Goal: Task Accomplishment & Management: Use online tool/utility

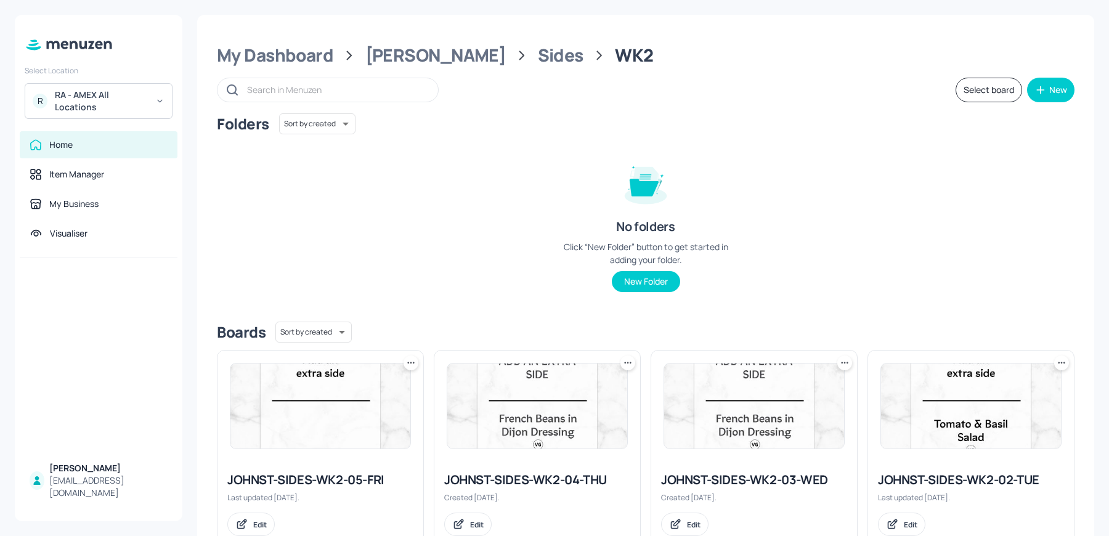
click at [88, 99] on div "RA - AMEX All Locations" at bounding box center [101, 101] width 93 height 25
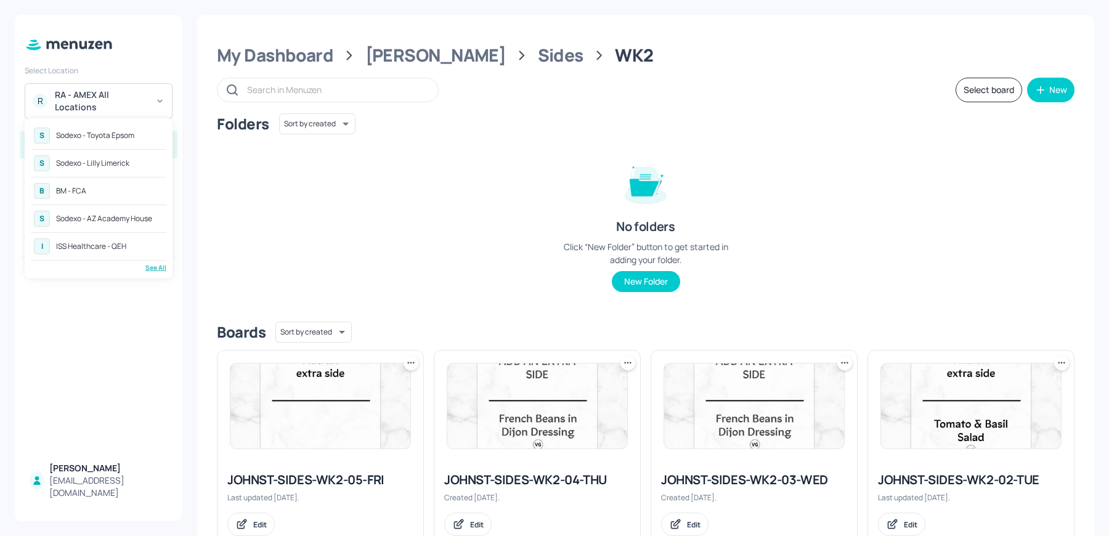
click at [153, 267] on div "See All" at bounding box center [99, 267] width 136 height 9
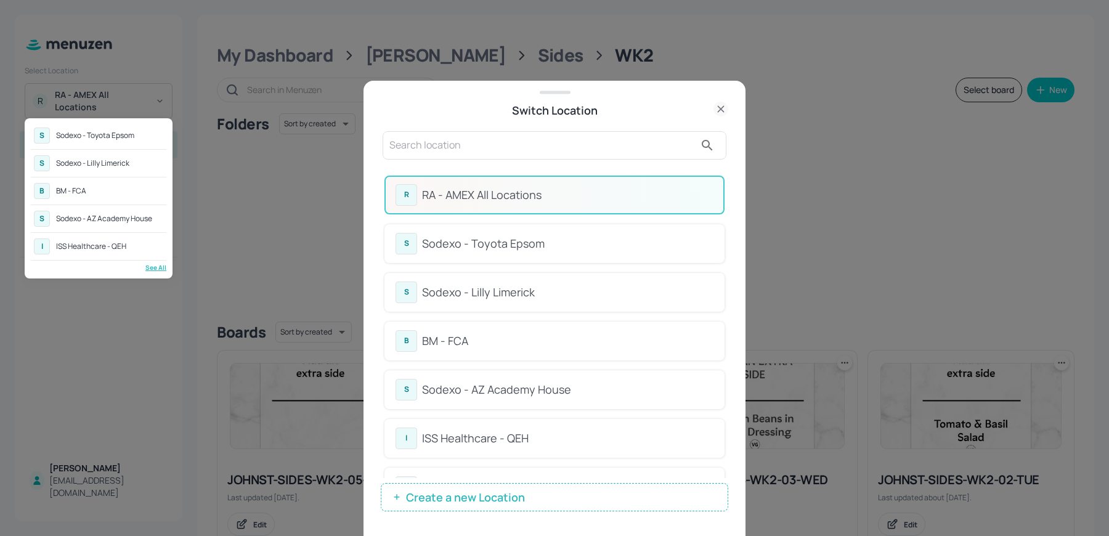
click at [527, 383] on div at bounding box center [554, 268] width 1109 height 536
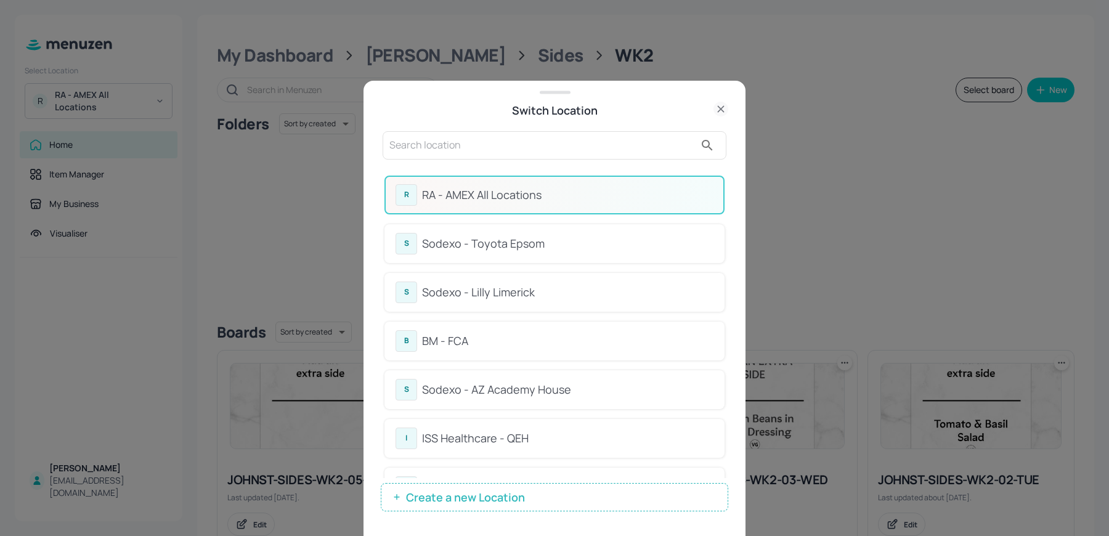
click at [527, 383] on div at bounding box center [554, 268] width 1109 height 536
click at [468, 375] on div "S Sodexo - AZ Academy House" at bounding box center [554, 389] width 340 height 39
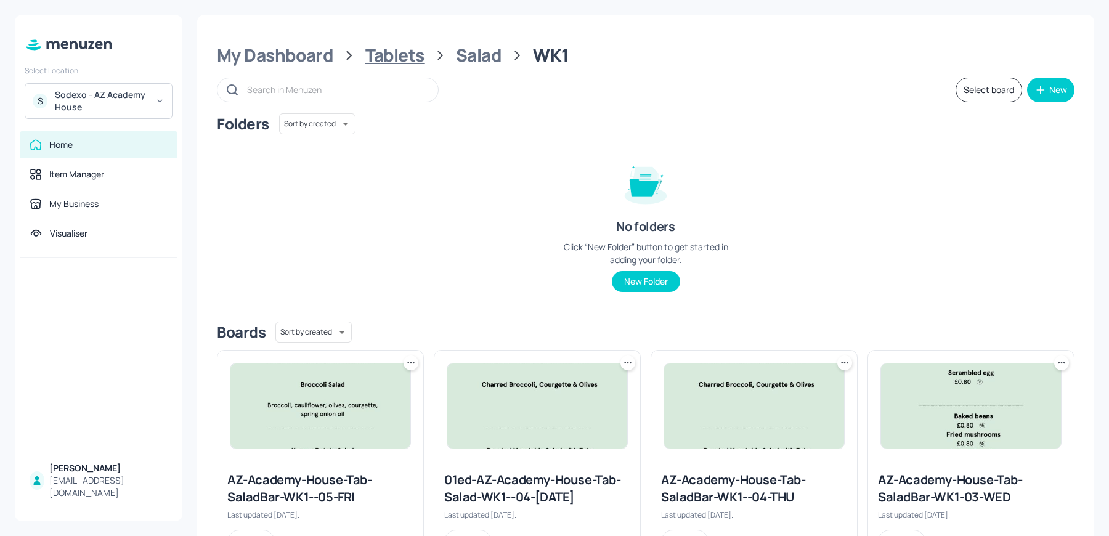
click at [418, 52] on div "Tablets" at bounding box center [394, 55] width 59 height 22
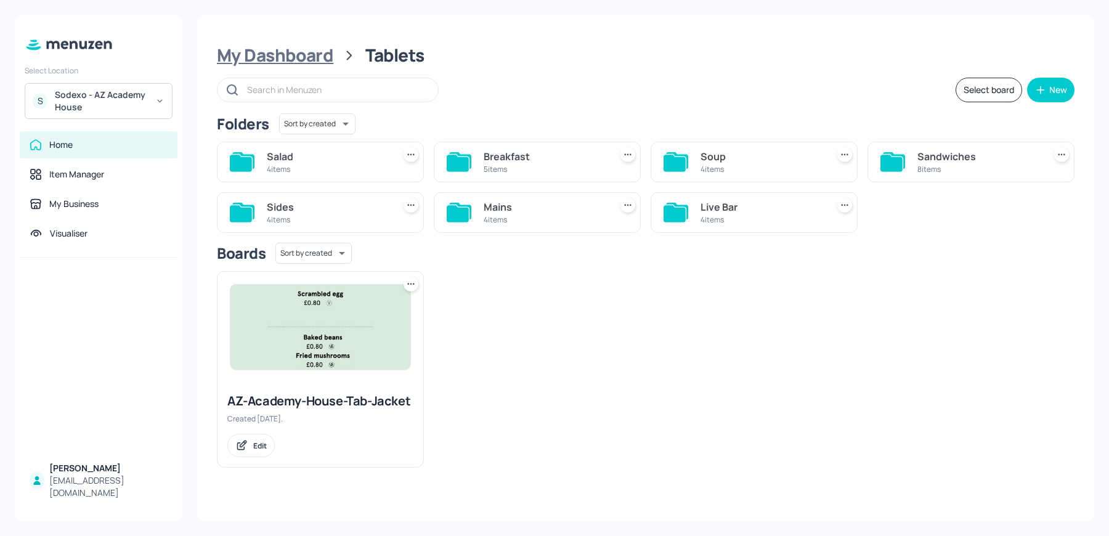
click at [305, 60] on div "My Dashboard" at bounding box center [275, 55] width 116 height 22
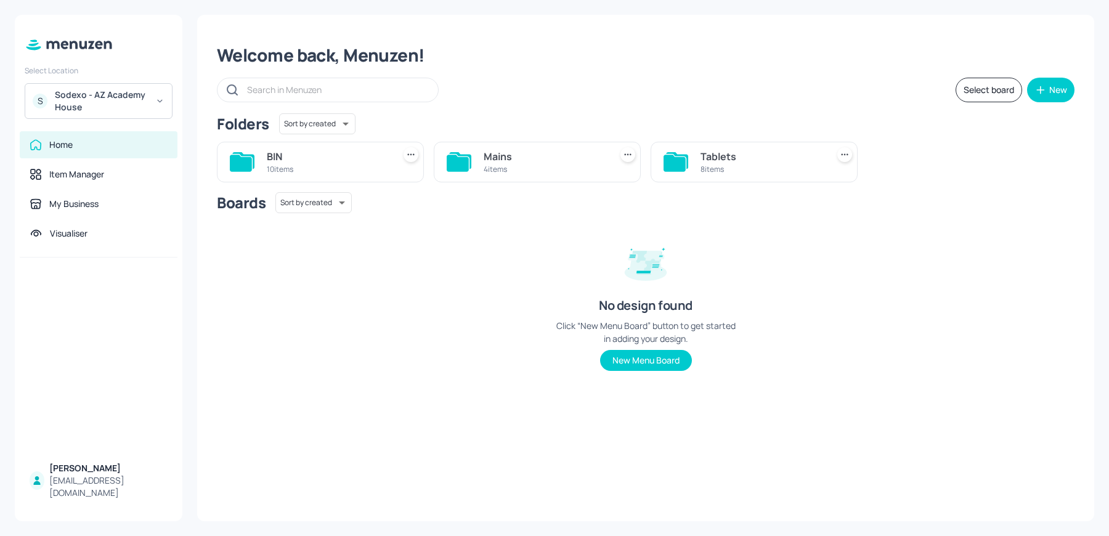
click at [516, 161] on div "Mains" at bounding box center [545, 156] width 122 height 15
click at [963, 160] on div "WK1" at bounding box center [978, 156] width 122 height 15
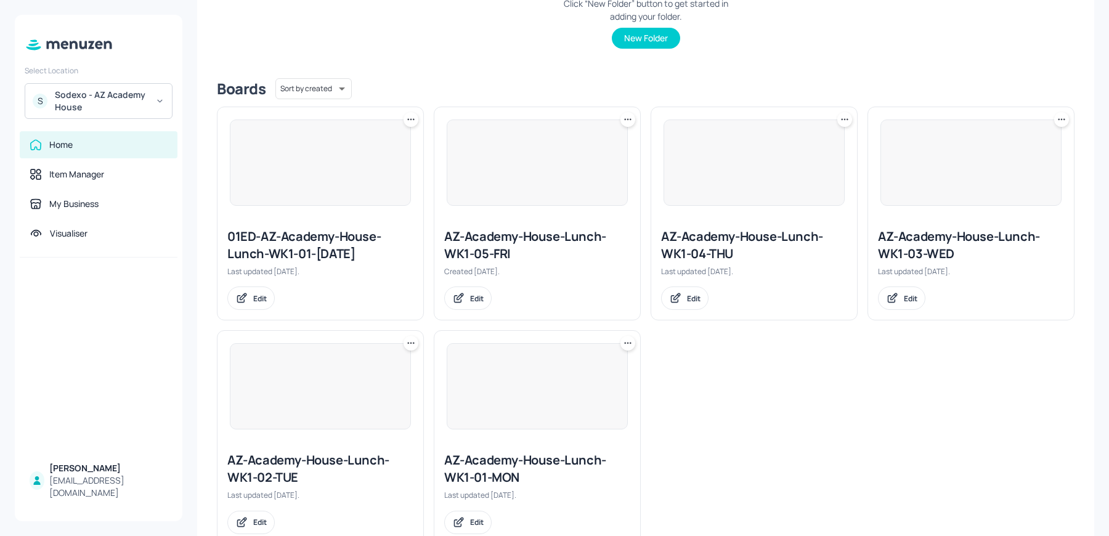
scroll to position [279, 0]
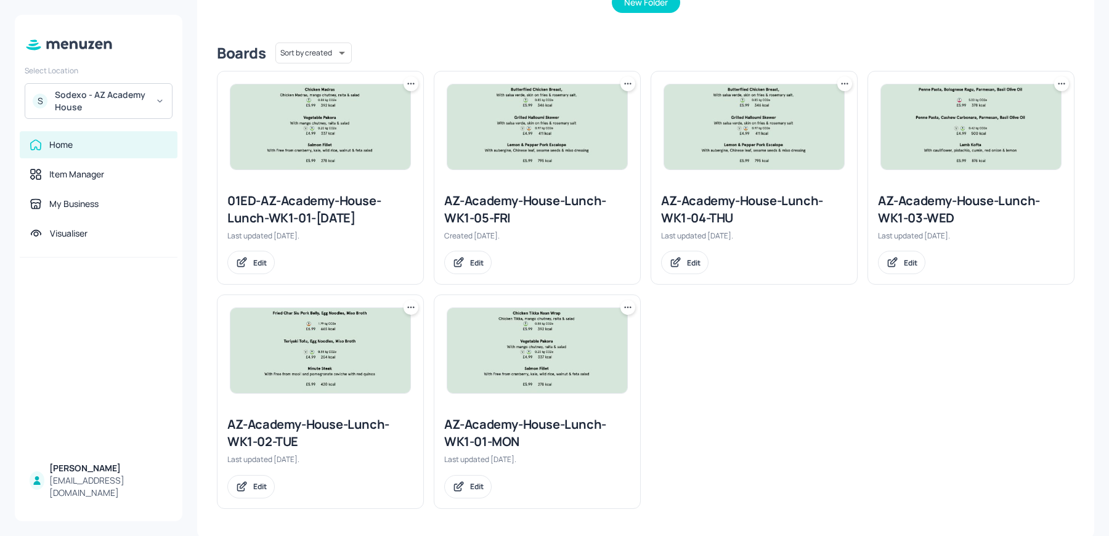
click at [749, 192] on div "AZ-Academy-House-Lunch-WK1-04-THU" at bounding box center [754, 209] width 186 height 35
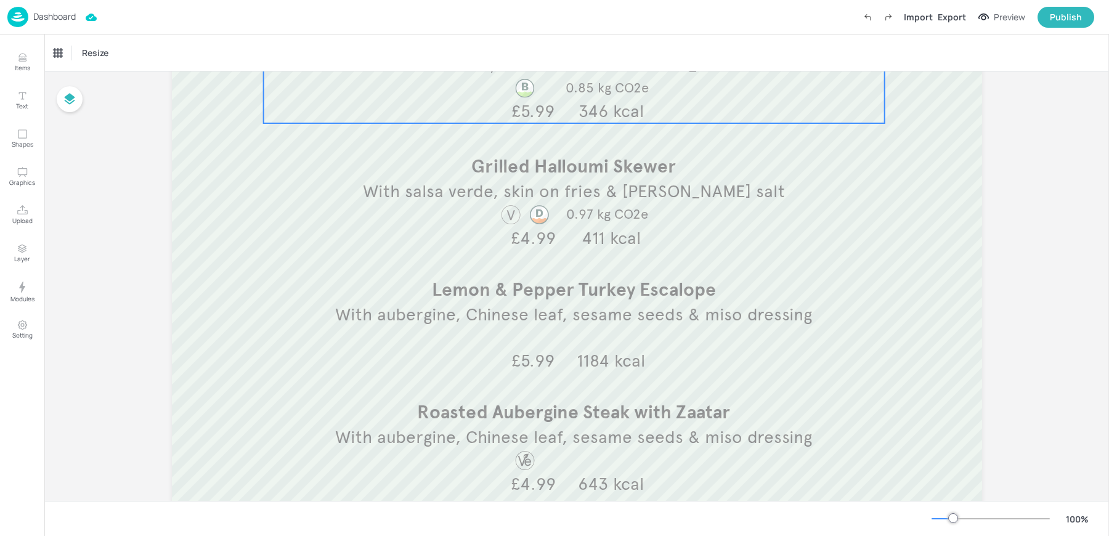
scroll to position [235, 0]
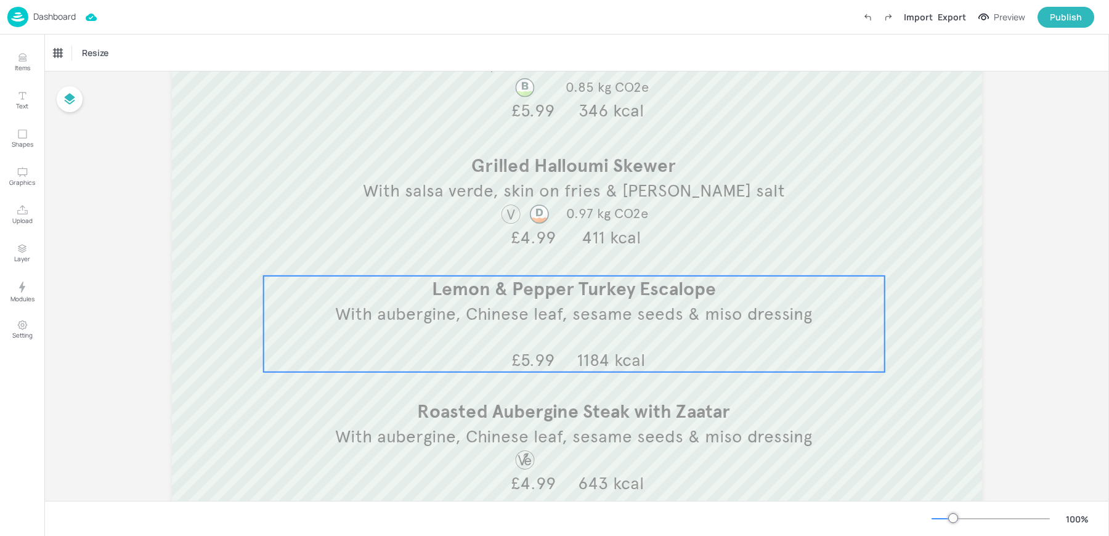
click at [634, 307] on span "With aubergine, Chinese leaf, sesame seeds & miso dressing" at bounding box center [573, 314] width 477 height 22
click at [562, 251] on icon "Edit Item" at bounding box center [566, 255] width 10 height 10
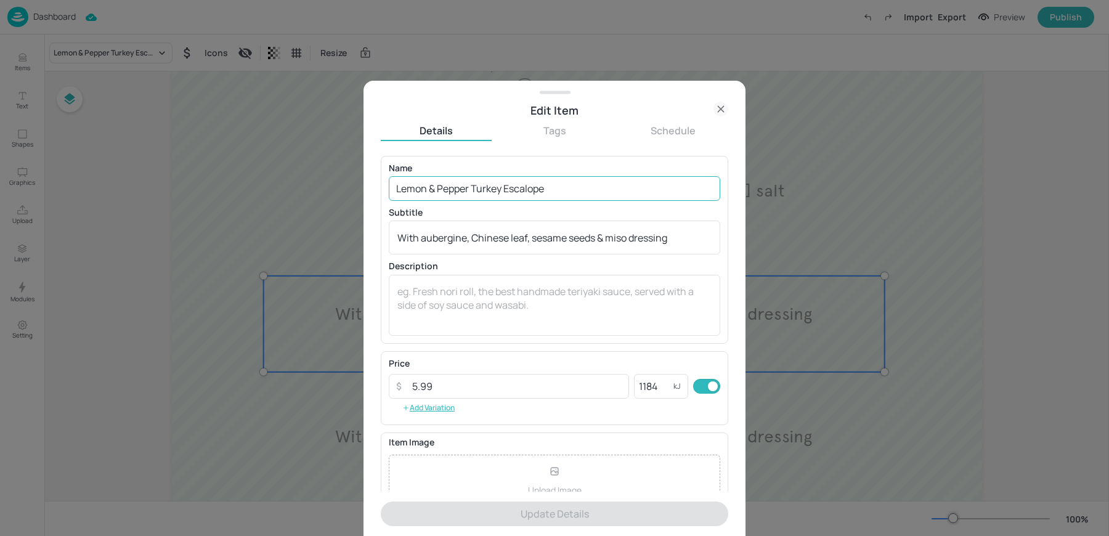
click at [502, 189] on input "Lemon & Pepper Turkey Escalope" at bounding box center [555, 188] width 332 height 25
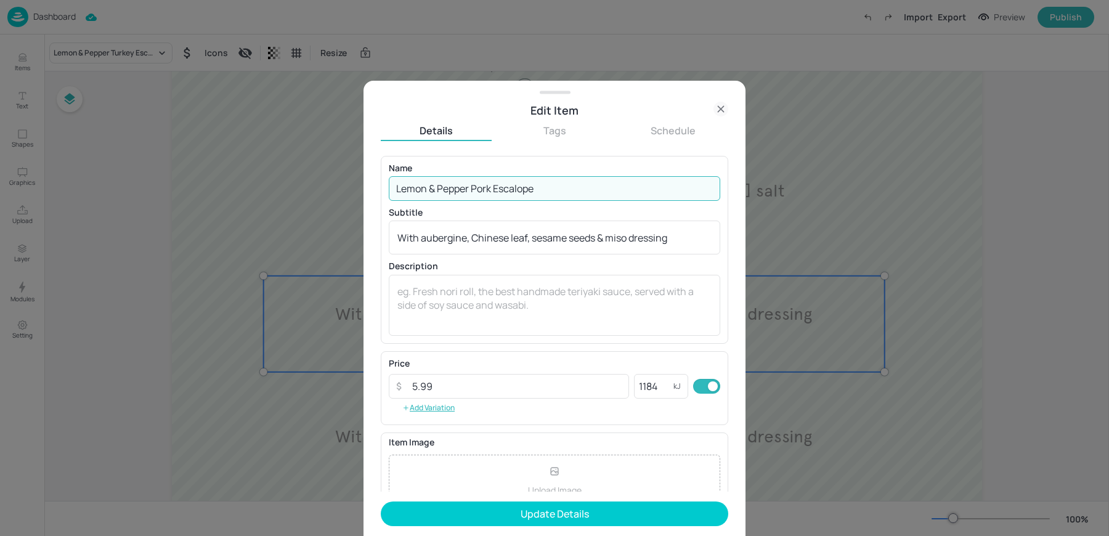
type input "Lemon & Pepper Pork Escalope"
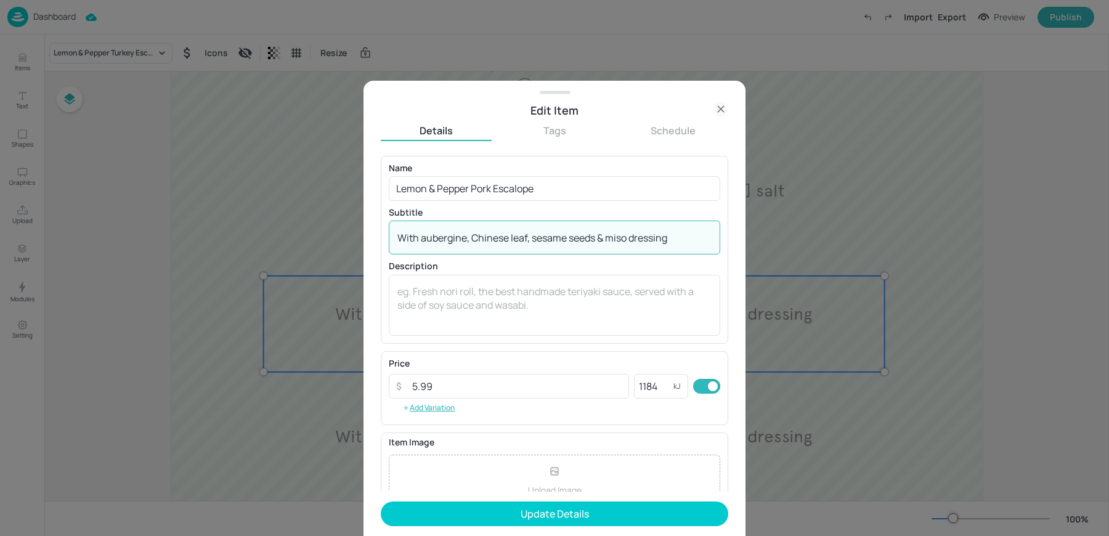
drag, startPoint x: 421, startPoint y: 237, endPoint x: 708, endPoint y: 240, distance: 286.5
click at [708, 240] on textarea "With aubergine, Chinese leaf, sesame seeds & miso dressing" at bounding box center [554, 238] width 314 height 14
paste textarea "Roast Vegetable Salad with Kale Pesto"
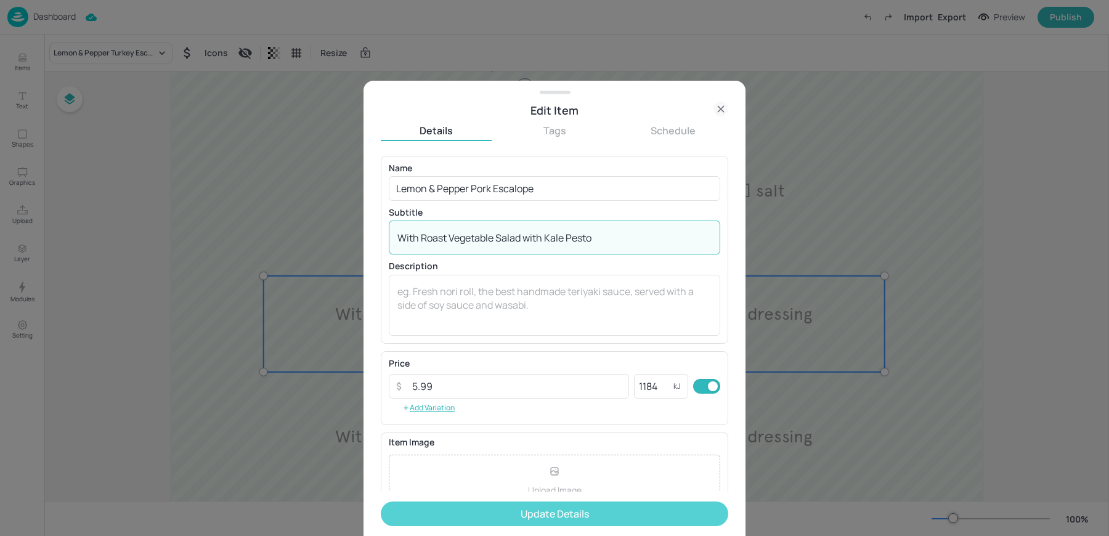
type textarea "With Roast Vegetable Salad with Kale Pesto"
click at [462, 520] on button "Update Details" at bounding box center [555, 514] width 348 height 25
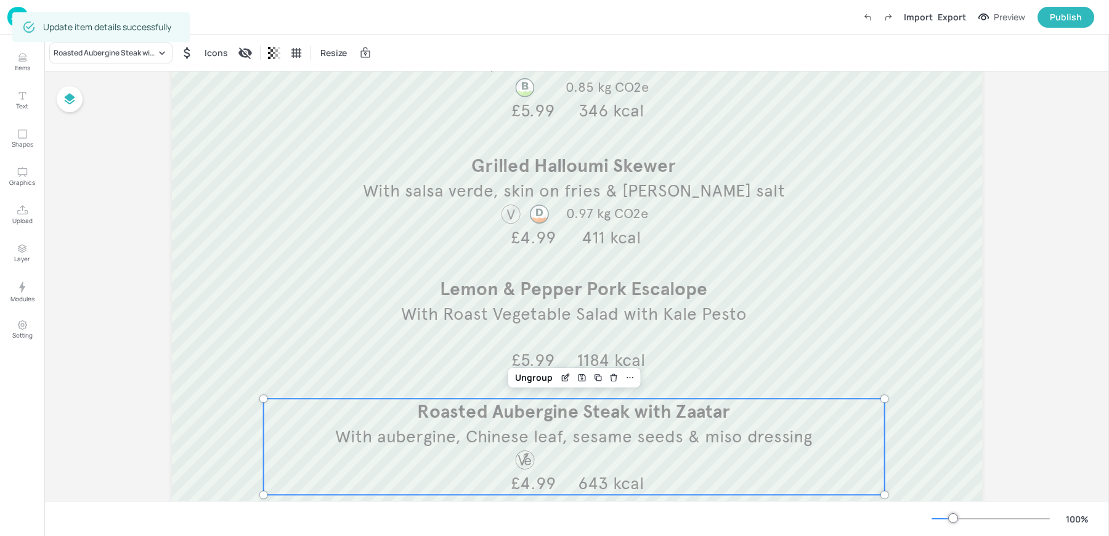
click at [576, 441] on span "With aubergine, Chinese leaf, sesame seeds & miso dressing" at bounding box center [573, 437] width 477 height 22
click at [561, 378] on icon "Edit Item" at bounding box center [566, 378] width 10 height 10
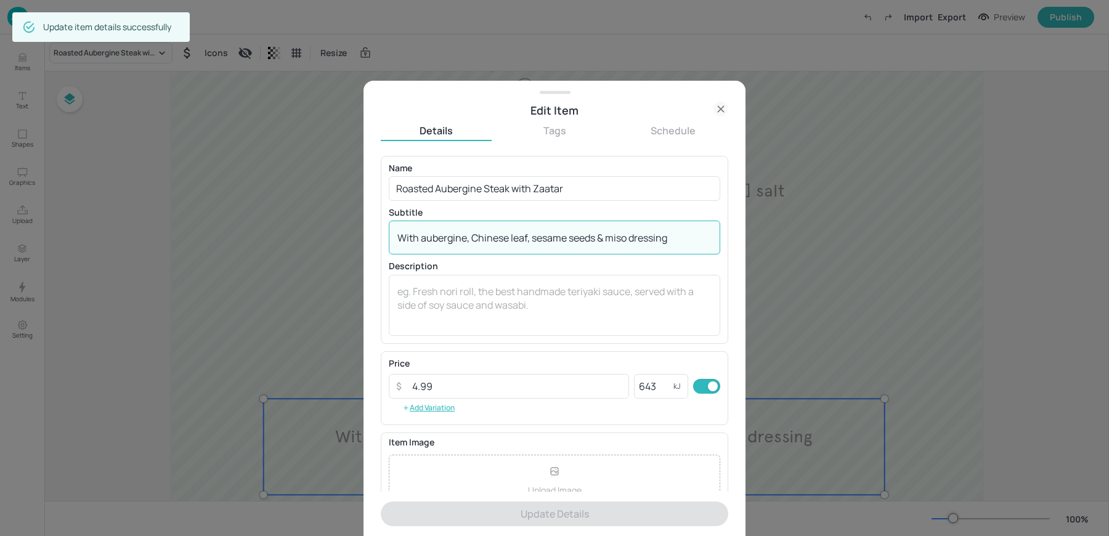
click at [495, 231] on textarea "With aubergine, Chinese leaf, sesame seeds & miso dressing" at bounding box center [554, 238] width 314 height 14
click at [415, 237] on textarea "With aubergine, Chinese leaf, sesame seeds & miso dressing" at bounding box center [554, 238] width 314 height 14
drag, startPoint x: 419, startPoint y: 237, endPoint x: 745, endPoint y: 243, distance: 326.0
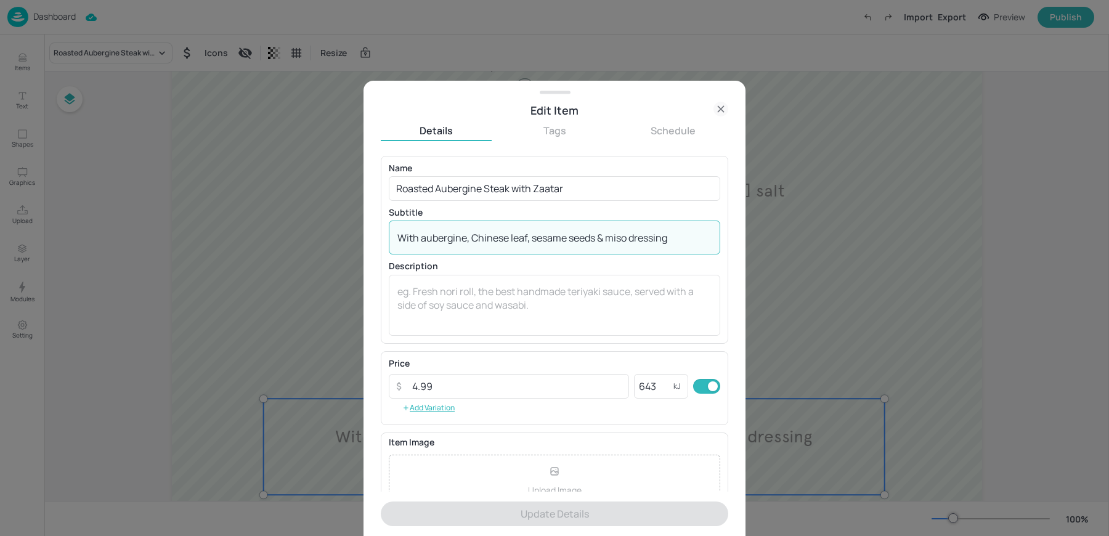
click at [745, 243] on div "Edit Item Details Tags Schedule Name Roasted Aubergine Steak with Zaatar ​ Subt…" at bounding box center [555, 309] width 382 height 456
paste textarea "Roast Vegetable Salad with Kale Pesto"
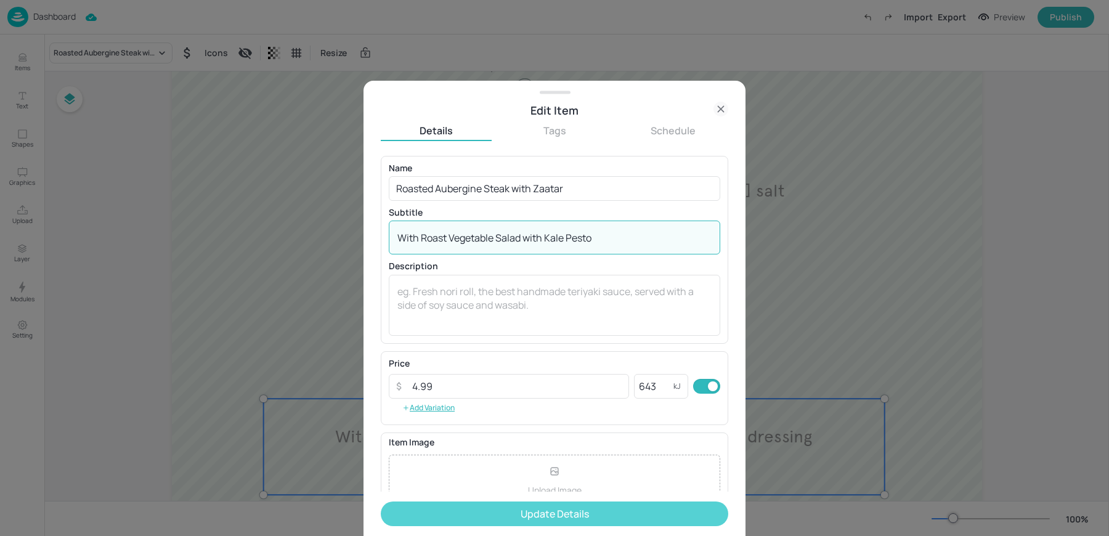
type textarea "With Roast Vegetable Salad with Kale Pesto"
click at [484, 510] on button "Update Details" at bounding box center [555, 514] width 348 height 25
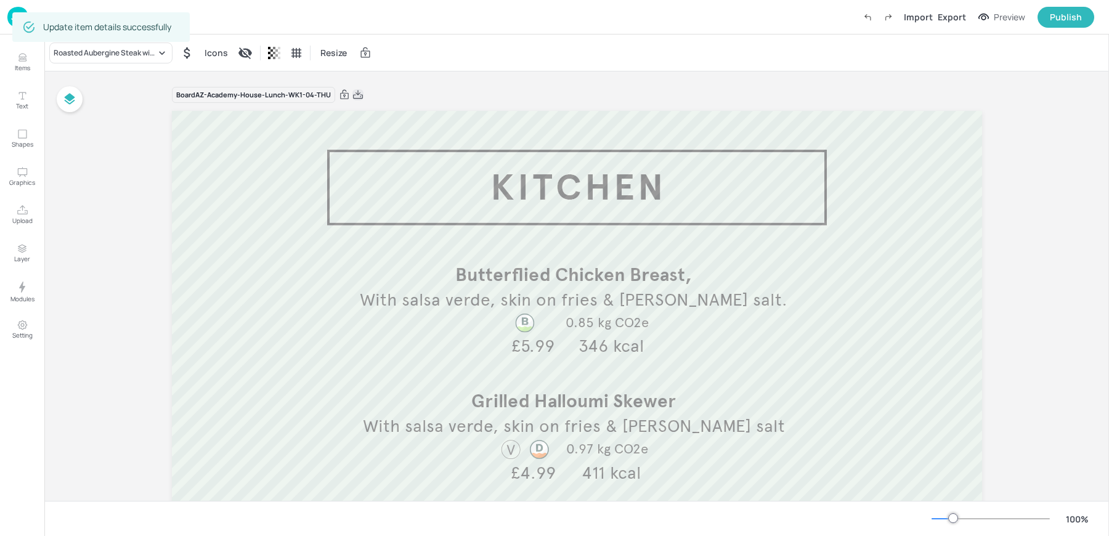
click at [359, 96] on icon at bounding box center [357, 95] width 11 height 12
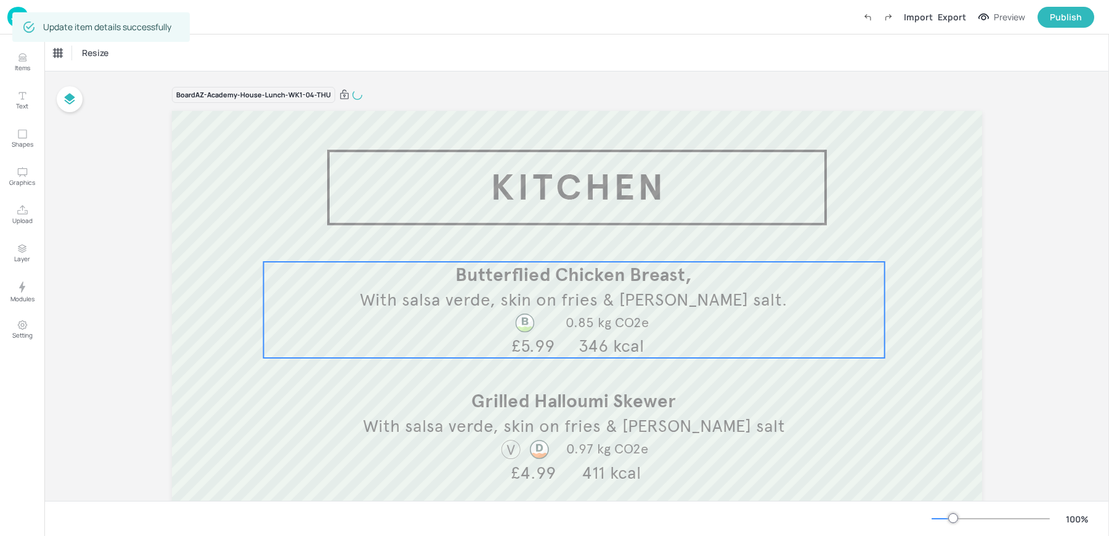
scroll to position [306, 0]
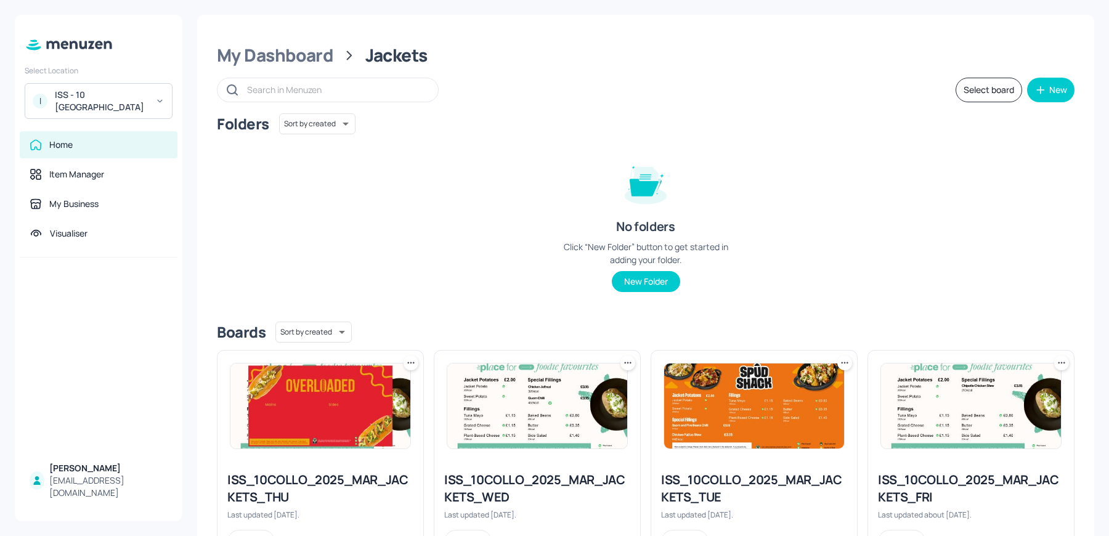
click at [311, 402] on img at bounding box center [320, 406] width 180 height 85
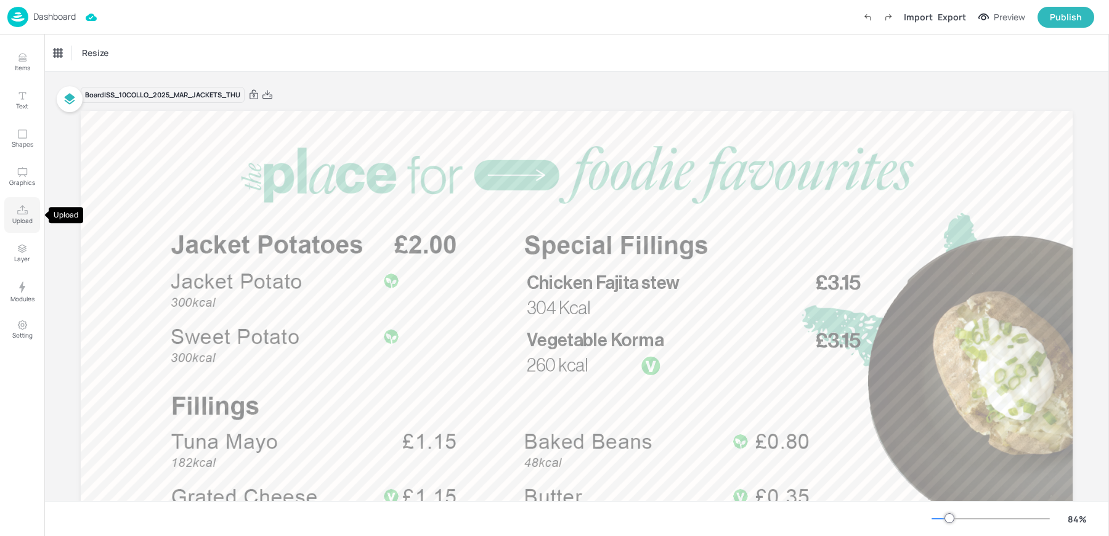
click at [28, 223] on p "Upload" at bounding box center [22, 220] width 20 height 9
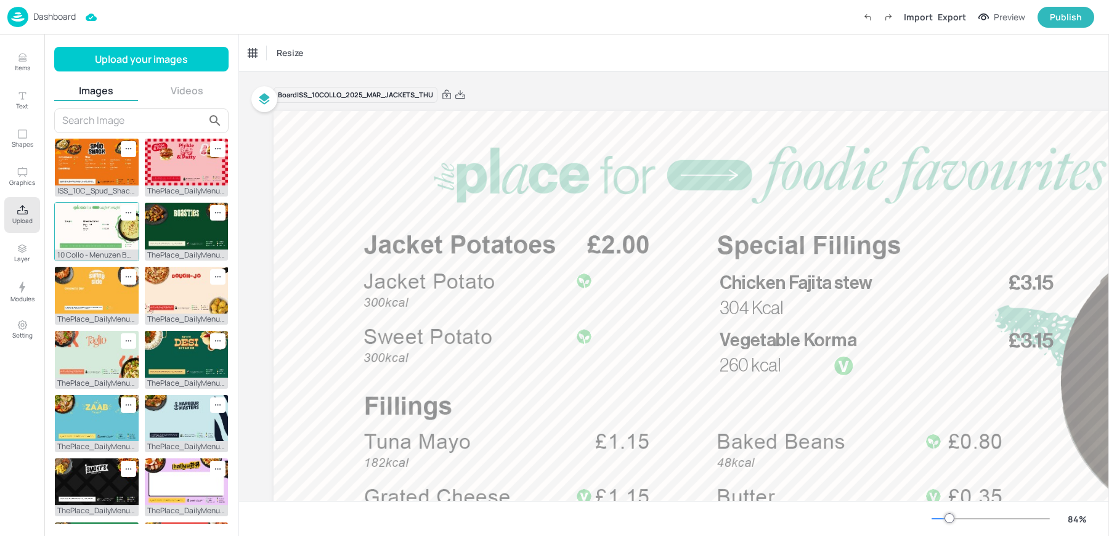
click at [85, 238] on img at bounding box center [97, 226] width 84 height 47
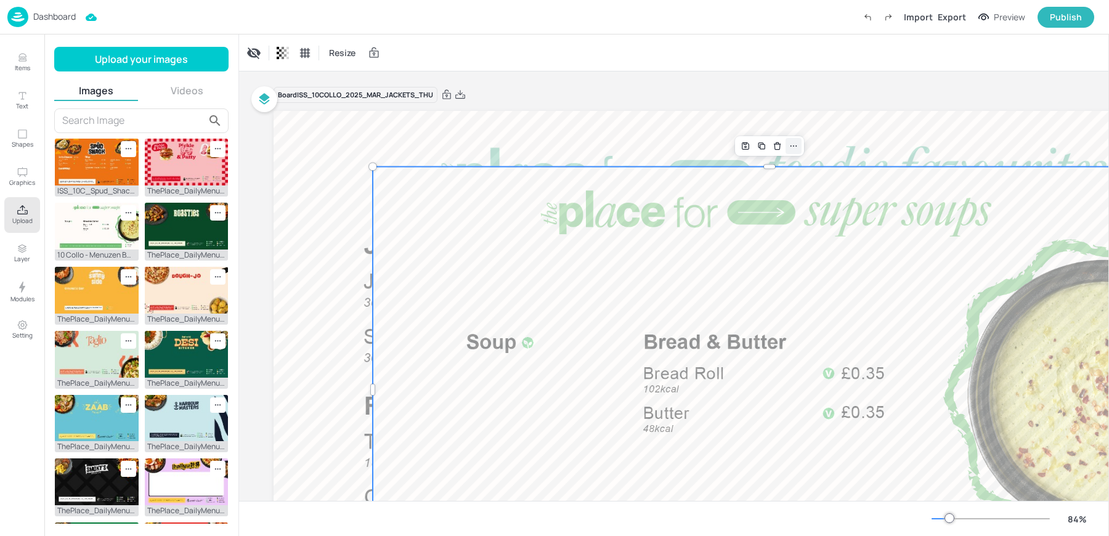
click at [797, 145] on icon at bounding box center [794, 146] width 10 height 10
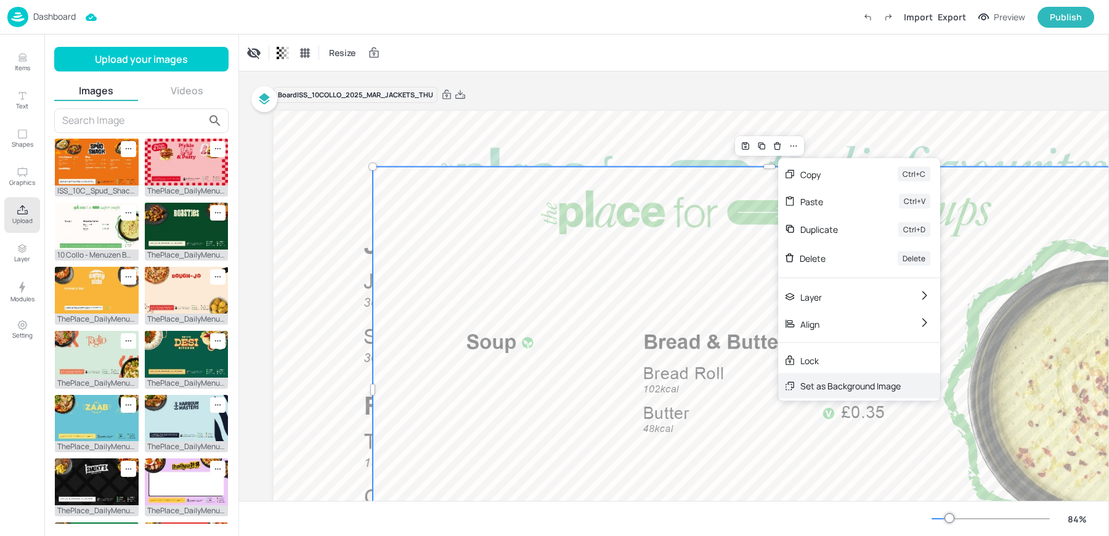
click at [825, 380] on div "Set as Background Image" at bounding box center [850, 386] width 100 height 13
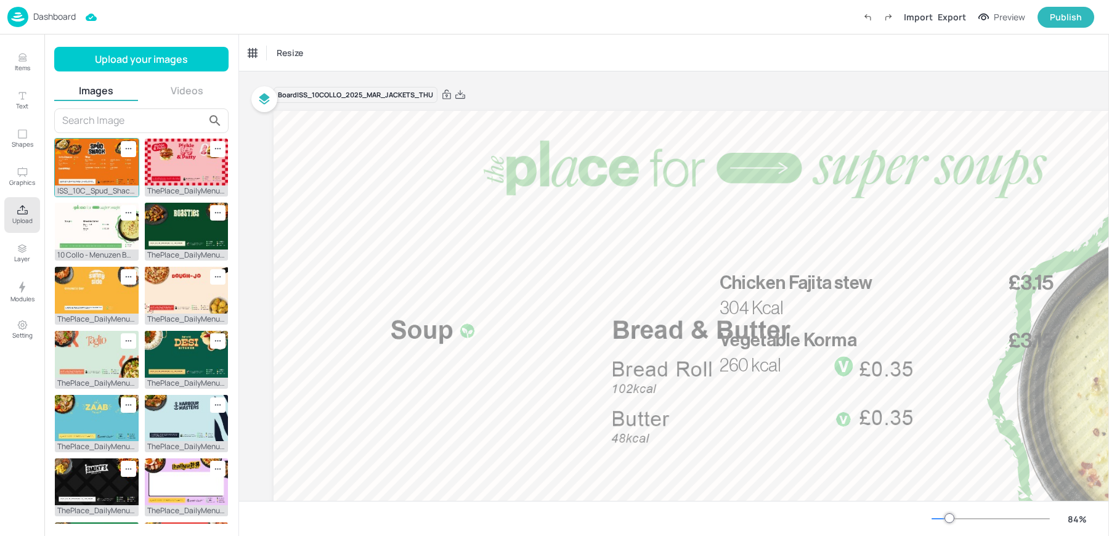
click at [96, 173] on img at bounding box center [97, 162] width 84 height 47
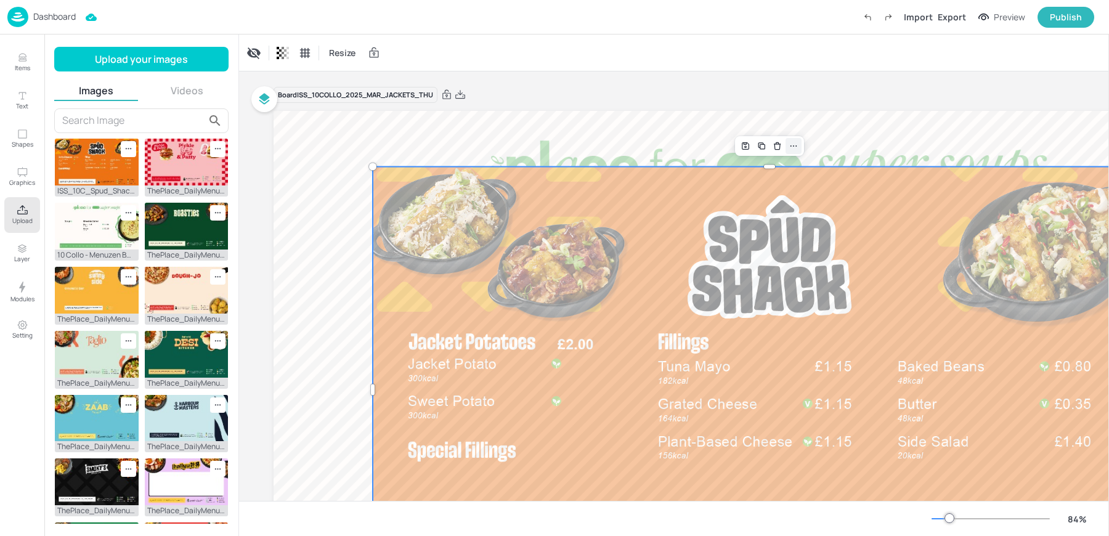
click at [797, 144] on icon at bounding box center [794, 146] width 10 height 10
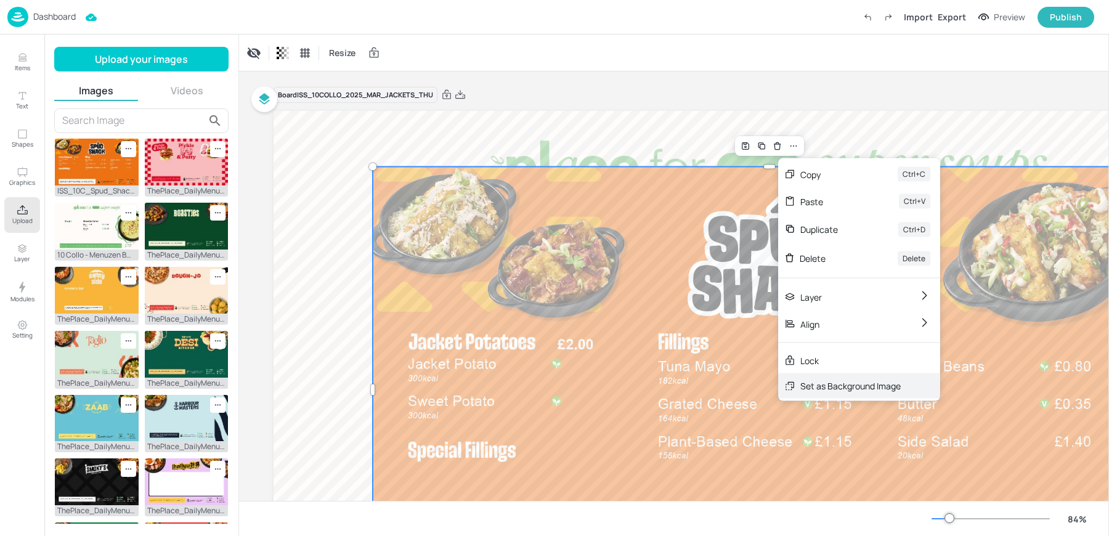
click at [863, 396] on div "Set as Background Image" at bounding box center [859, 385] width 162 height 25
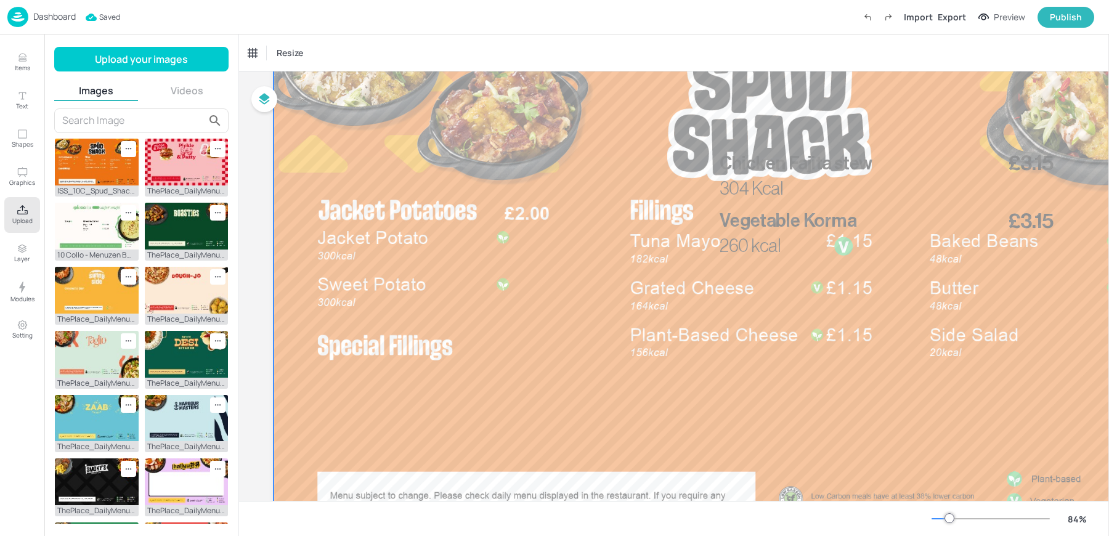
scroll to position [84, 0]
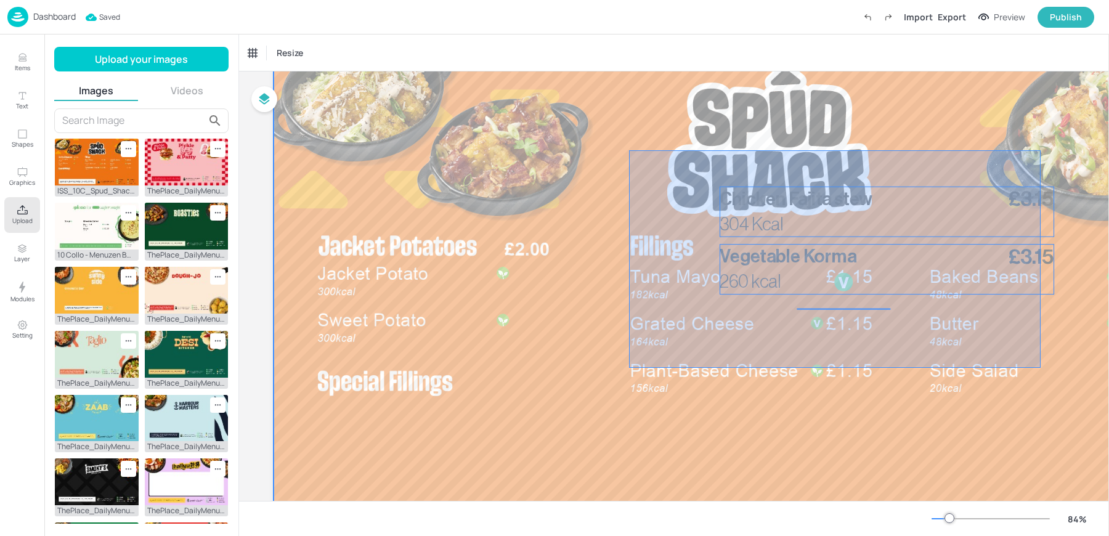
drag, startPoint x: 629, startPoint y: 150, endPoint x: 1041, endPoint y: 367, distance: 465.5
click at [1041, 367] on div at bounding box center [770, 306] width 992 height 558
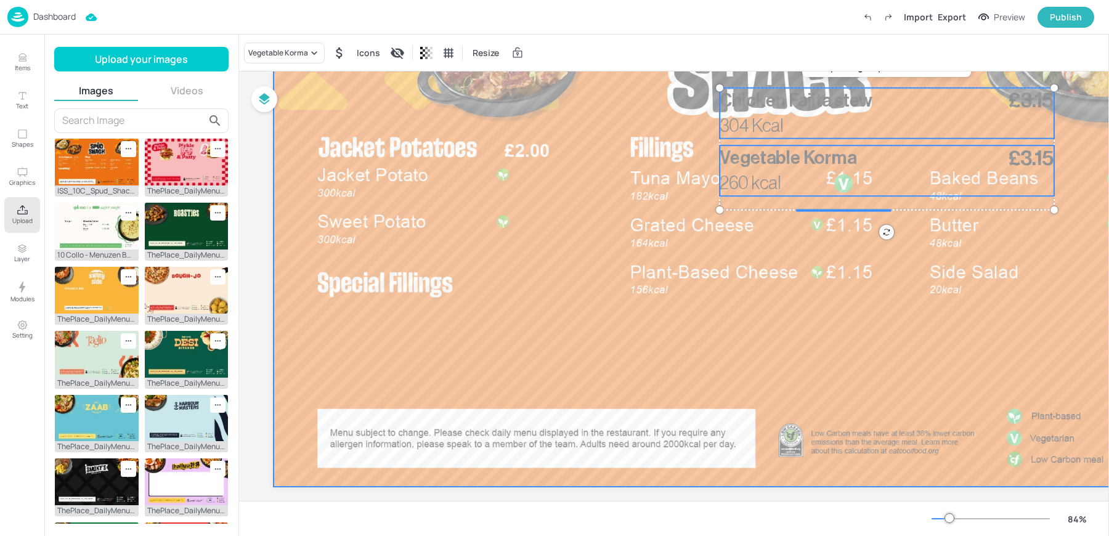
scroll to position [187, 0]
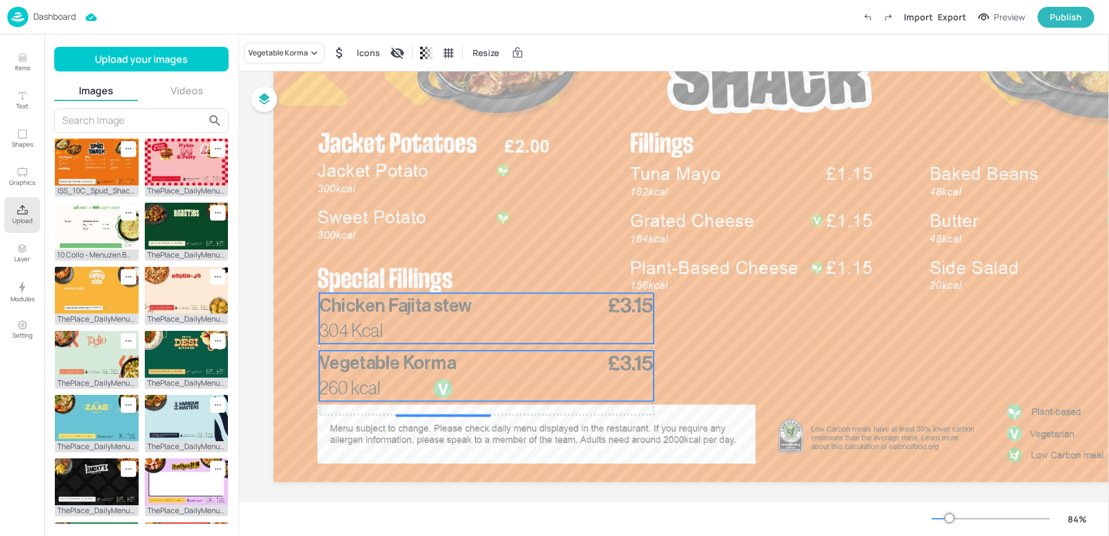
drag, startPoint x: 757, startPoint y: 108, endPoint x: 357, endPoint y: 318, distance: 452.0
click at [357, 319] on p "304 Kcal" at bounding box center [357, 331] width 77 height 25
click at [356, 319] on p "304 Kcal" at bounding box center [357, 331] width 77 height 25
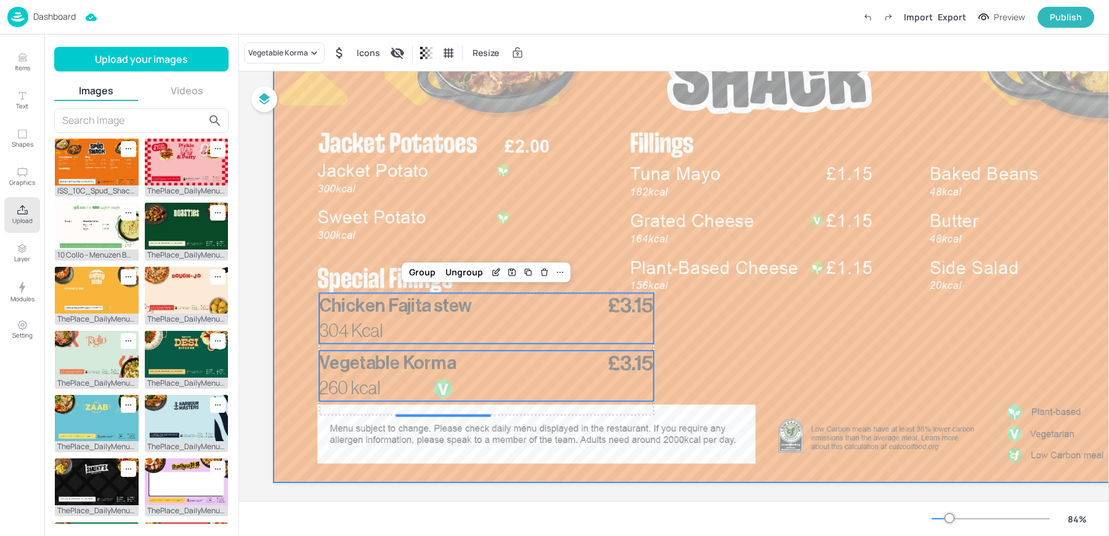
click at [879, 363] on div at bounding box center [770, 203] width 992 height 558
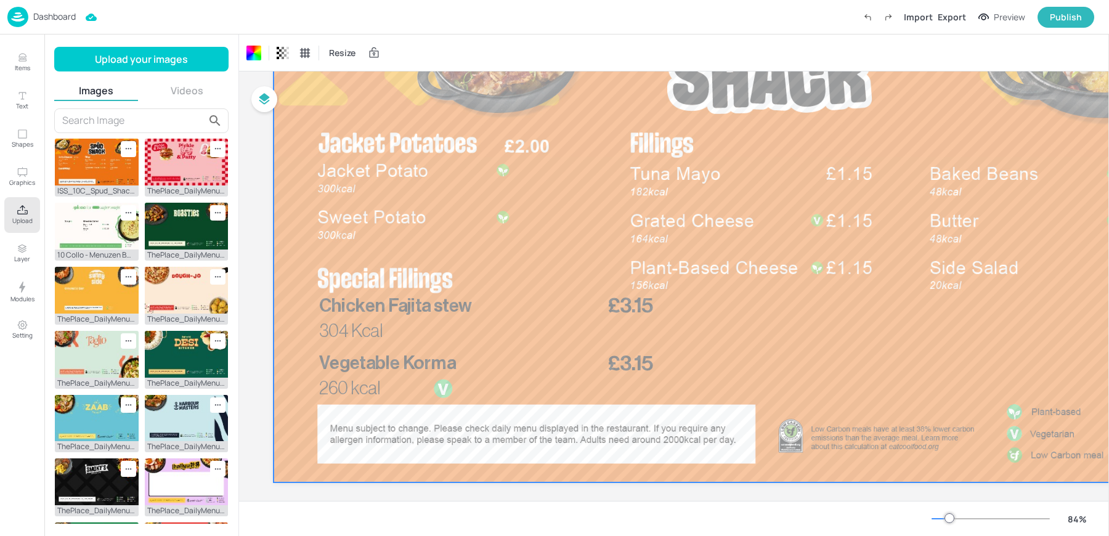
click at [487, 349] on div at bounding box center [770, 203] width 992 height 558
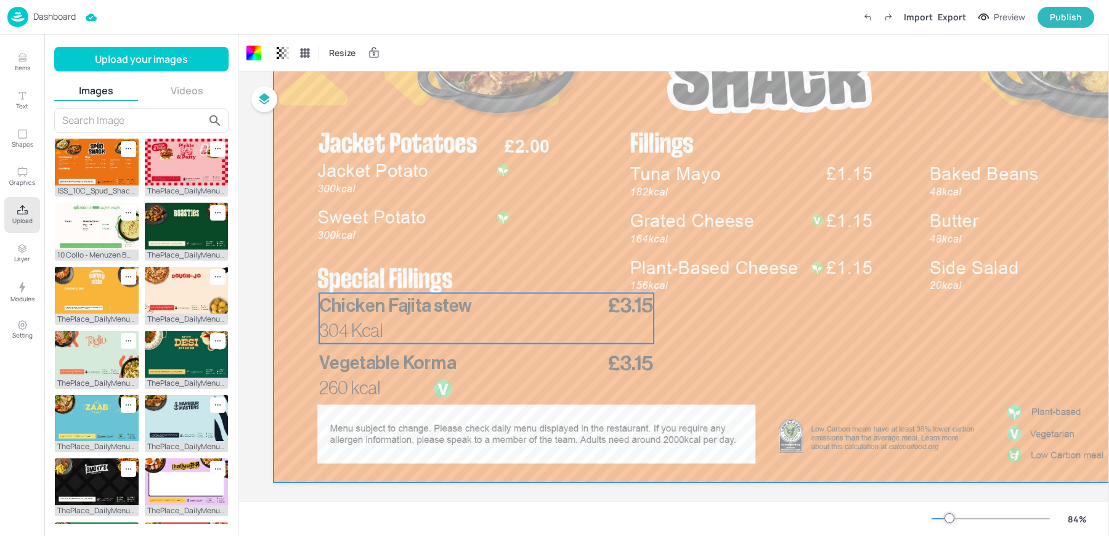
click at [433, 323] on div "£3.15 Chicken Fajita stew 304 Kcal" at bounding box center [486, 318] width 335 height 51
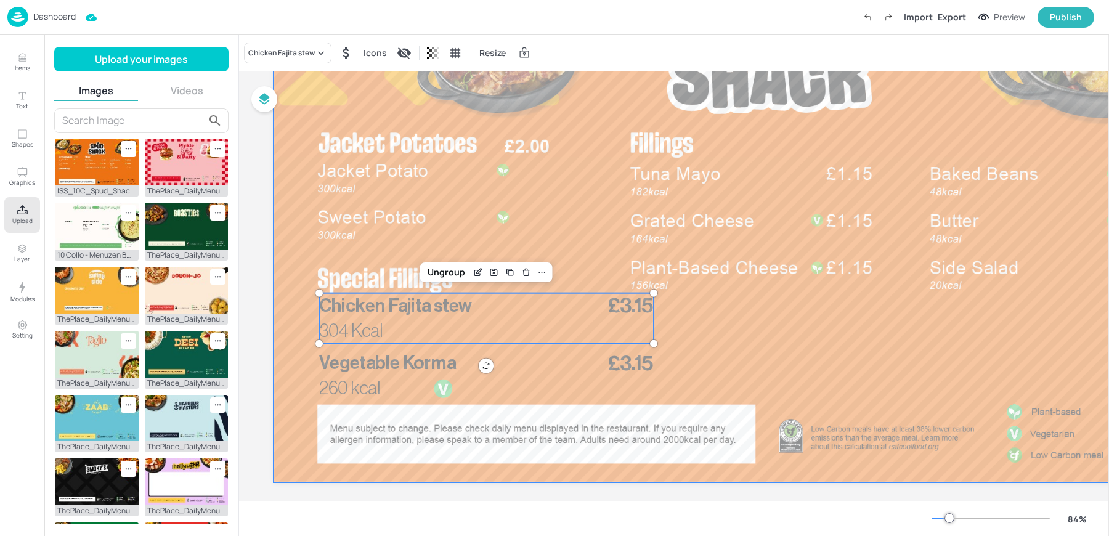
click at [354, 241] on div at bounding box center [770, 203] width 992 height 558
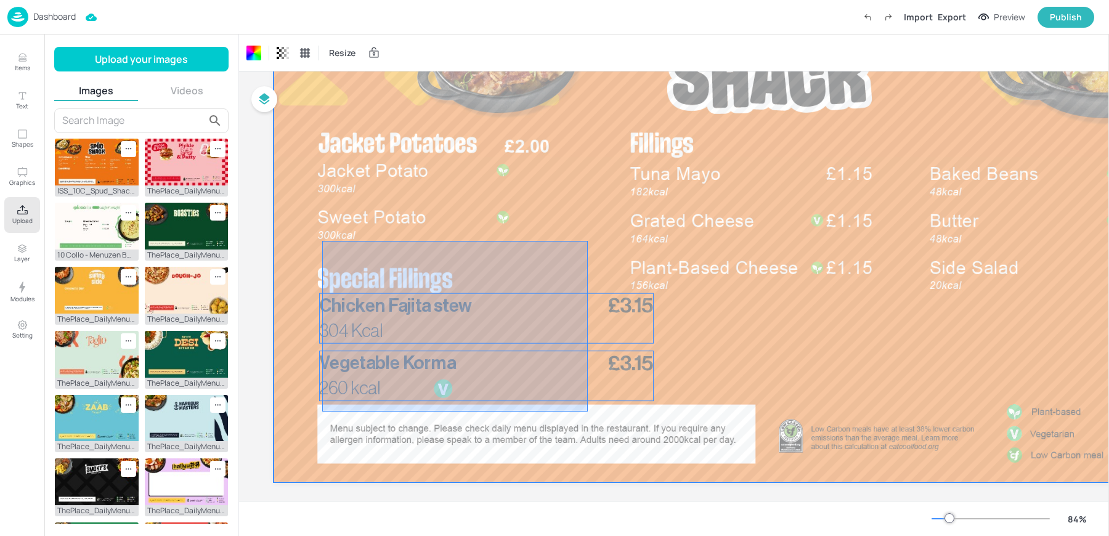
drag, startPoint x: 322, startPoint y: 241, endPoint x: 648, endPoint y: 423, distance: 373.2
click at [648, 423] on div at bounding box center [770, 203] width 992 height 558
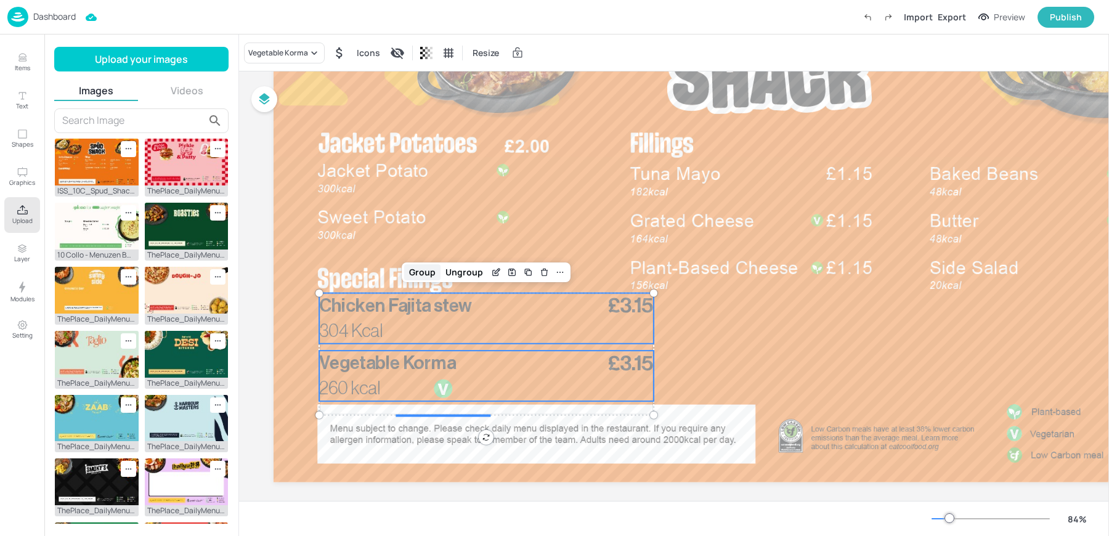
click at [429, 272] on div "Group" at bounding box center [422, 272] width 36 height 16
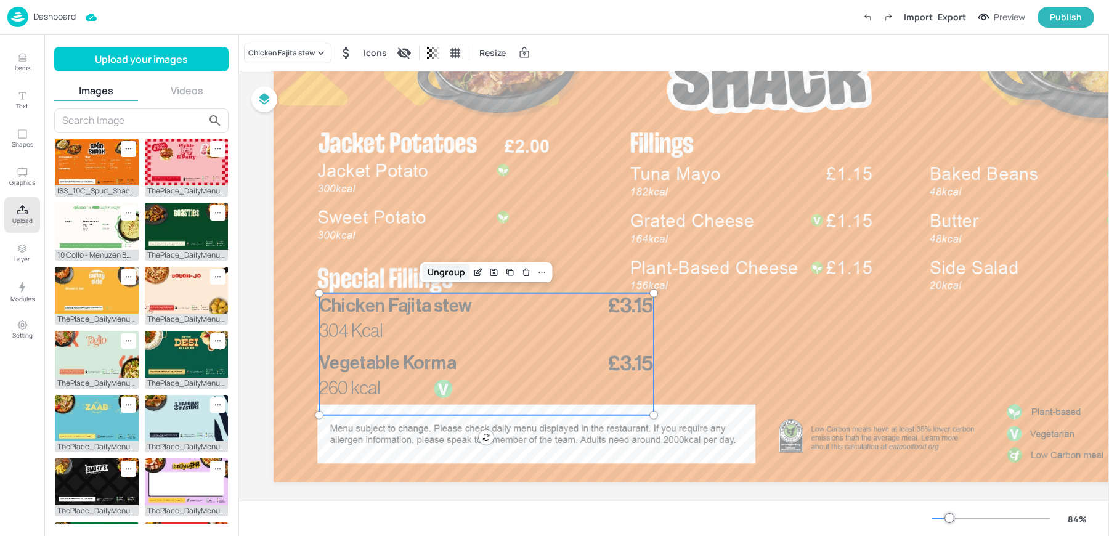
click at [444, 275] on div "Ungroup" at bounding box center [446, 272] width 47 height 16
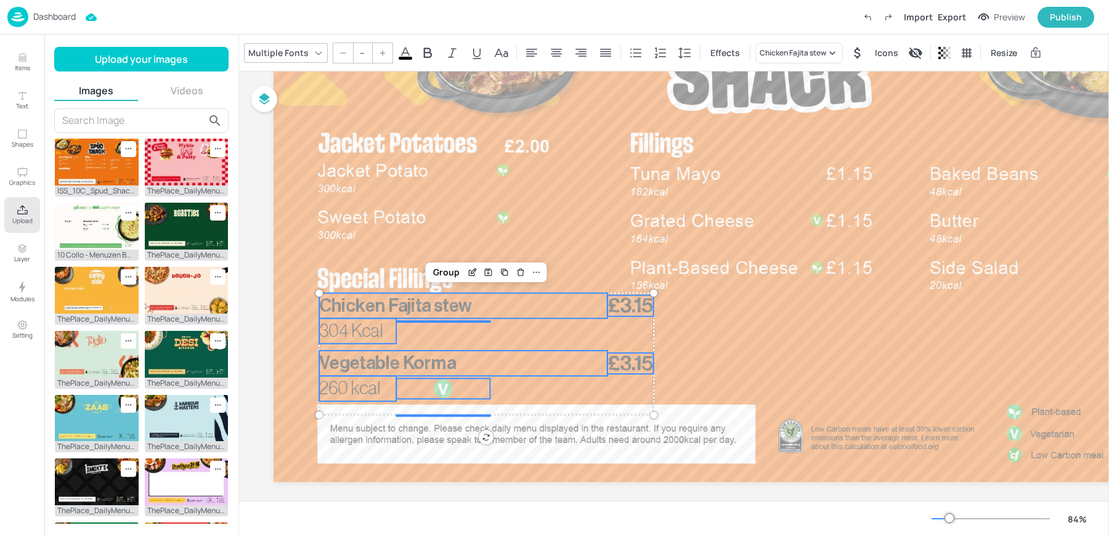
click at [402, 52] on icon at bounding box center [405, 53] width 11 height 12
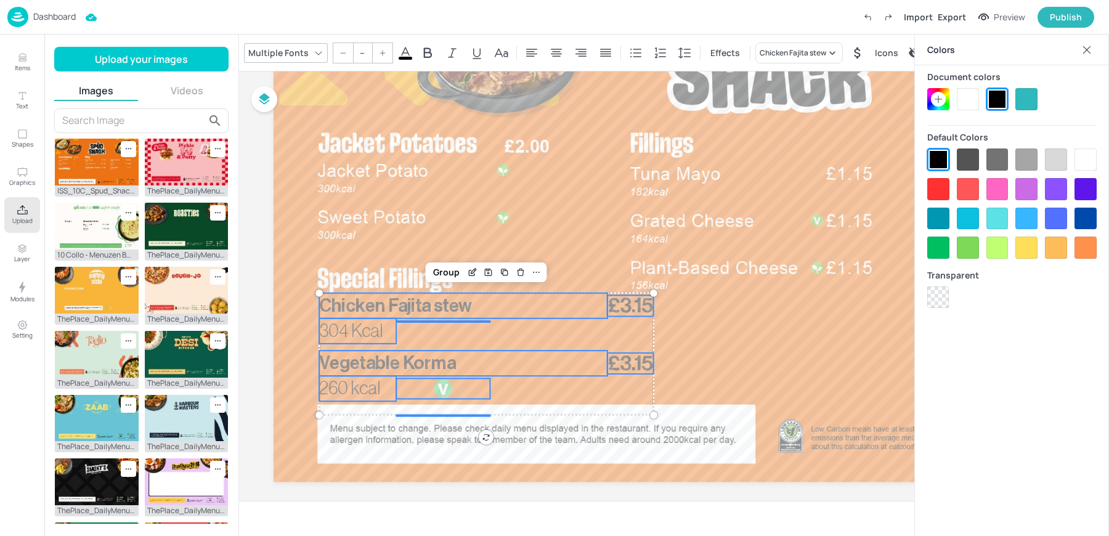
click at [966, 107] on div at bounding box center [968, 99] width 22 height 22
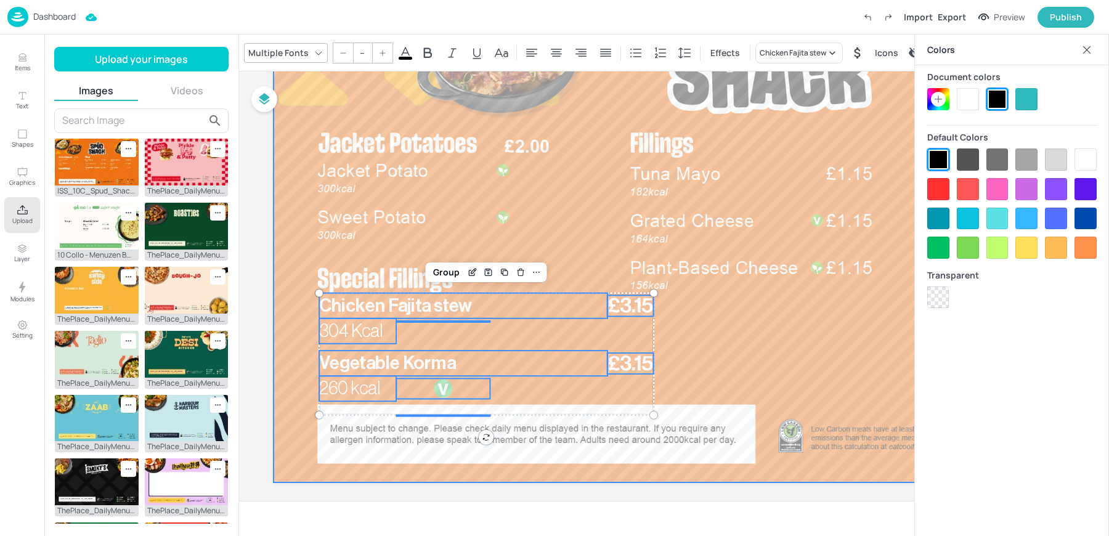
click at [405, 239] on div at bounding box center [770, 203] width 992 height 558
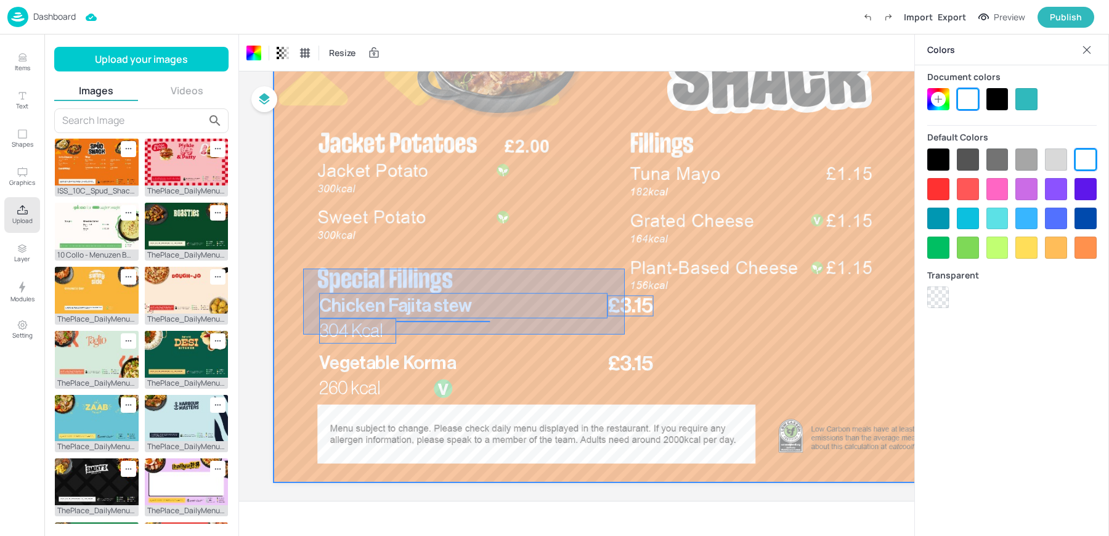
drag, startPoint x: 303, startPoint y: 269, endPoint x: 625, endPoint y: 335, distance: 328.3
click at [625, 335] on div at bounding box center [770, 203] width 992 height 558
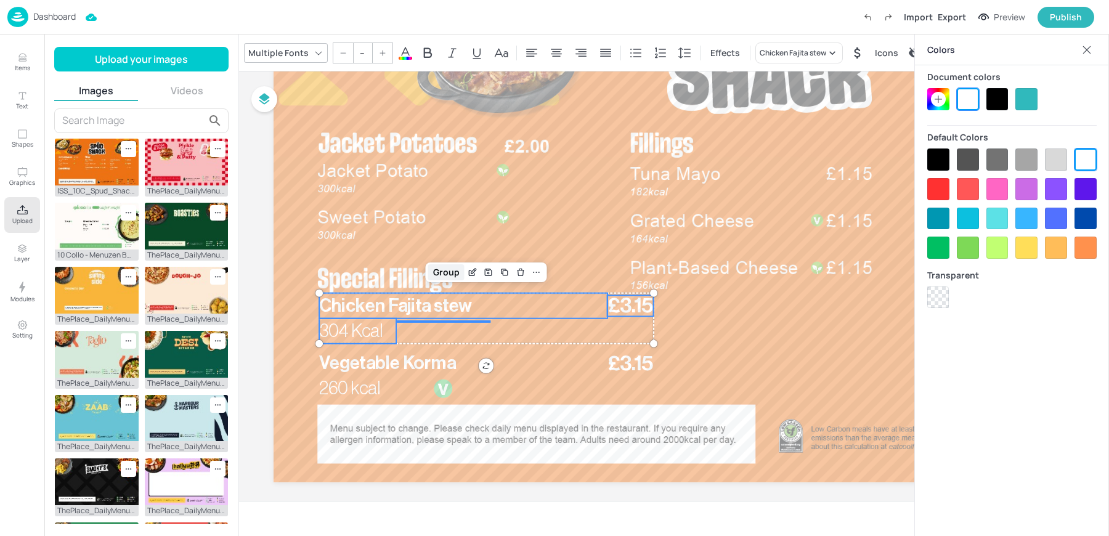
click at [436, 269] on div "Group" at bounding box center [446, 272] width 36 height 16
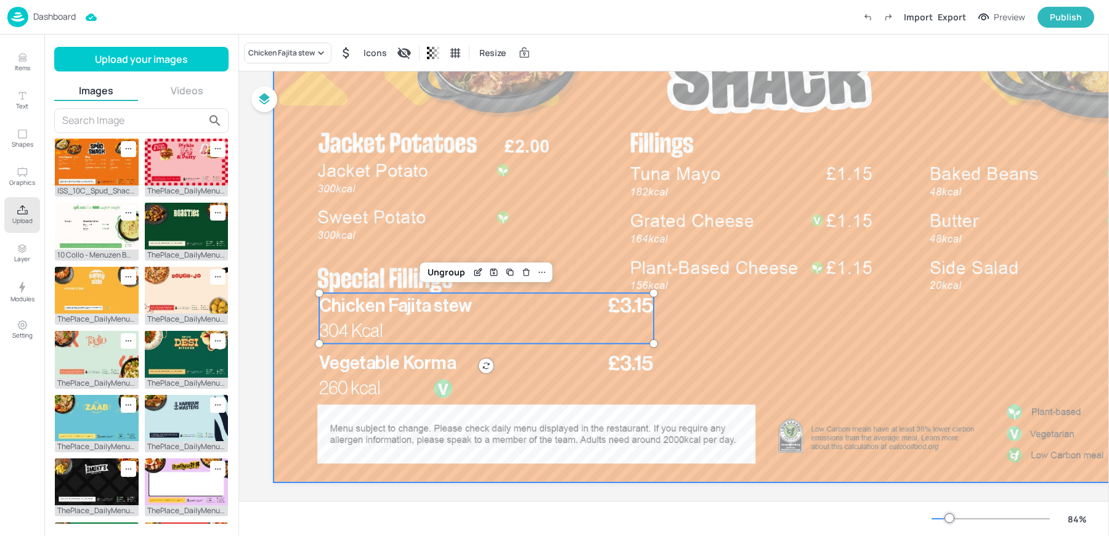
click at [511, 432] on div at bounding box center [770, 203] width 992 height 558
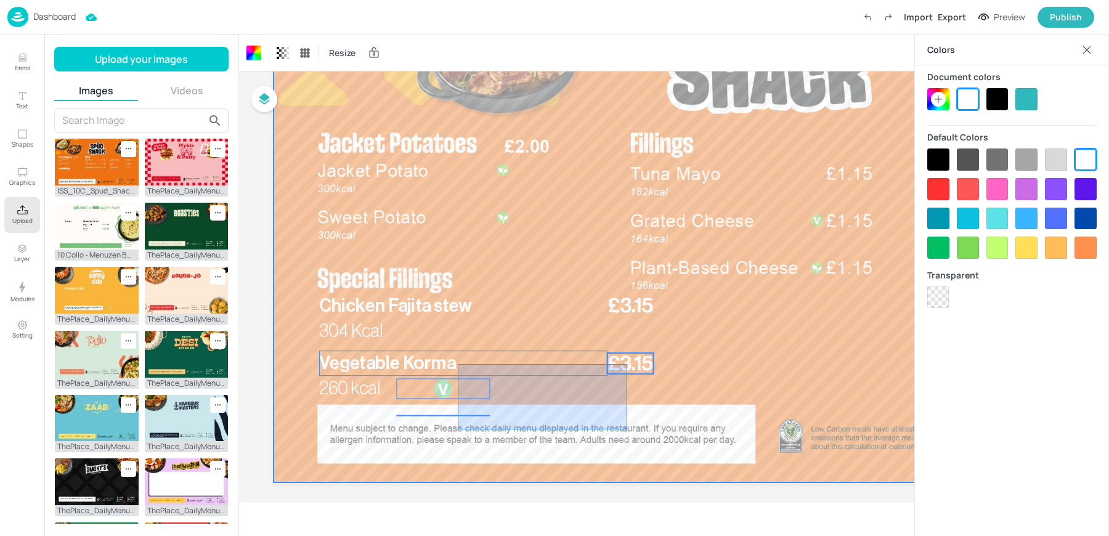
drag, startPoint x: 458, startPoint y: 429, endPoint x: 627, endPoint y: 364, distance: 181.6
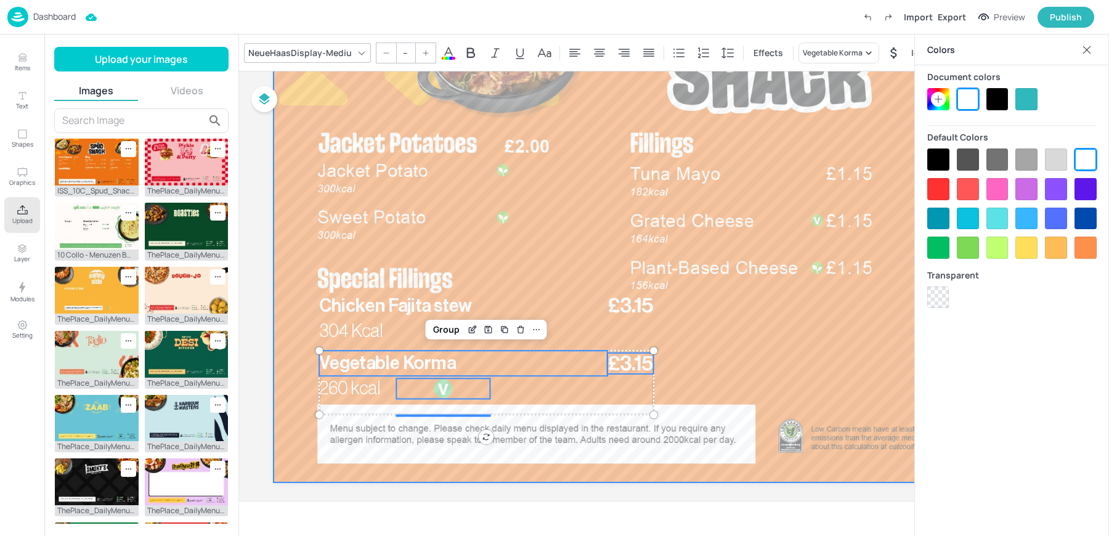
click at [393, 457] on div at bounding box center [770, 203] width 992 height 558
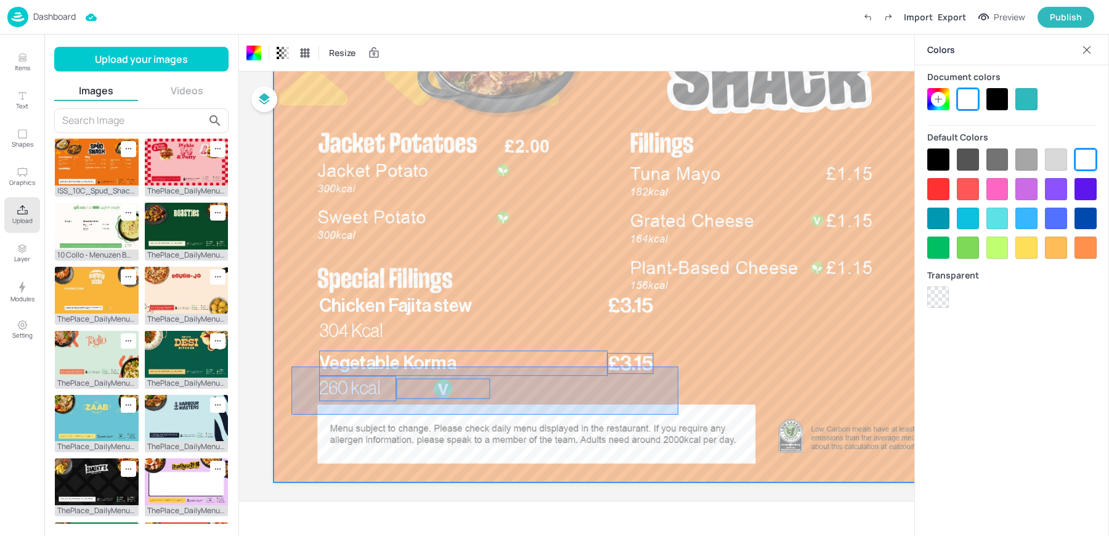
drag, startPoint x: 291, startPoint y: 367, endPoint x: 678, endPoint y: 415, distance: 389.9
click at [678, 415] on div at bounding box center [770, 203] width 992 height 558
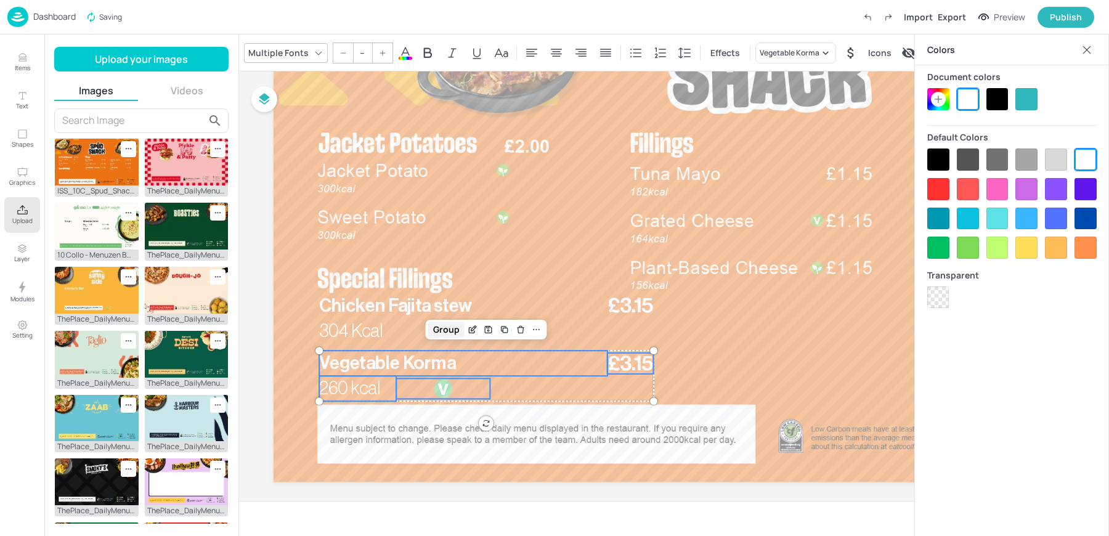
click at [429, 323] on div "Group" at bounding box center [446, 330] width 36 height 16
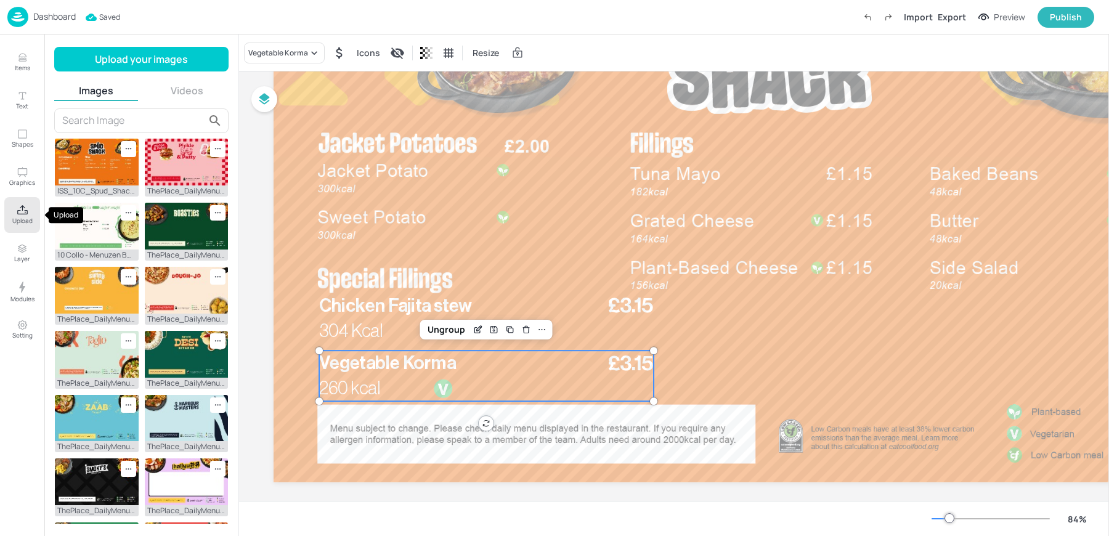
click at [19, 206] on icon "Upload" at bounding box center [23, 211] width 12 height 12
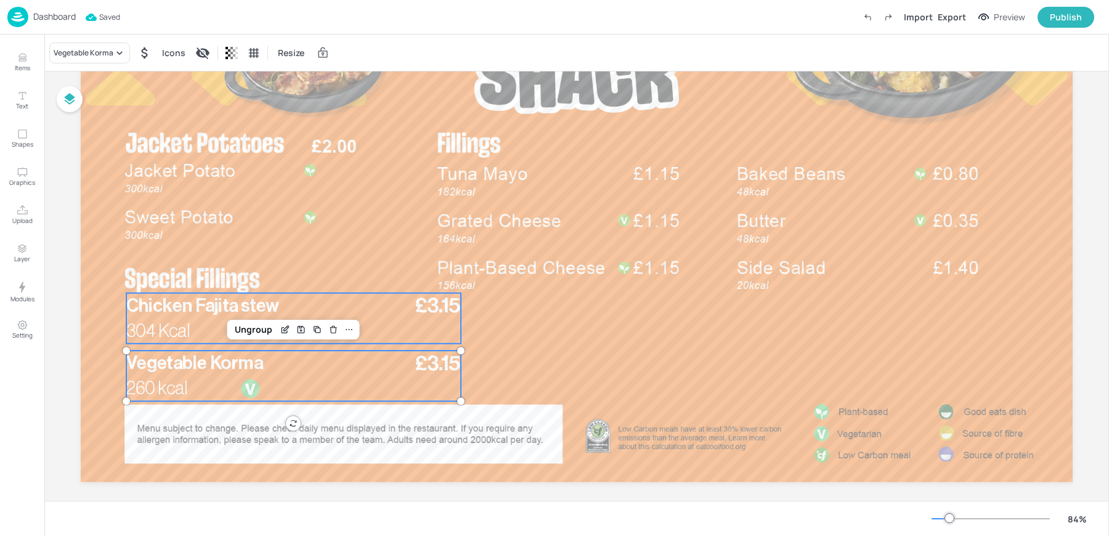
click at [256, 312] on span "Chicken Fajita stew" at bounding box center [202, 306] width 153 height 18
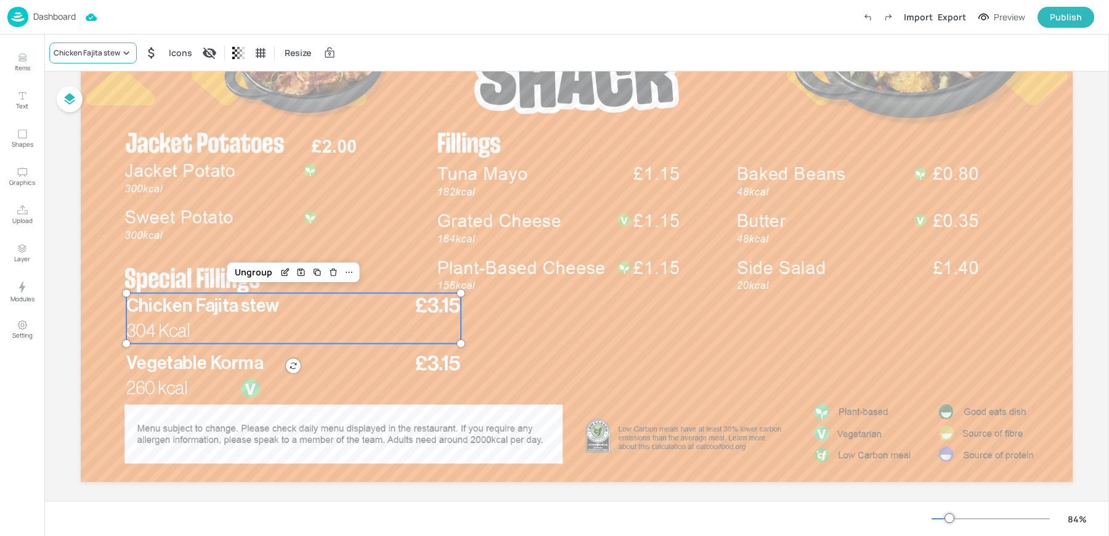
click at [115, 57] on div "Chicken Fajita stew" at bounding box center [87, 52] width 67 height 11
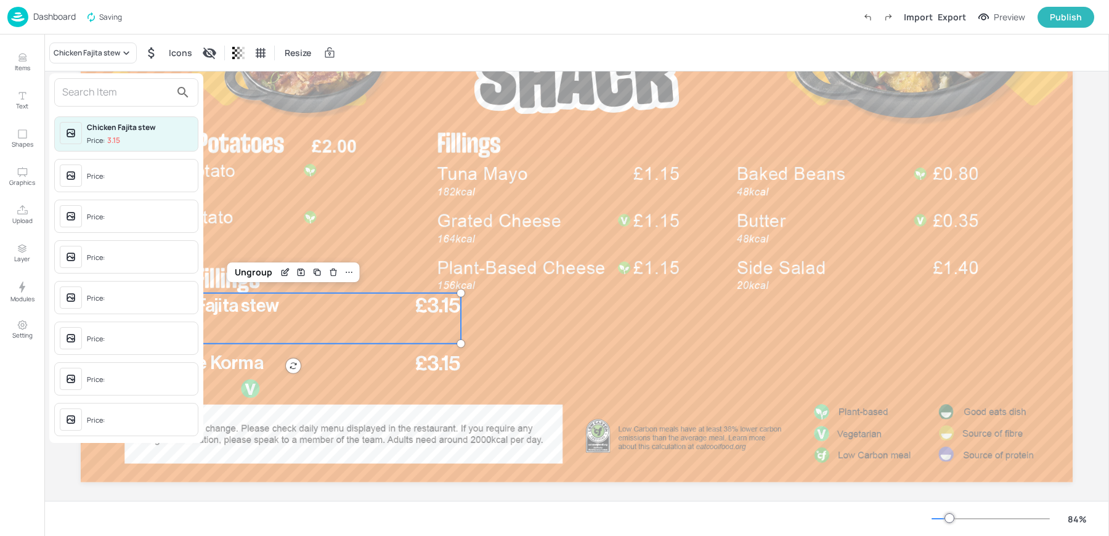
click at [110, 96] on input "text" at bounding box center [116, 93] width 108 height 20
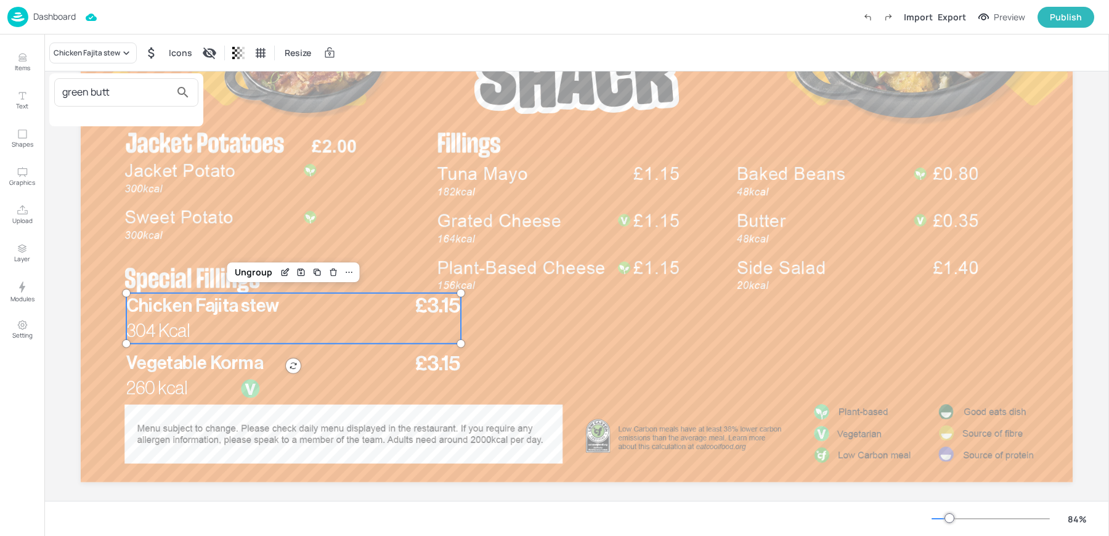
type input "green butt"
click at [216, 328] on div at bounding box center [554, 268] width 1109 height 536
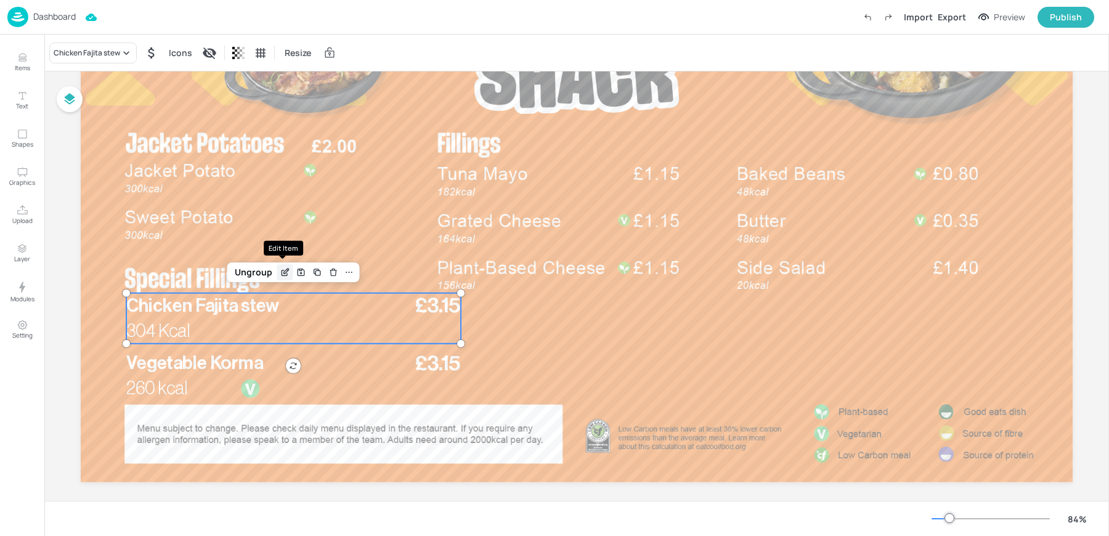
click at [280, 275] on icon "Edit Item" at bounding box center [285, 272] width 10 height 10
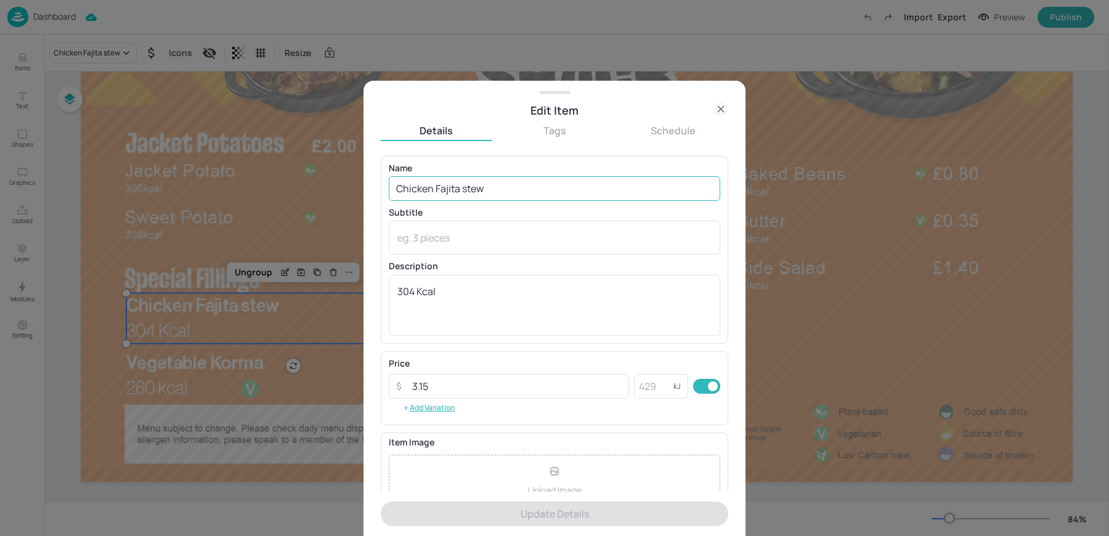
click at [441, 190] on input "Chicken Fajita stew" at bounding box center [555, 188] width 332 height 25
paste input "Green Butternuts squash Masala 711 Kcal"
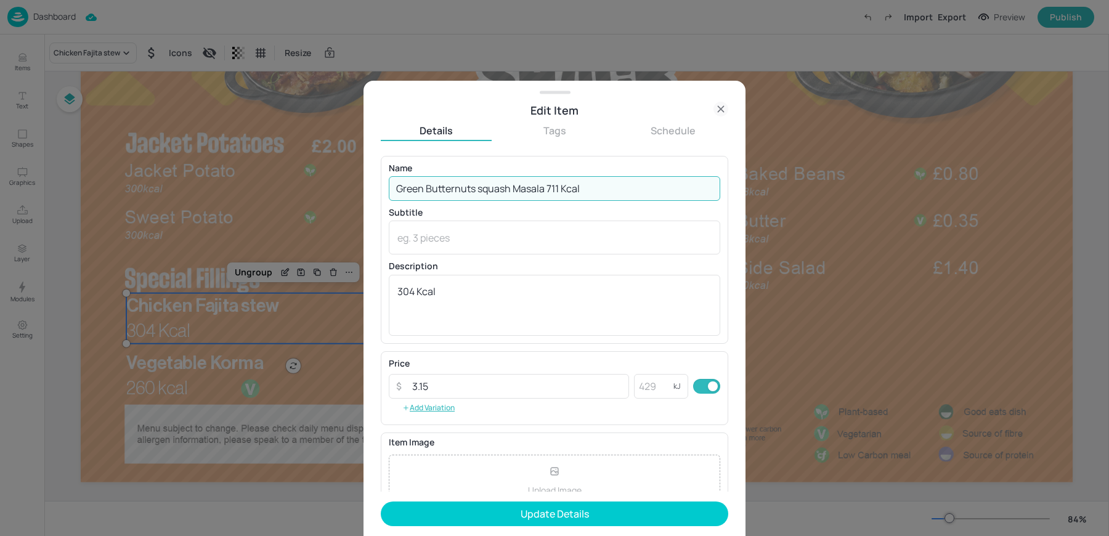
click at [548, 189] on input "Green Butternuts squash Masala 711 Kcal" at bounding box center [555, 188] width 332 height 25
type input "Green Butternuts squash Masala 711 Kcal"
click at [413, 294] on textarea "304 Kcal" at bounding box center [554, 305] width 314 height 41
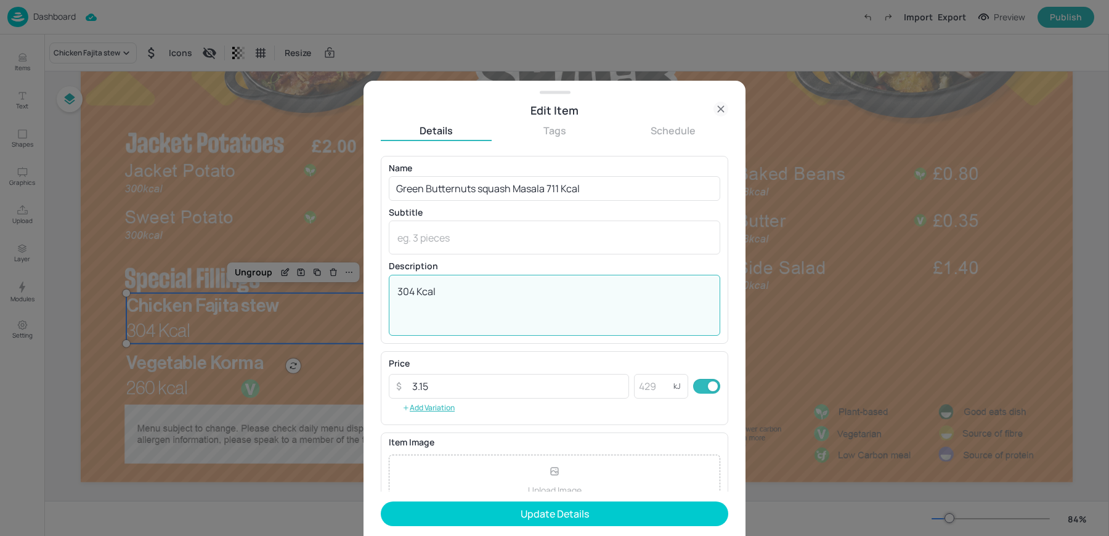
click at [413, 294] on textarea "304 Kcal" at bounding box center [554, 305] width 314 height 41
paste textarea "711"
type textarea "711 Kcal"
click at [478, 191] on input "Green Butternuts squash Masala 711 Kcal" at bounding box center [555, 188] width 332 height 25
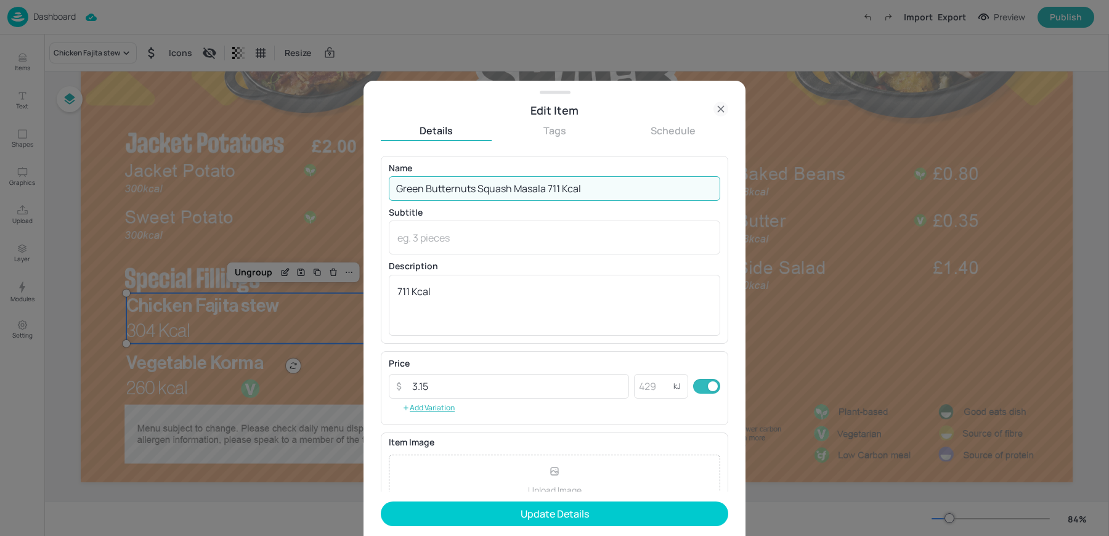
drag, startPoint x: 547, startPoint y: 189, endPoint x: 648, endPoint y: 197, distance: 100.8
click at [648, 197] on input "Green Butternuts Squash Masala 711 Kcal" at bounding box center [555, 188] width 332 height 25
type input "Green Butternuts Squash Masala"
click at [381, 502] on button "Update Details" at bounding box center [555, 514] width 348 height 25
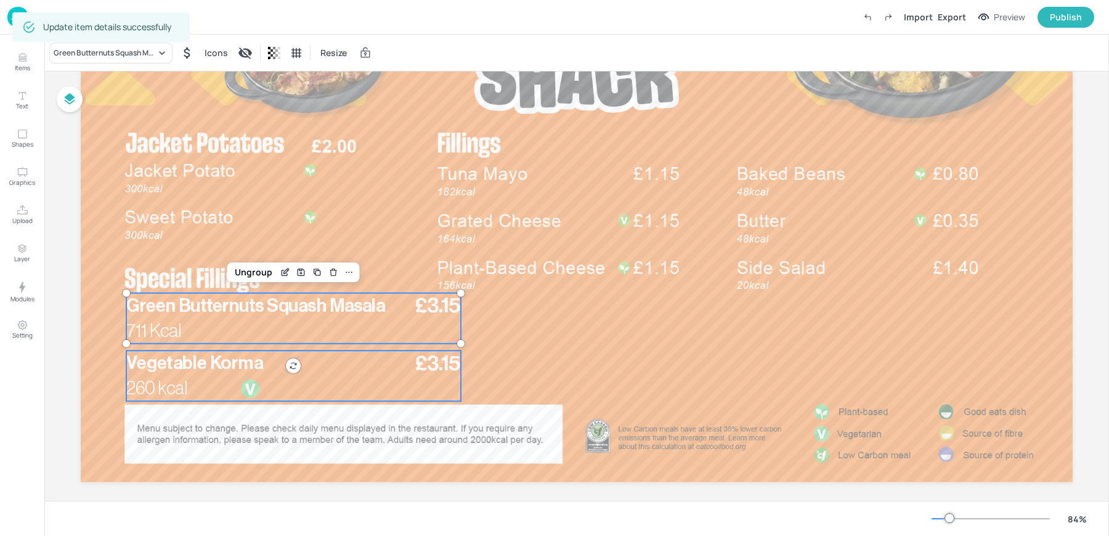
click at [189, 360] on span "Vegetable Korma" at bounding box center [194, 363] width 137 height 18
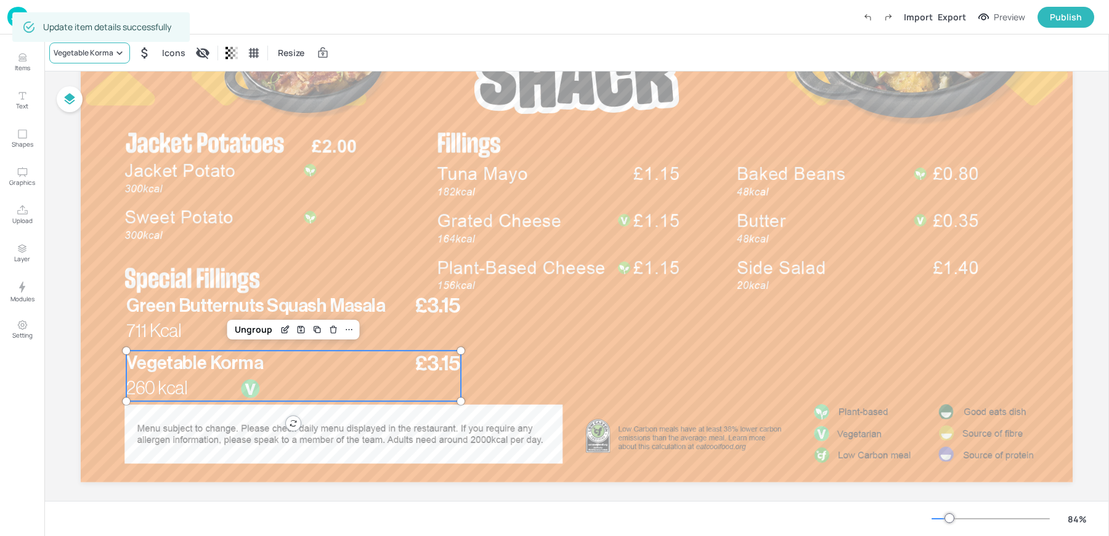
click at [73, 59] on div "Vegetable Korma" at bounding box center [89, 53] width 81 height 21
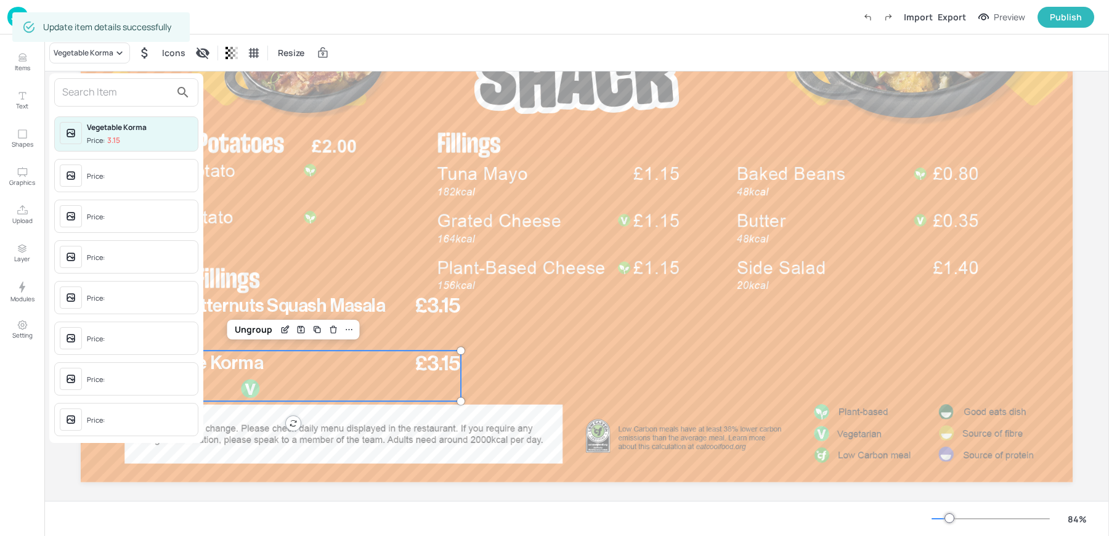
click at [100, 94] on input "text" at bounding box center [116, 93] width 108 height 20
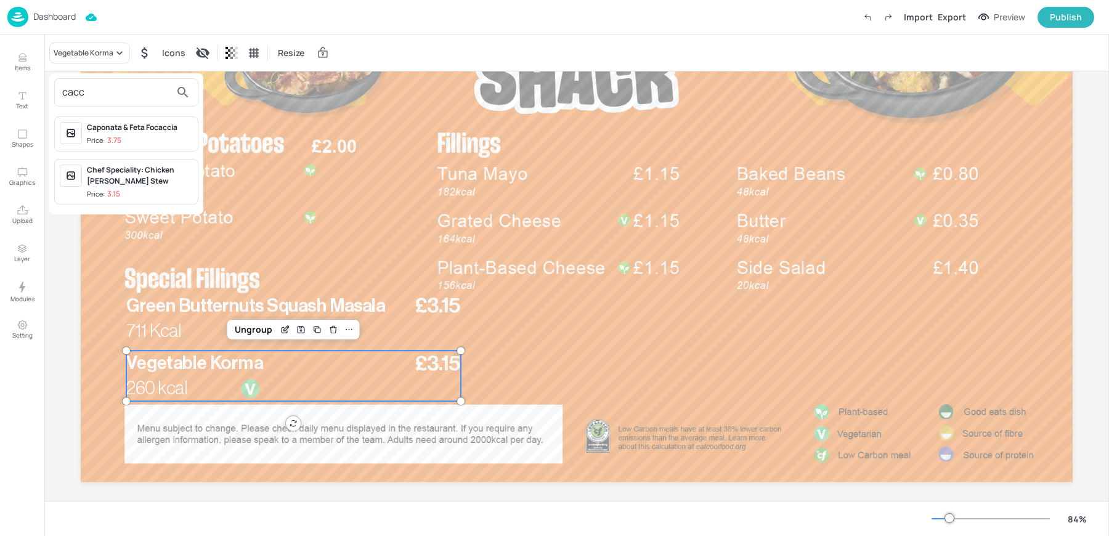
type input "cacc"
click at [112, 177] on div "Chef Speciality: Chicken Cacciatore Stew" at bounding box center [140, 176] width 106 height 22
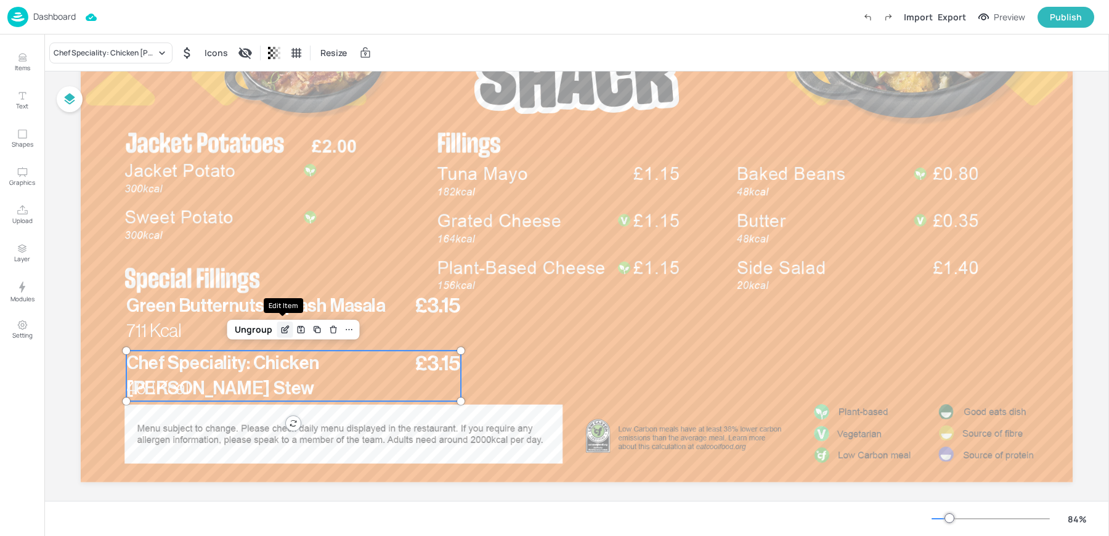
click at [285, 326] on icon "Edit Item" at bounding box center [286, 328] width 5 height 5
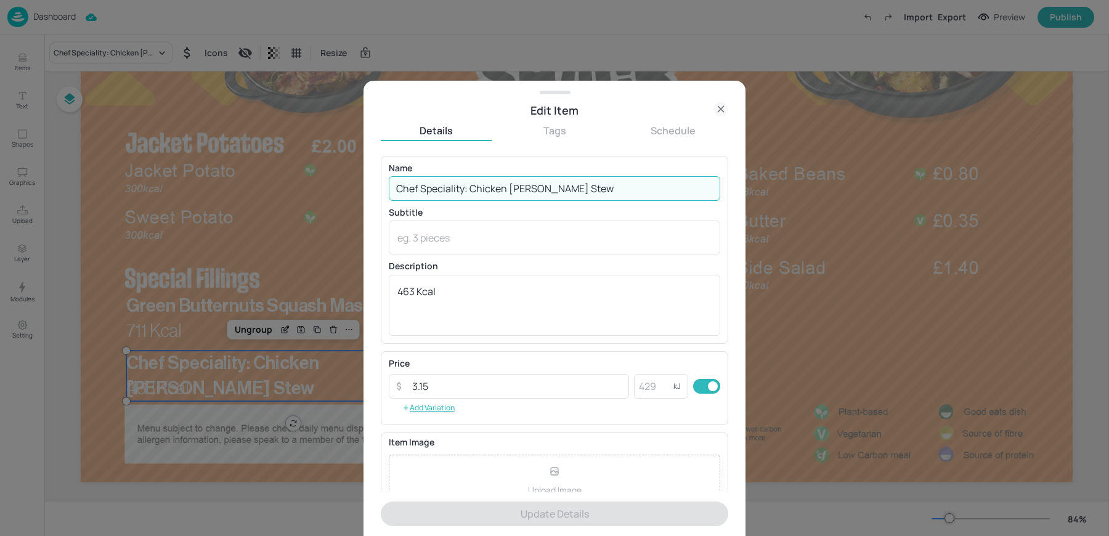
drag, startPoint x: 470, startPoint y: 189, endPoint x: 334, endPoint y: 185, distance: 135.6
click at [349, 186] on div "Edit Item Details Tags Schedule Name Chef Speciality: Chicken Cacciatore Stew ​…" at bounding box center [554, 268] width 1109 height 536
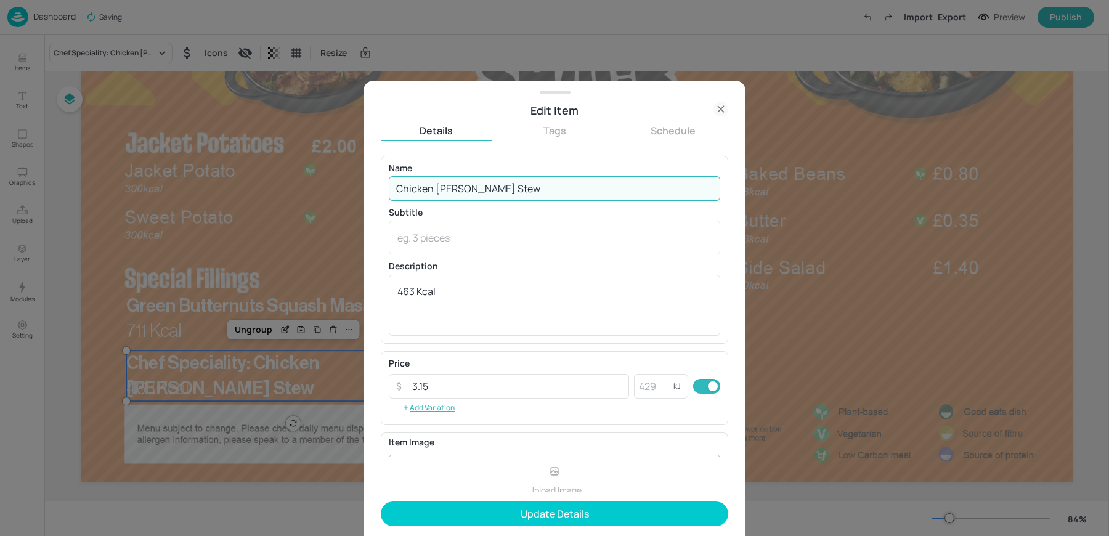
scroll to position [118, 0]
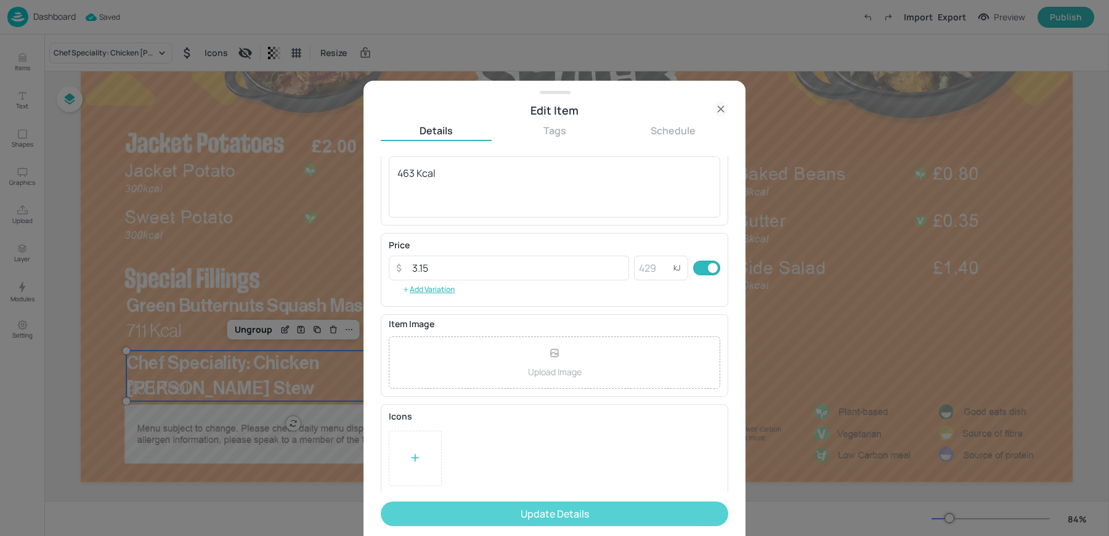
type input "Chicken Cacciatore Stew"
click at [497, 515] on button "Update Details" at bounding box center [555, 514] width 348 height 25
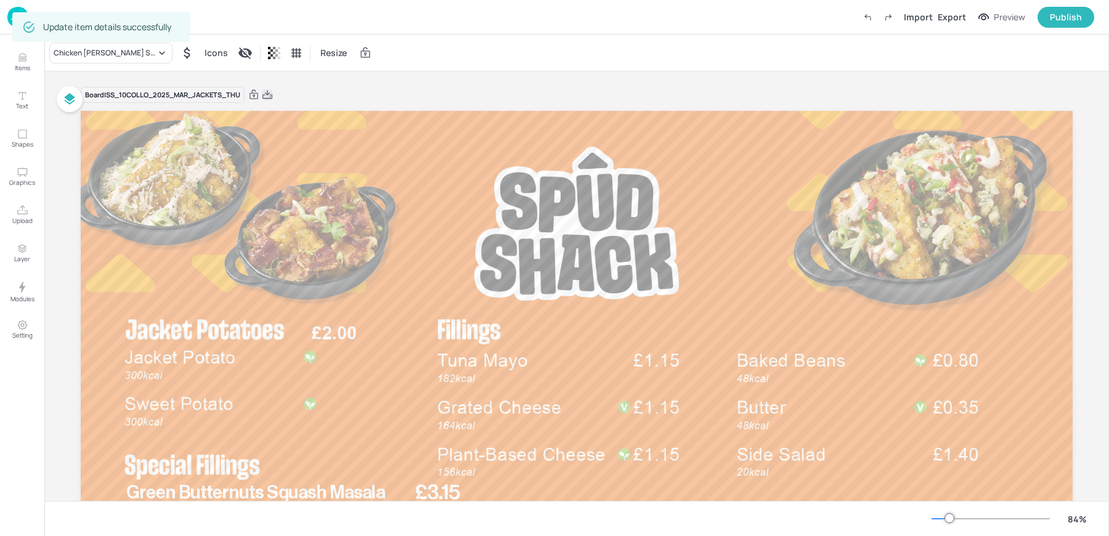
click at [265, 93] on icon at bounding box center [267, 95] width 11 height 12
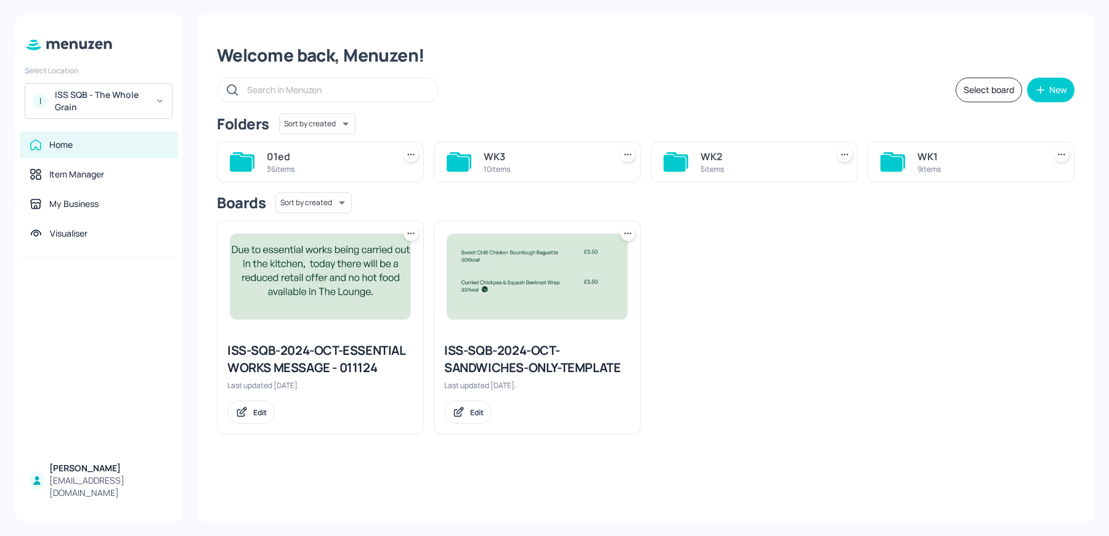
click at [939, 172] on div "9 items" at bounding box center [978, 169] width 122 height 10
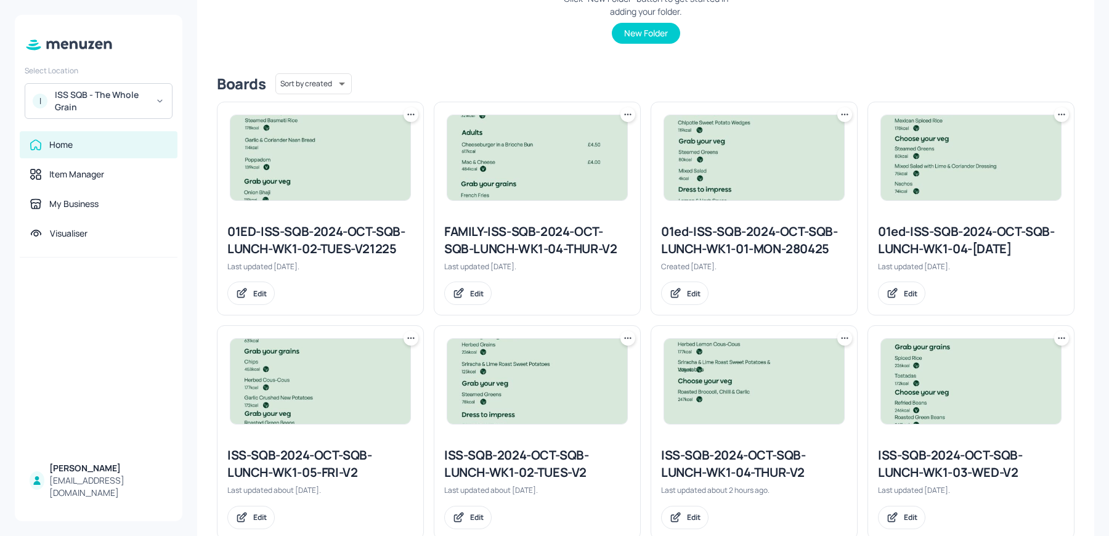
scroll to position [502, 0]
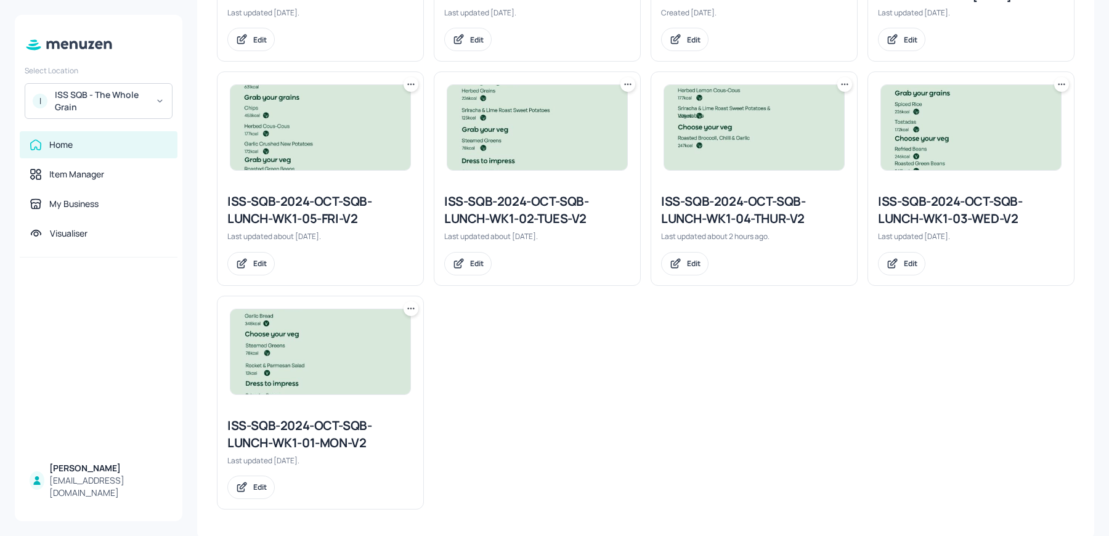
click at [802, 389] on div "01ED-ISS-SQB-2024-OCT-SQB-LUNCH-WK1-02-TUES-V21225 Last updated 23 days ago. Ed…" at bounding box center [641, 174] width 868 height 672
click at [719, 203] on div "ISS-SQB-2024-OCT-SQB-LUNCH-WK1-04-THUR-V2" at bounding box center [754, 210] width 186 height 35
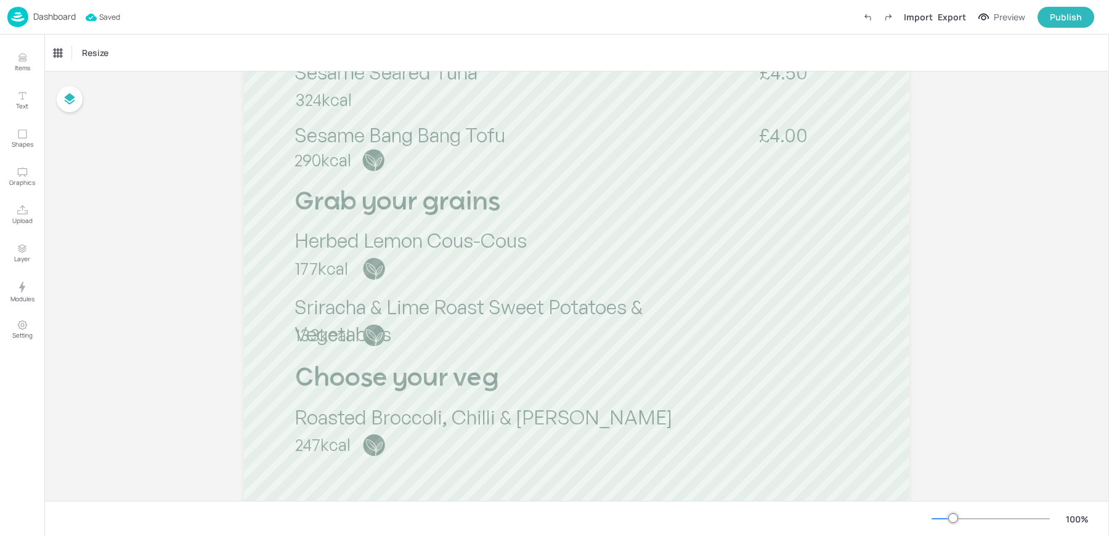
scroll to position [340, 0]
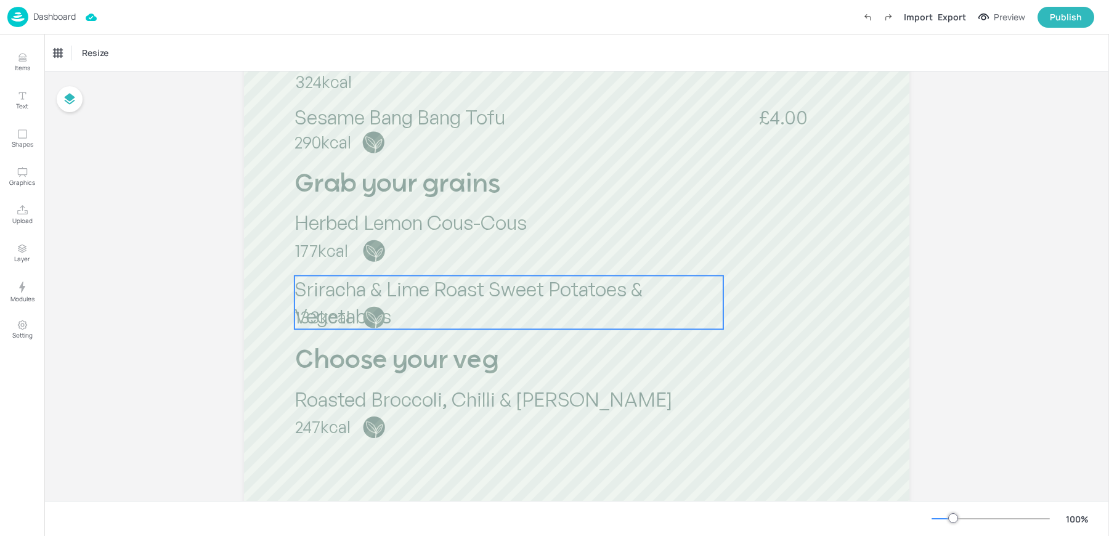
click at [357, 303] on p "Sriracha & Lime Roast Sweet Potatoes & Vegetables" at bounding box center [509, 302] width 429 height 54
click at [468, 258] on div "Ungroup" at bounding box center [468, 254] width 47 height 16
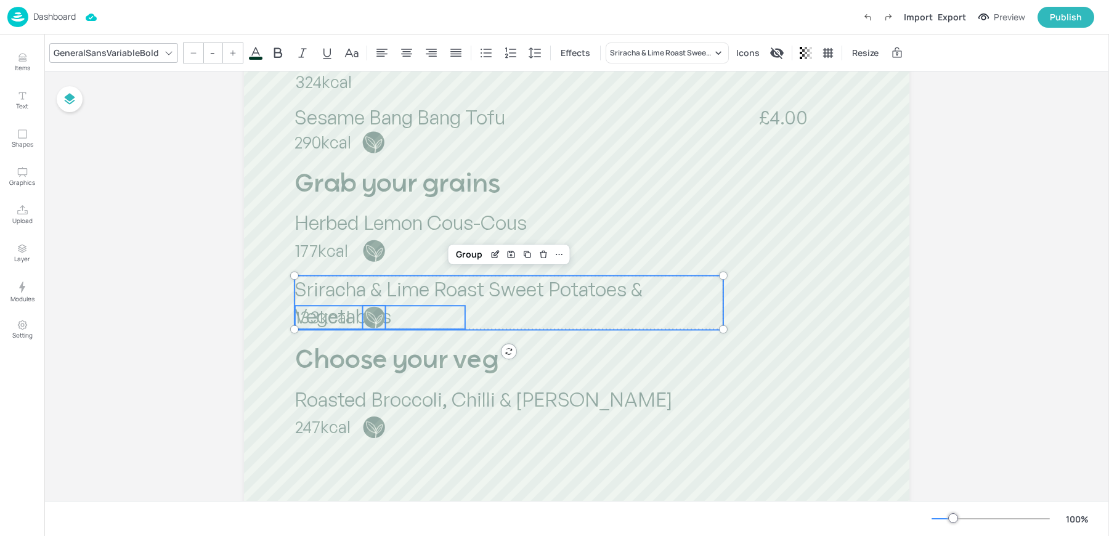
click at [420, 293] on span "Sriracha & Lime Roast Sweet Potatoes & Vegetables" at bounding box center [469, 303] width 348 height 52
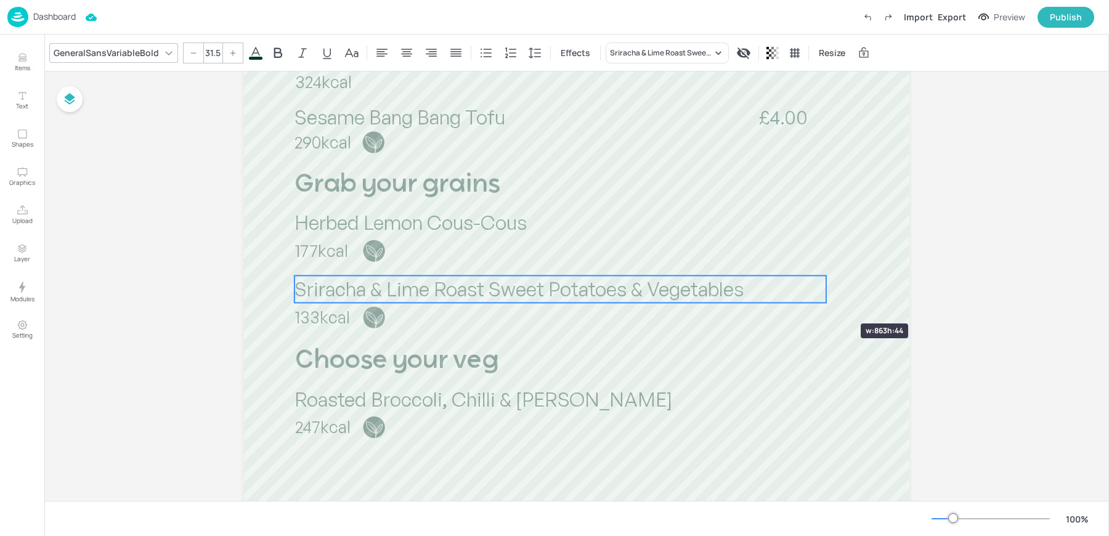
drag, startPoint x: 721, startPoint y: 303, endPoint x: 848, endPoint y: 297, distance: 127.7
click at [362, 317] on div at bounding box center [374, 318] width 24 height 24
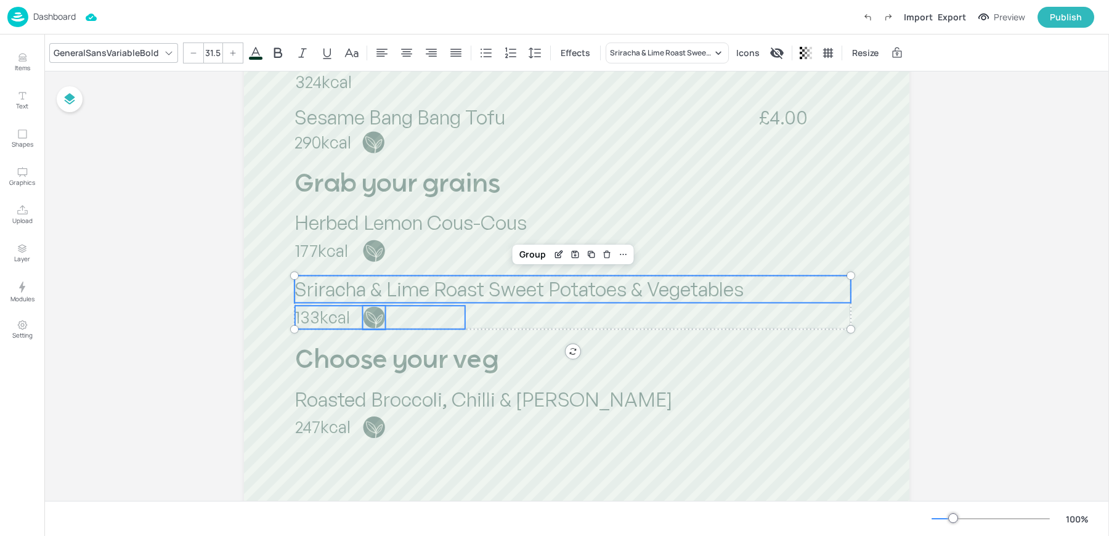
click at [332, 317] on span "133kcal" at bounding box center [322, 317] width 55 height 20
type input "--"
click at [537, 250] on div "Group" at bounding box center [533, 254] width 36 height 16
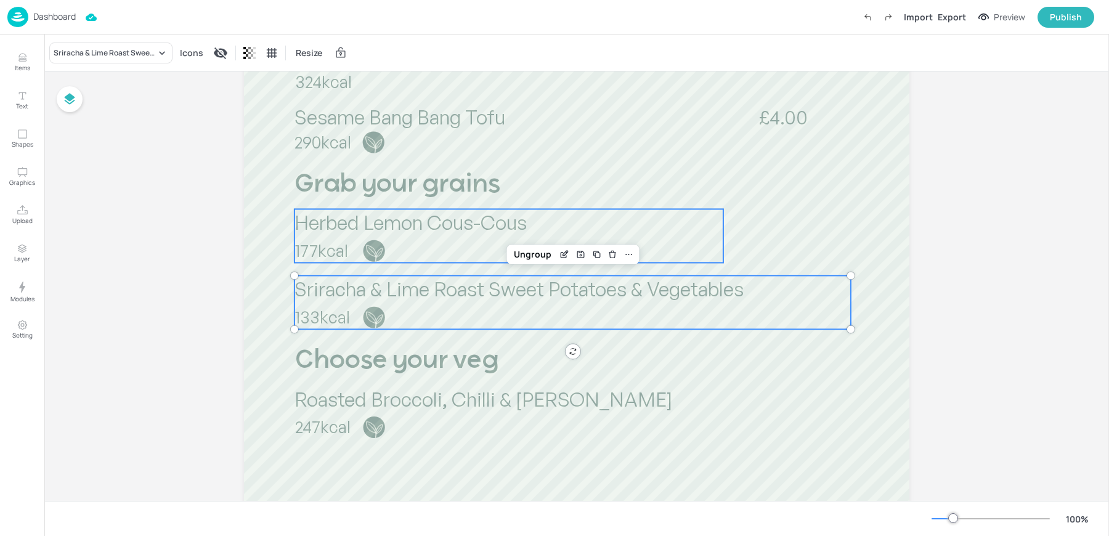
scroll to position [0, 0]
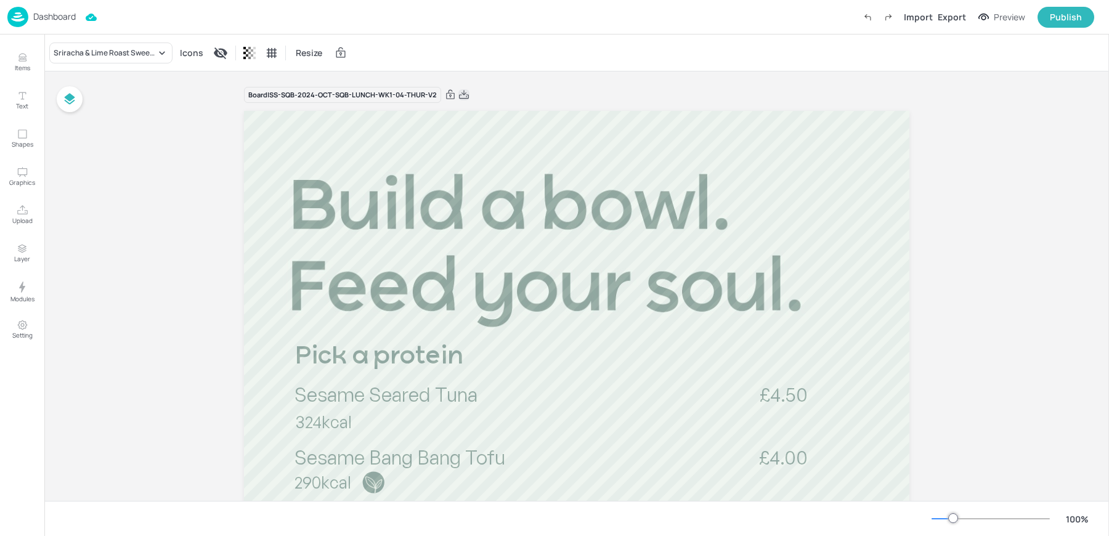
click at [460, 91] on icon at bounding box center [464, 94] width 10 height 9
click at [22, 14] on img at bounding box center [17, 17] width 21 height 20
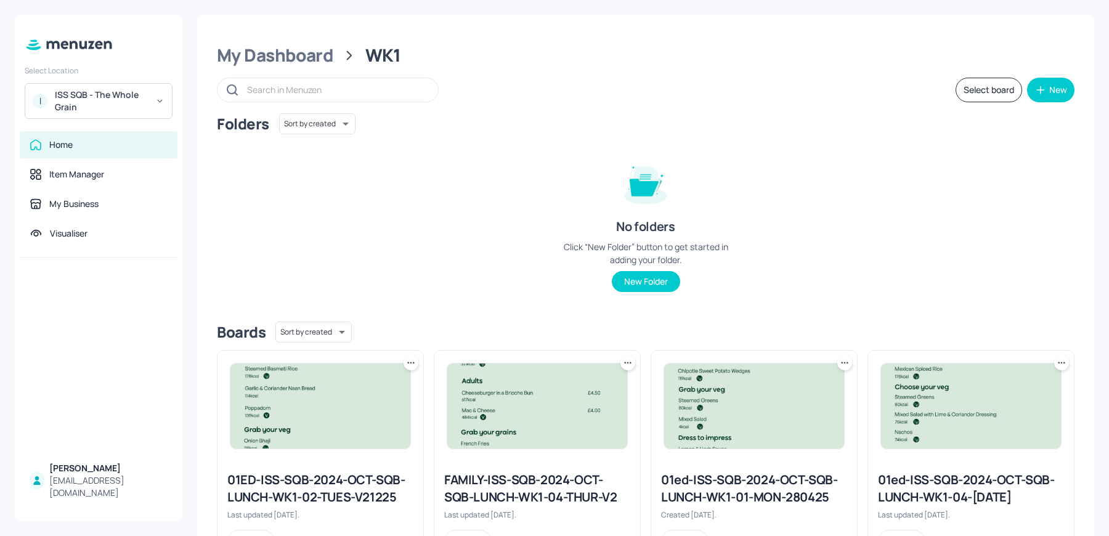
click at [108, 96] on div "ISS SQB - The Whole Grain" at bounding box center [101, 101] width 93 height 25
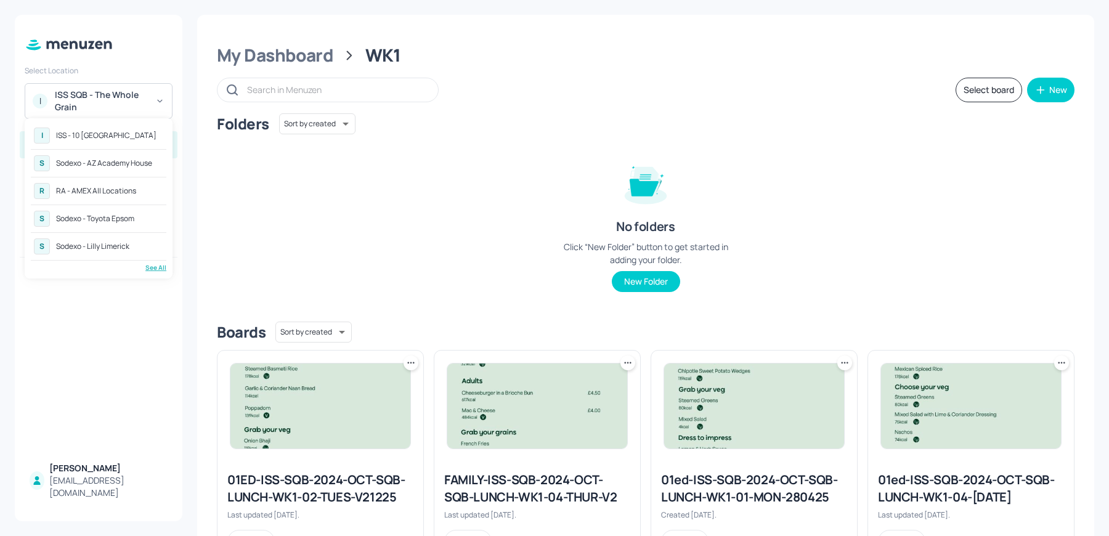
click at [131, 222] on div "Sodexo - Toyota Epsom" at bounding box center [95, 218] width 78 height 7
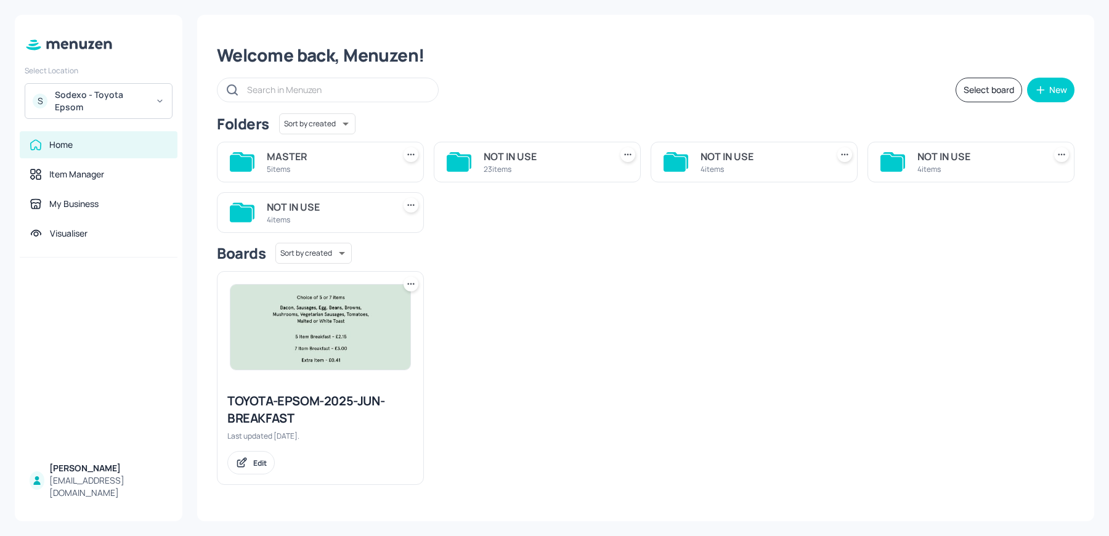
click at [309, 168] on div "5 items" at bounding box center [328, 169] width 122 height 10
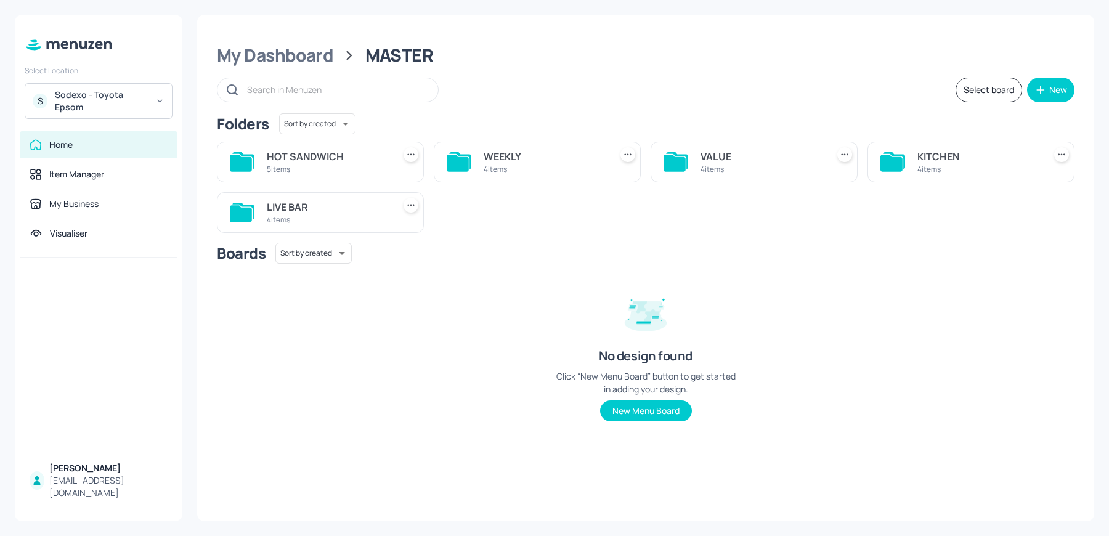
click at [328, 211] on div "LIVE BAR" at bounding box center [328, 207] width 122 height 15
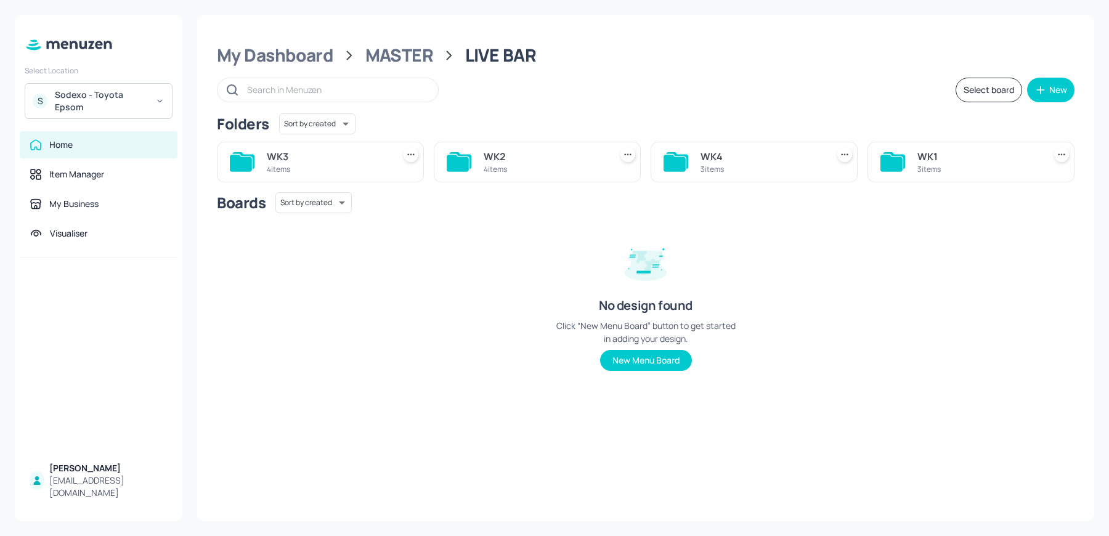
click at [747, 164] on div "3 items" at bounding box center [762, 169] width 122 height 10
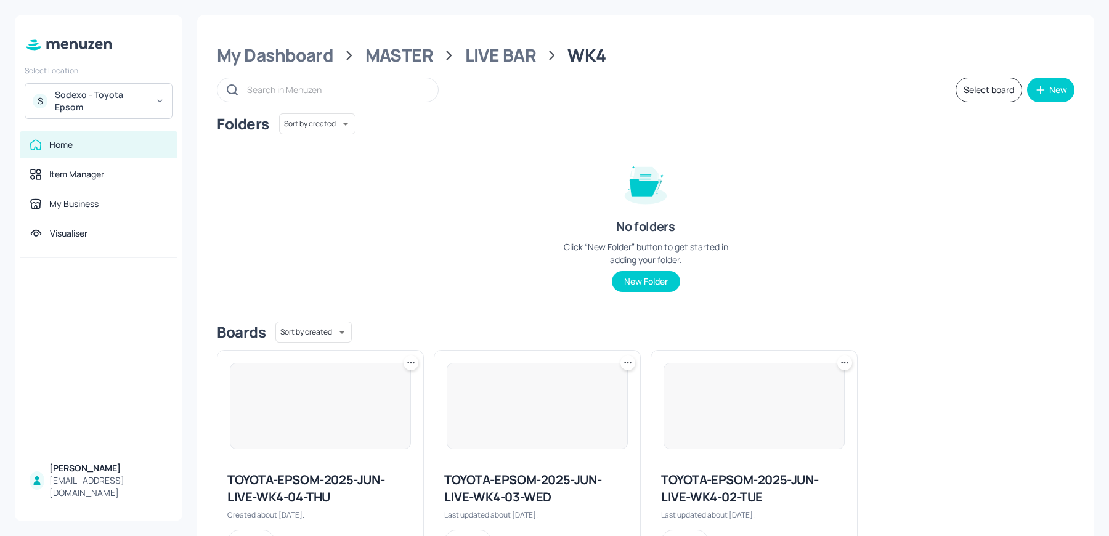
scroll to position [56, 0]
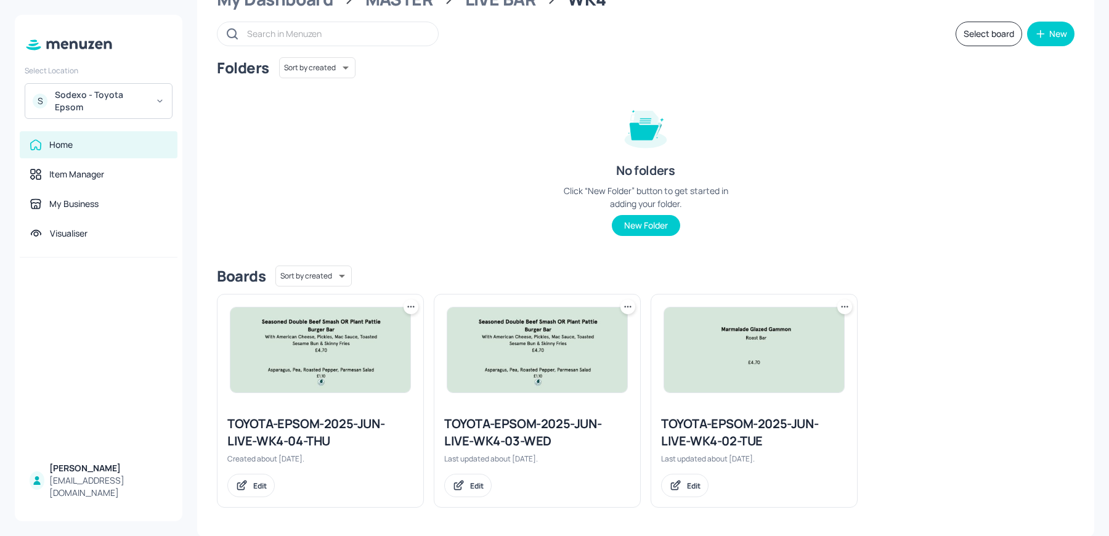
click at [323, 433] on div "TOYOTA-EPSOM-2025-JUN-LIVE-WK4-04-THU" at bounding box center [320, 432] width 186 height 35
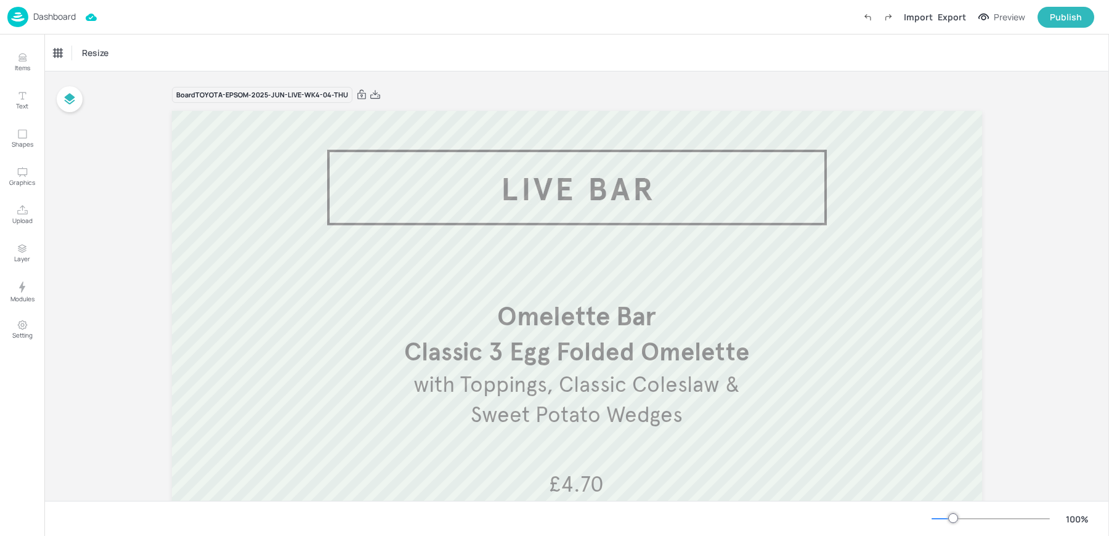
click at [512, 398] on p "with Toppings, Classic Coleslaw & Sweet Potato Wedges" at bounding box center [577, 400] width 344 height 60
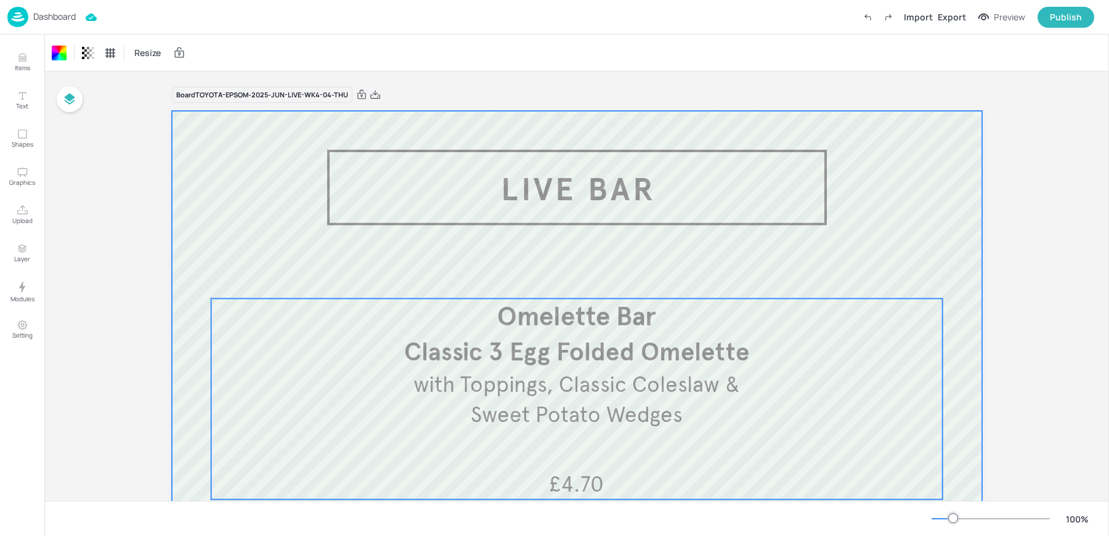
click at [562, 373] on span "with Toppings, Classic Coleslaw & Sweet Potato Wedges" at bounding box center [576, 399] width 327 height 57
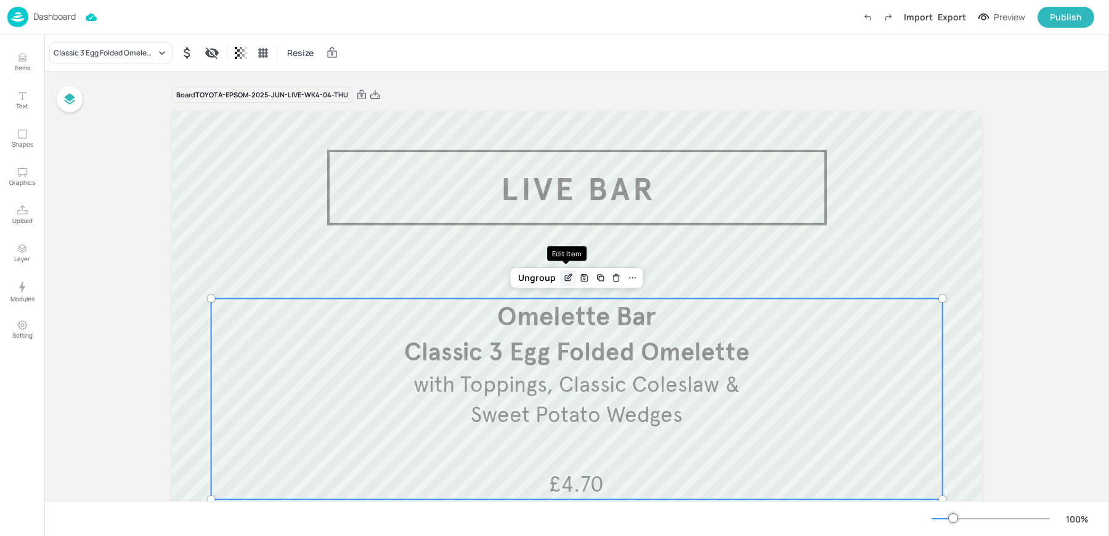
click at [569, 274] on icon "Edit Item" at bounding box center [569, 276] width 5 height 5
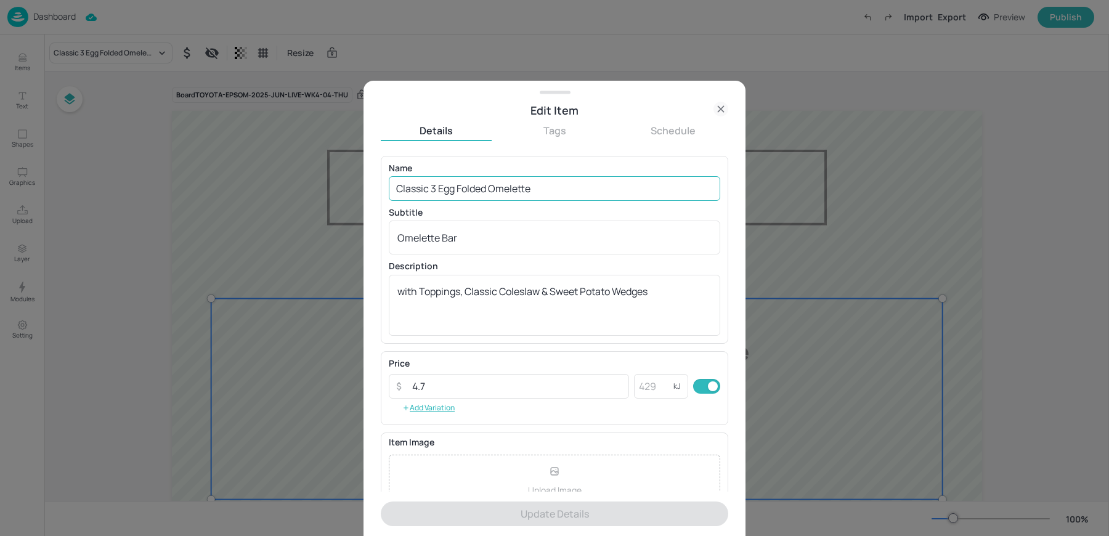
click at [473, 191] on input "Classic 3 Egg Folded Omelette" at bounding box center [555, 188] width 332 height 25
paste input "with Toppings, Mixed Leaves & Roasted Potato Wedges £4.70"
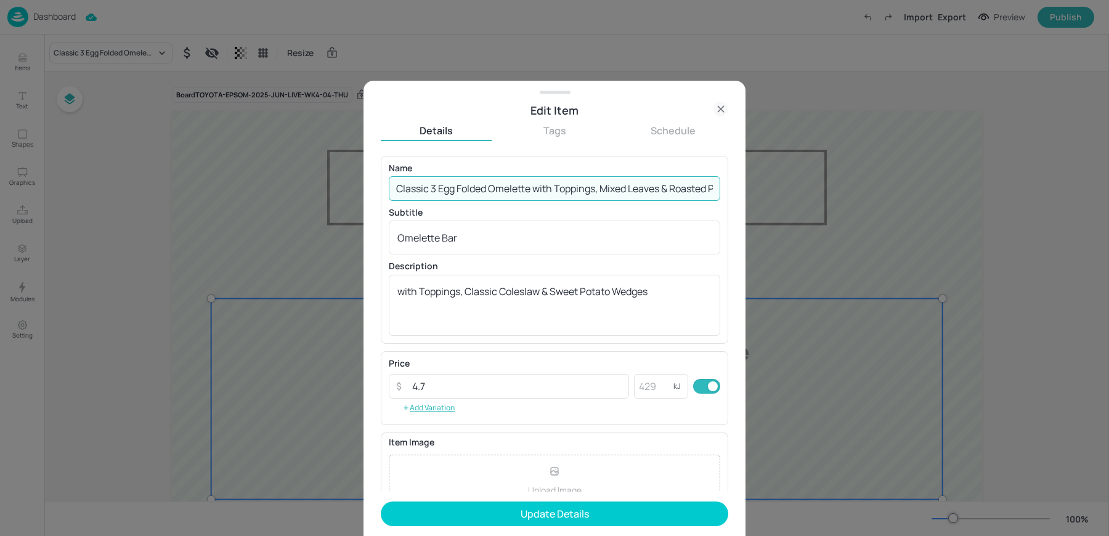
scroll to position [0, 100]
drag, startPoint x: 535, startPoint y: 189, endPoint x: 804, endPoint y: 201, distance: 268.9
click at [804, 201] on div "Edit Item Details Tags Schedule Name Classic 3 Egg Folded Omelette with Topping…" at bounding box center [554, 268] width 1109 height 536
type input "Classic 3 Egg Folded Omelette"
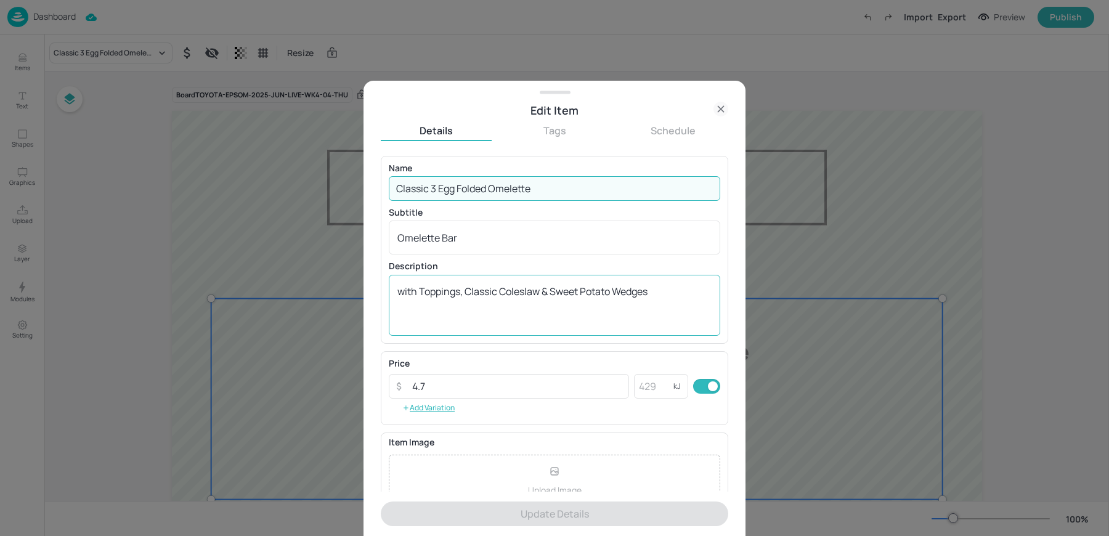
click at [587, 291] on textarea "with Toppings, Classic Coleslaw & Sweet Potato Wedges" at bounding box center [554, 305] width 314 height 41
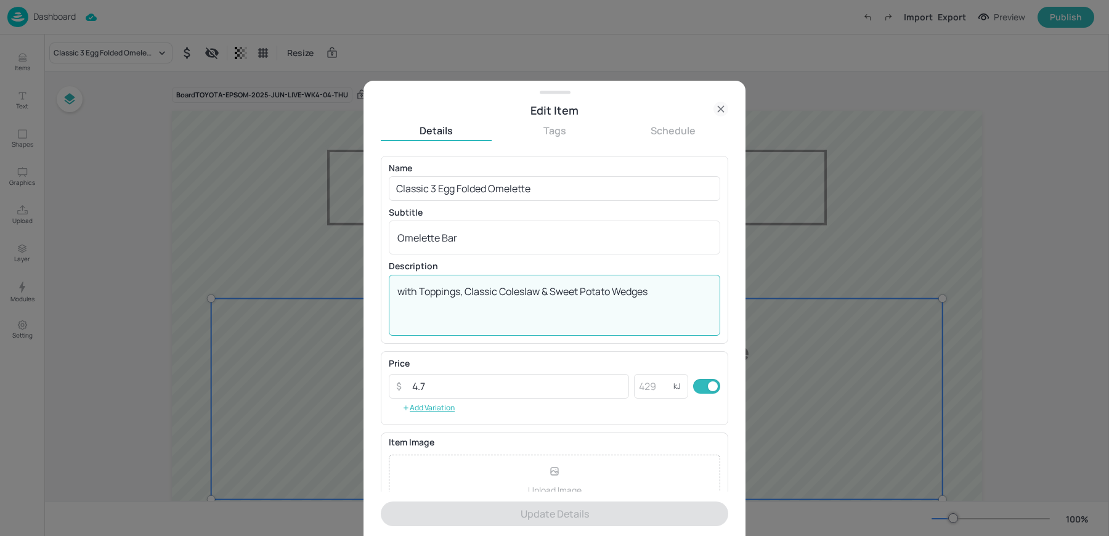
click at [587, 291] on textarea "with Toppings, Classic Coleslaw & Sweet Potato Wedges" at bounding box center [554, 305] width 314 height 41
paste textarea "Mixed Leaves & Roasted Potato Wedges £4.70"
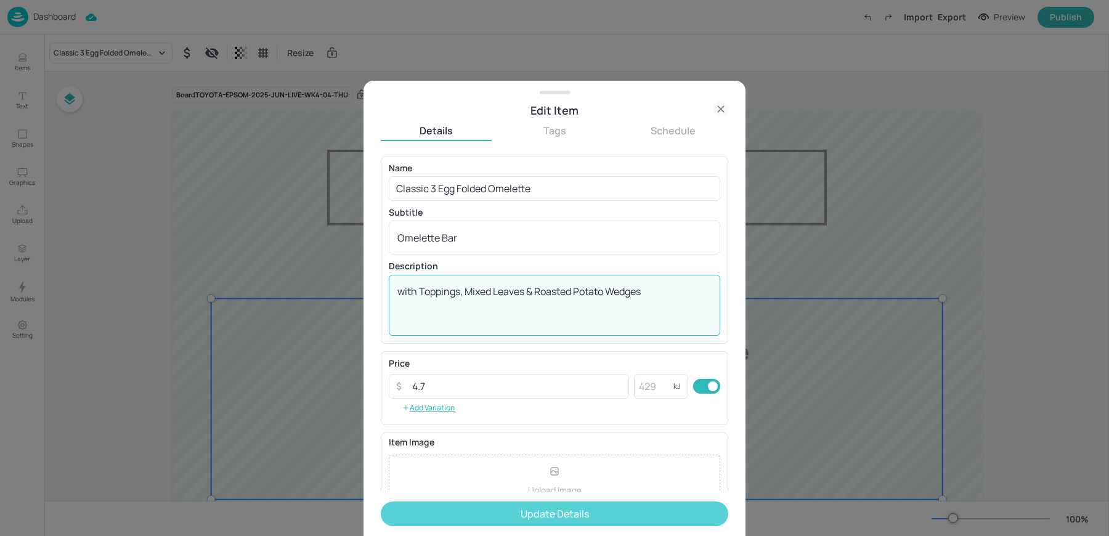
type textarea "with Toppings, Mixed Leaves & Roasted Potato Wedges"
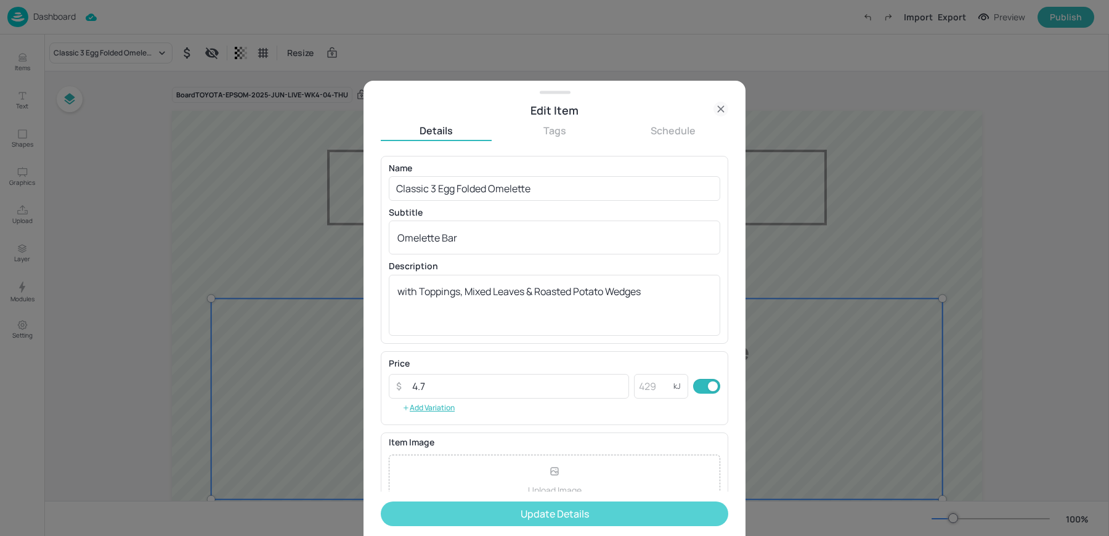
click at [550, 518] on button "Update Details" at bounding box center [555, 514] width 348 height 25
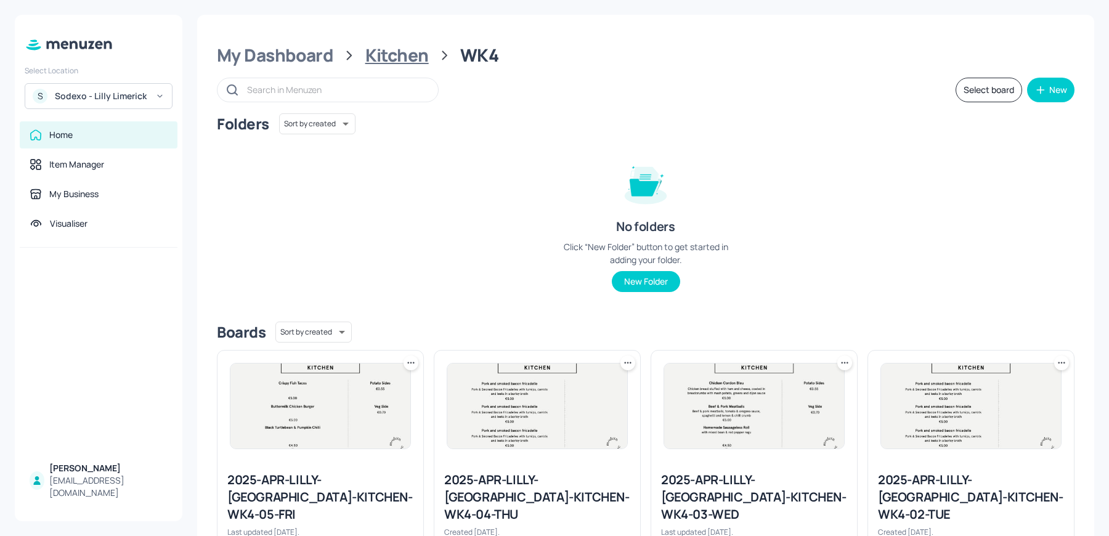
click at [396, 55] on div "Kitchen" at bounding box center [396, 55] width 63 height 22
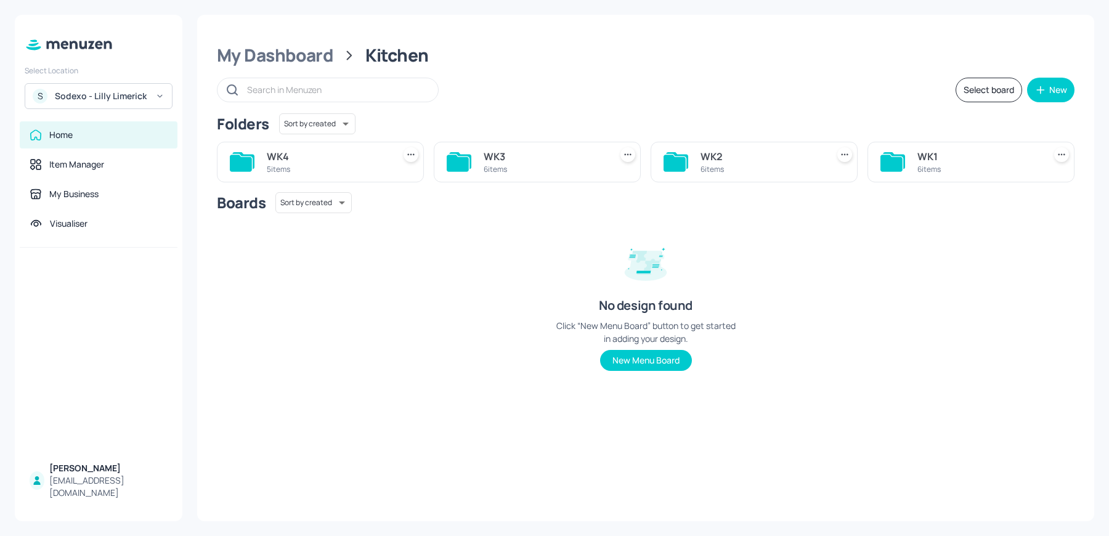
click at [504, 169] on div "6 items" at bounding box center [545, 169] width 122 height 10
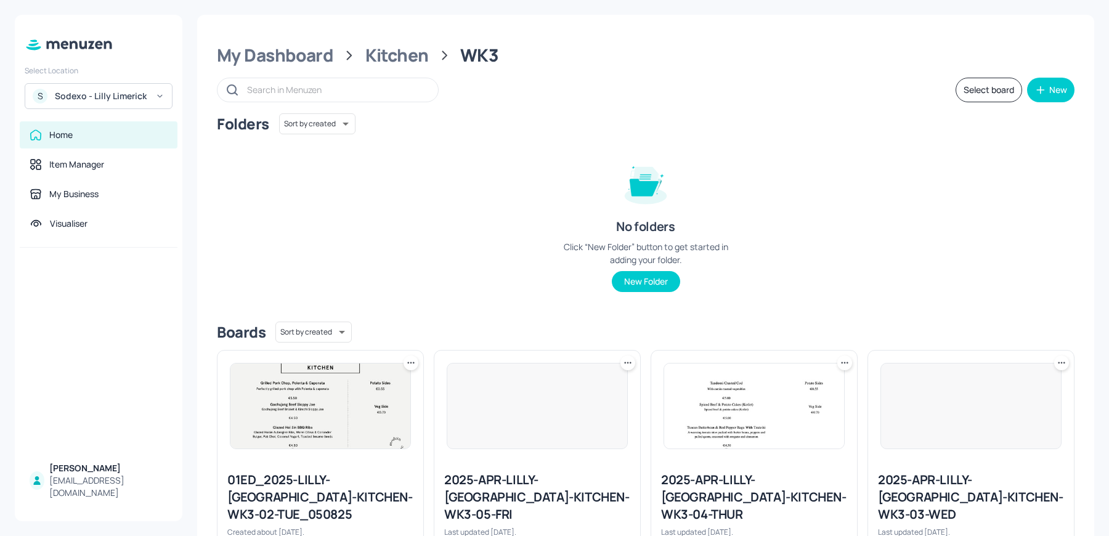
scroll to position [279, 0]
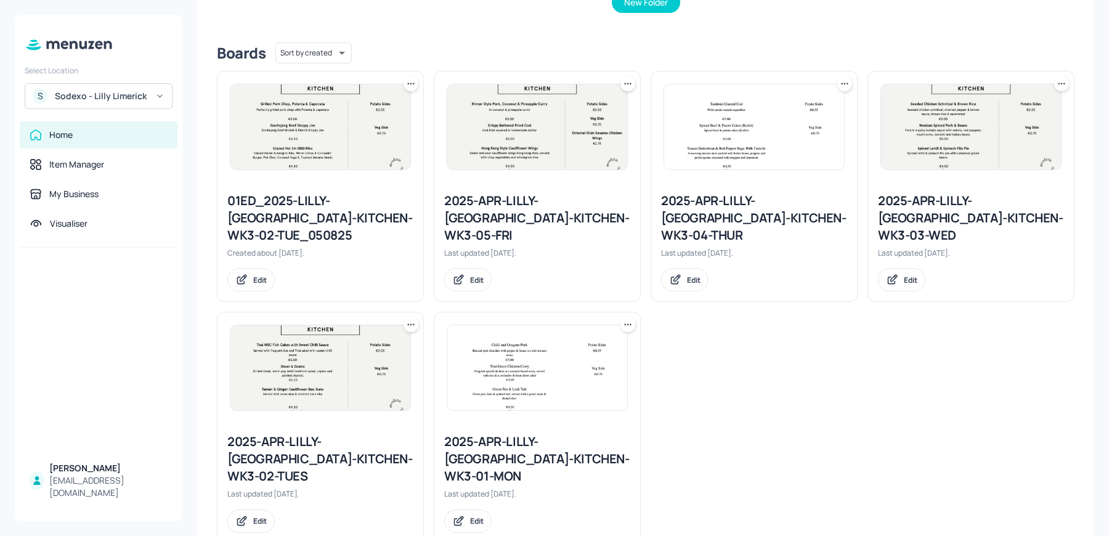
click at [743, 215] on div "2025-APR-LILLY-[GEOGRAPHIC_DATA]-KITCHEN-WK3-04-THUR" at bounding box center [754, 218] width 186 height 52
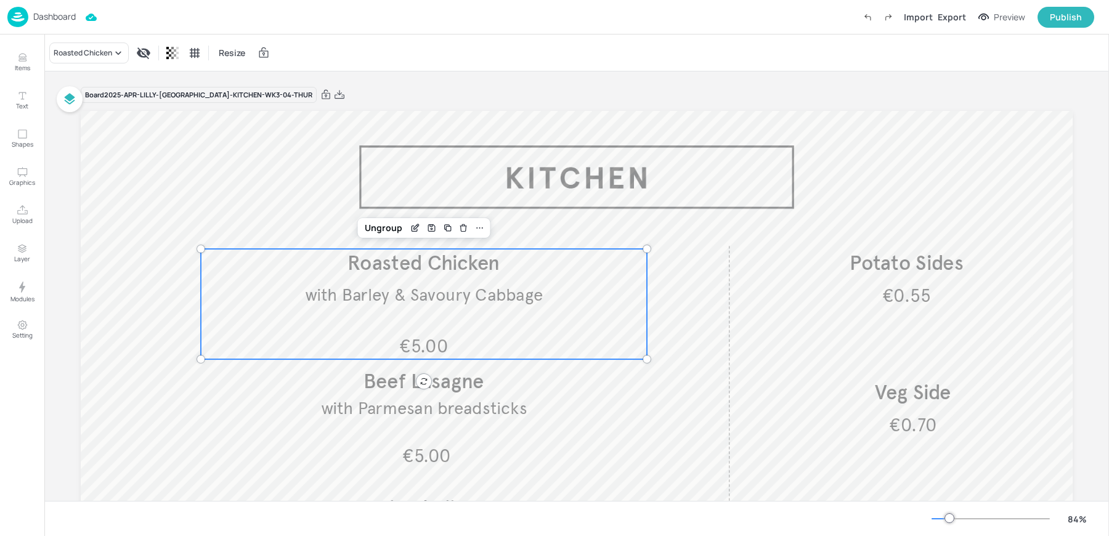
click at [466, 296] on span "with Barley & Savoury Cabbage" at bounding box center [424, 294] width 238 height 21
click at [415, 224] on icon "Edit Item" at bounding box center [416, 226] width 5 height 5
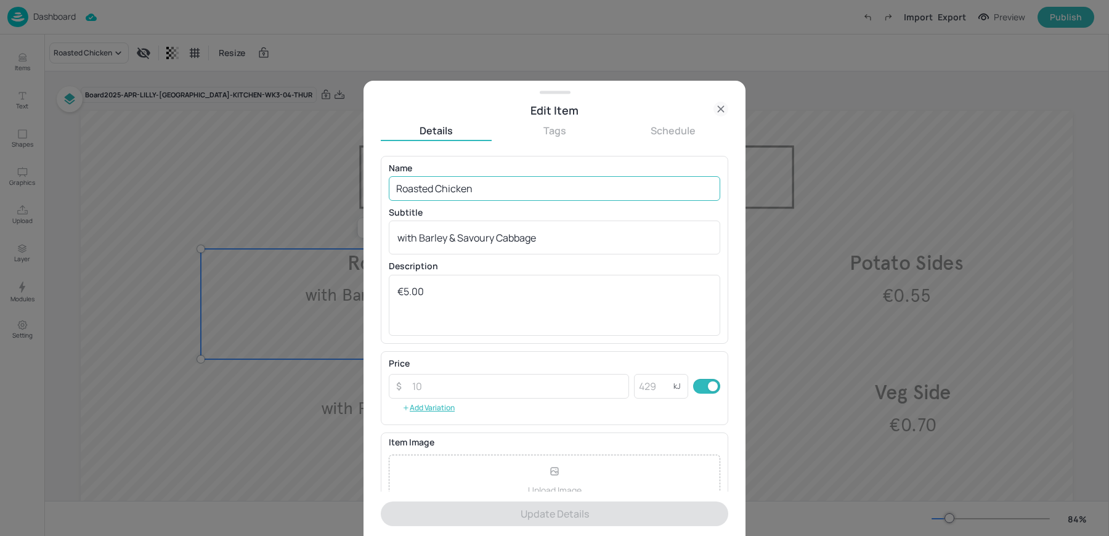
click at [417, 192] on input "Roasted Chicken" at bounding box center [555, 188] width 332 height 25
paste input "Indian Street Dog with [PERSON_NAME]"
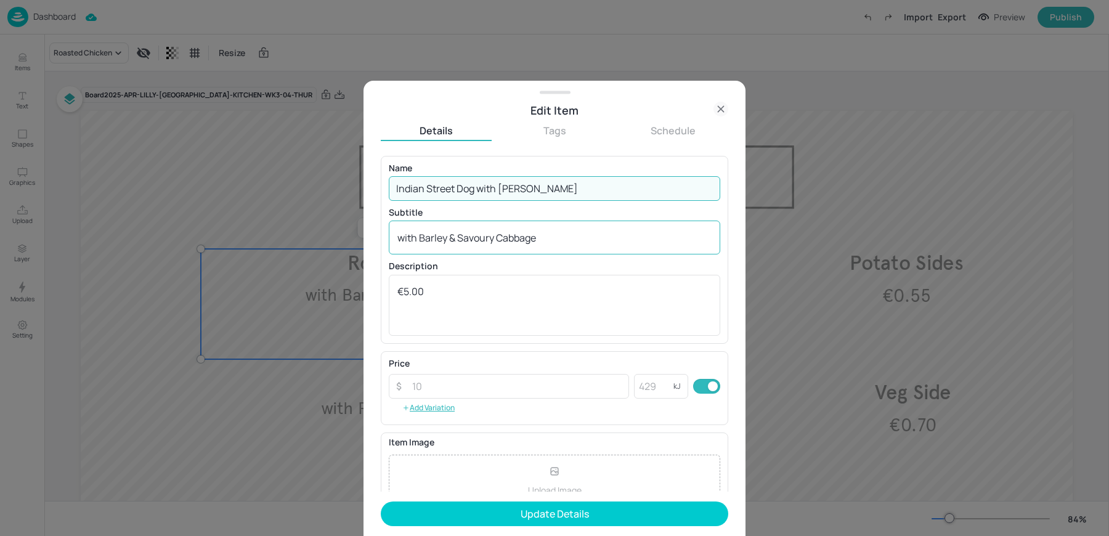
click at [416, 250] on div "with Barley & Savoury Cabbage x ​" at bounding box center [555, 238] width 332 height 34
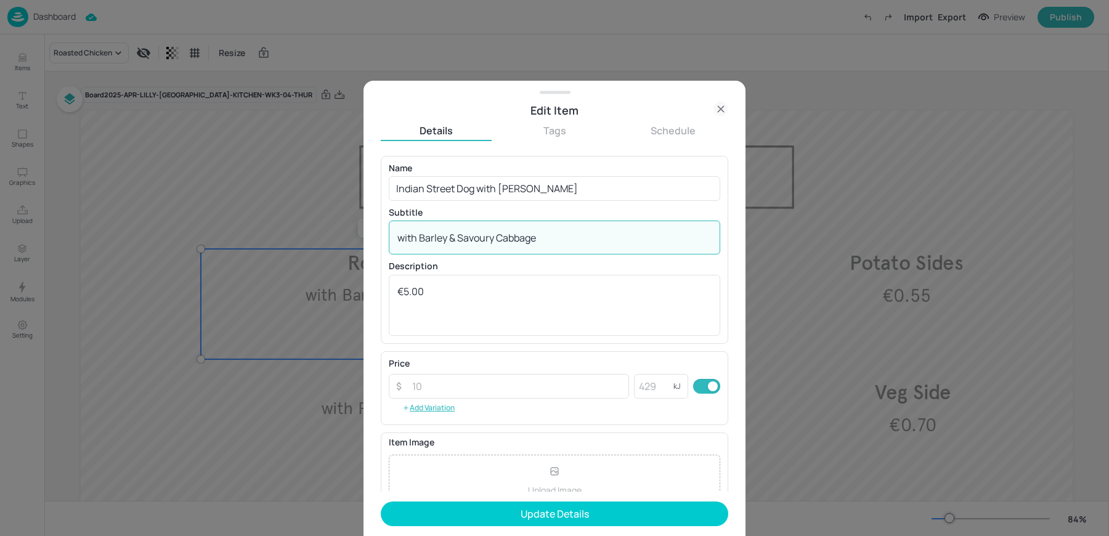
click at [416, 250] on div "with Barley & Savoury Cabbage x ​" at bounding box center [555, 238] width 332 height 34
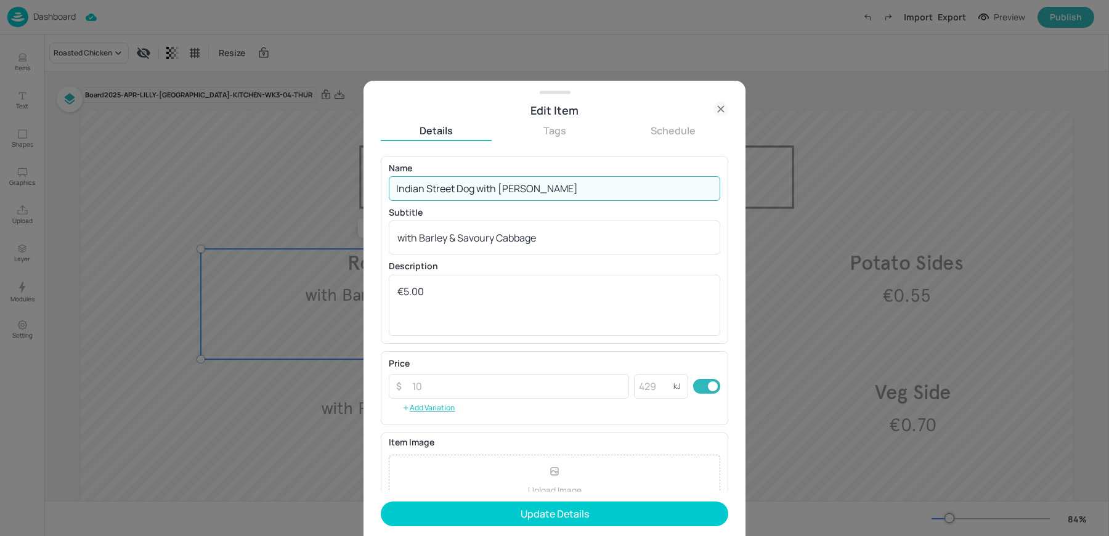
drag, startPoint x: 478, startPoint y: 186, endPoint x: 574, endPoint y: 187, distance: 95.5
click at [574, 187] on input "Indian Street Dog with [PERSON_NAME]" at bounding box center [555, 188] width 332 height 25
type input "Indian Street Dog"
click at [492, 241] on textarea "with Barley & Savoury Cabbage" at bounding box center [554, 238] width 314 height 14
paste textarea "with [PERSON_NAME]"
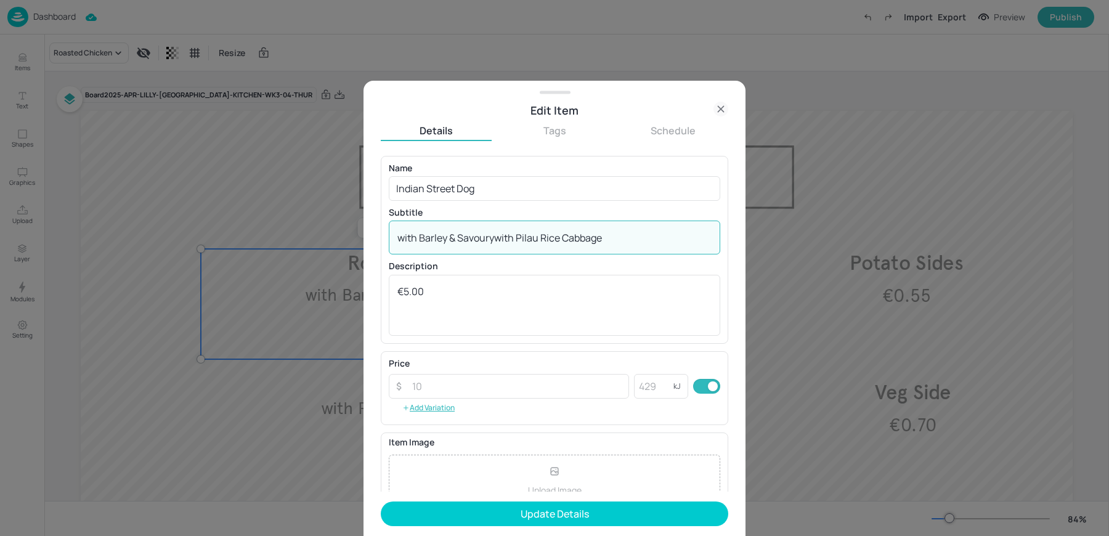
click at [492, 241] on textarea "with Barley & Savourywith Pilau Rice Cabbage" at bounding box center [554, 238] width 314 height 14
paste textarea "Pilau Ric"
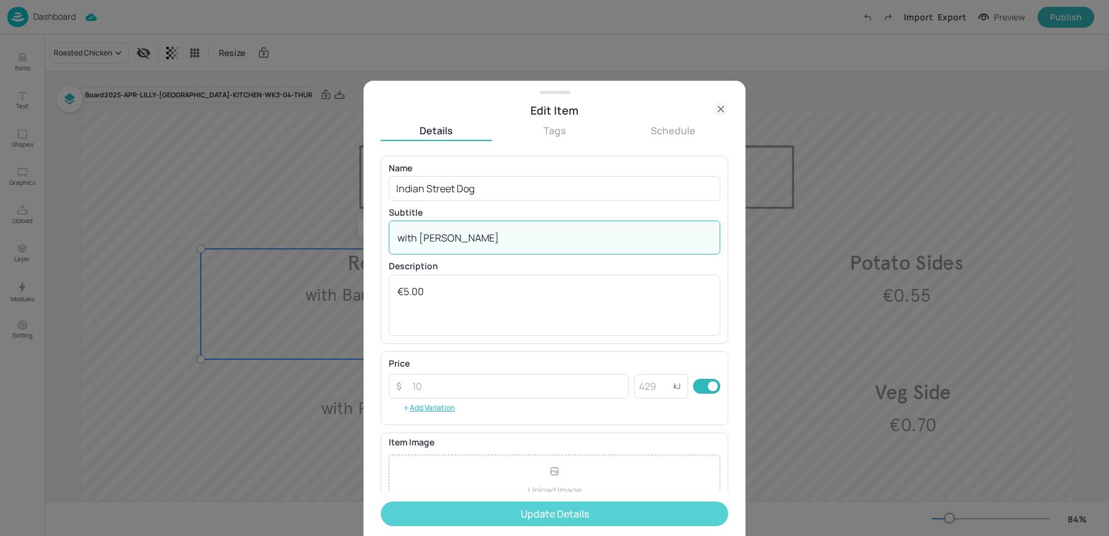
type textarea "with [PERSON_NAME]"
click at [431, 523] on button "Update Details" at bounding box center [555, 514] width 348 height 25
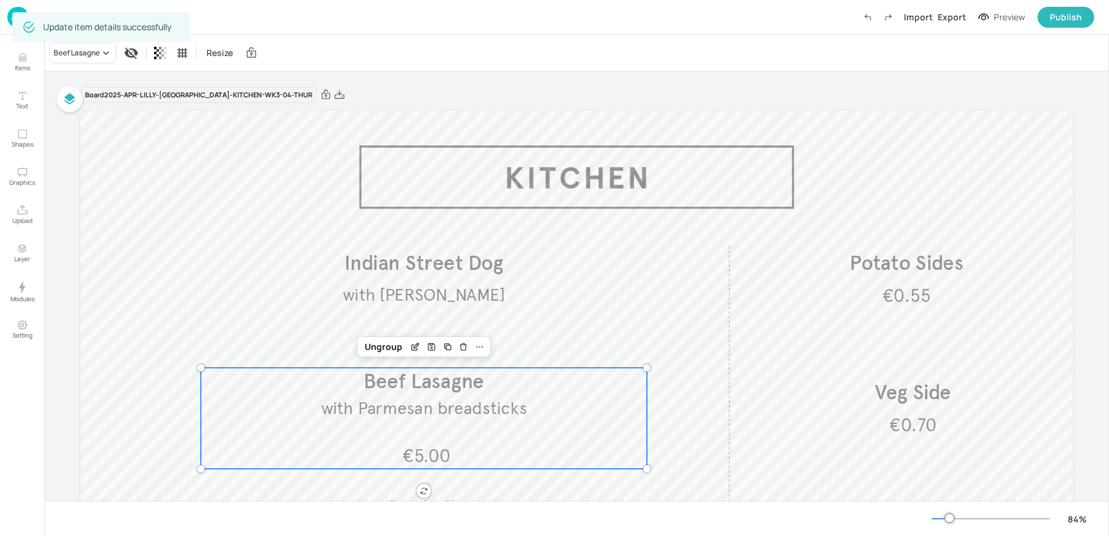
click at [389, 417] on span "with Parmesan breadsticks" at bounding box center [424, 407] width 206 height 21
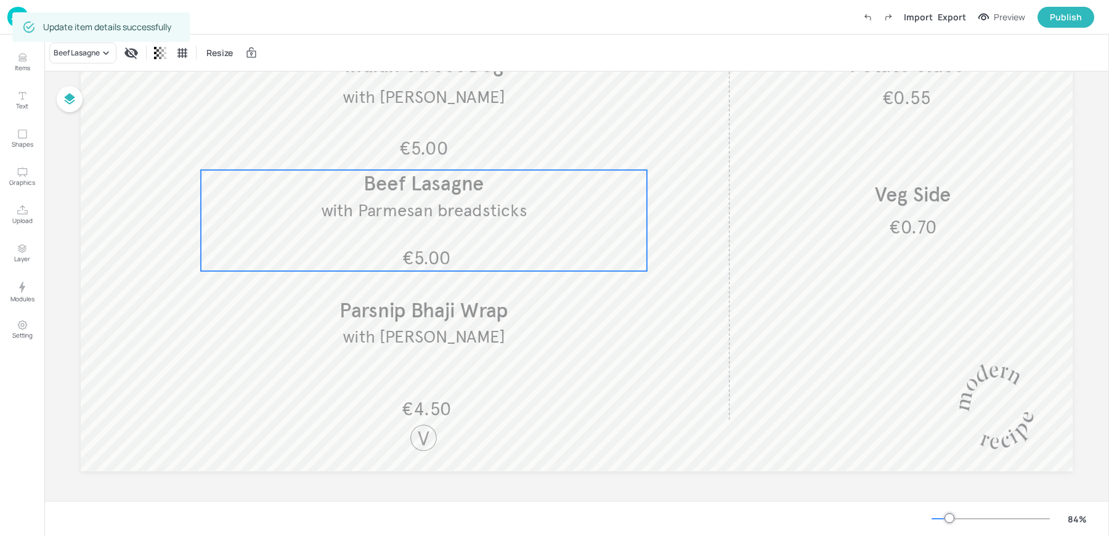
click at [417, 288] on div "€5.00 with Pilau Rice Indian Street Dog €4.50 with Thoran Salad Parsnip Bhaji W…" at bounding box center [577, 192] width 992 height 558
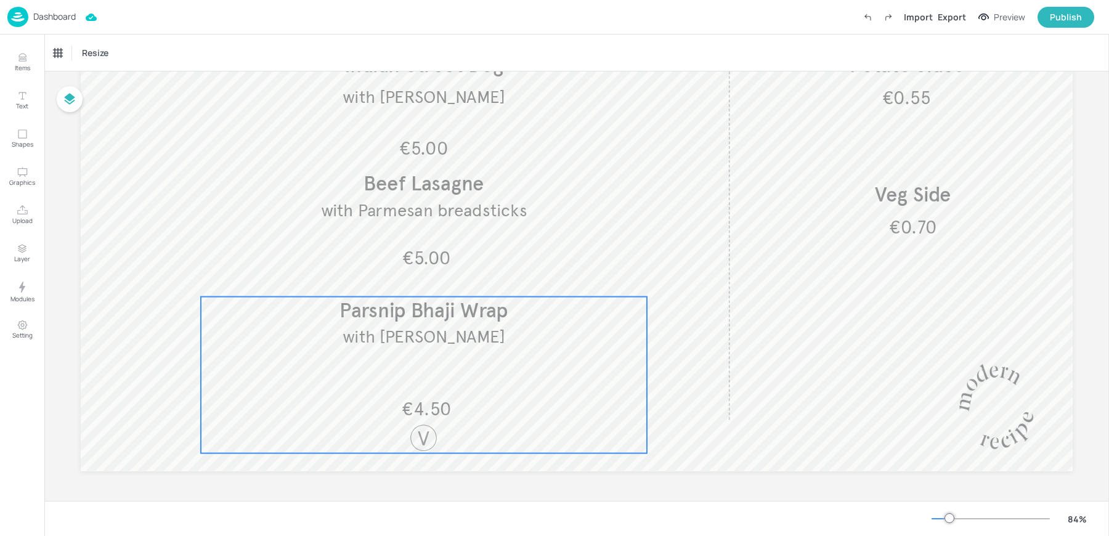
click at [418, 340] on span "with [PERSON_NAME]" at bounding box center [424, 336] width 163 height 21
click at [411, 274] on icon "Edit Item" at bounding box center [415, 276] width 10 height 10
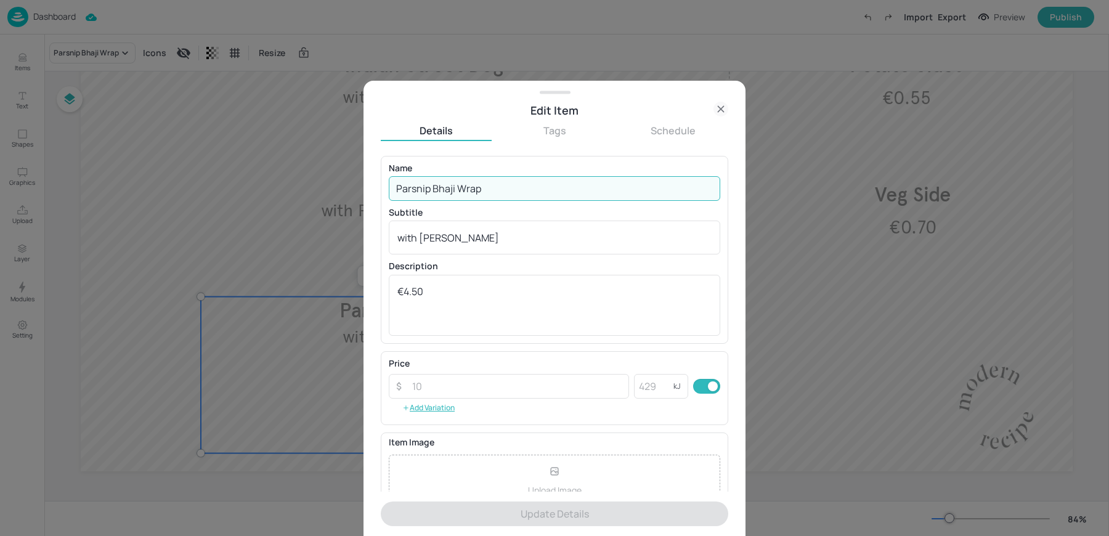
click at [421, 187] on input "Parsnip Bhaji Wrap" at bounding box center [555, 188] width 332 height 25
paste input "Indian Aloo Papdi Chaat"
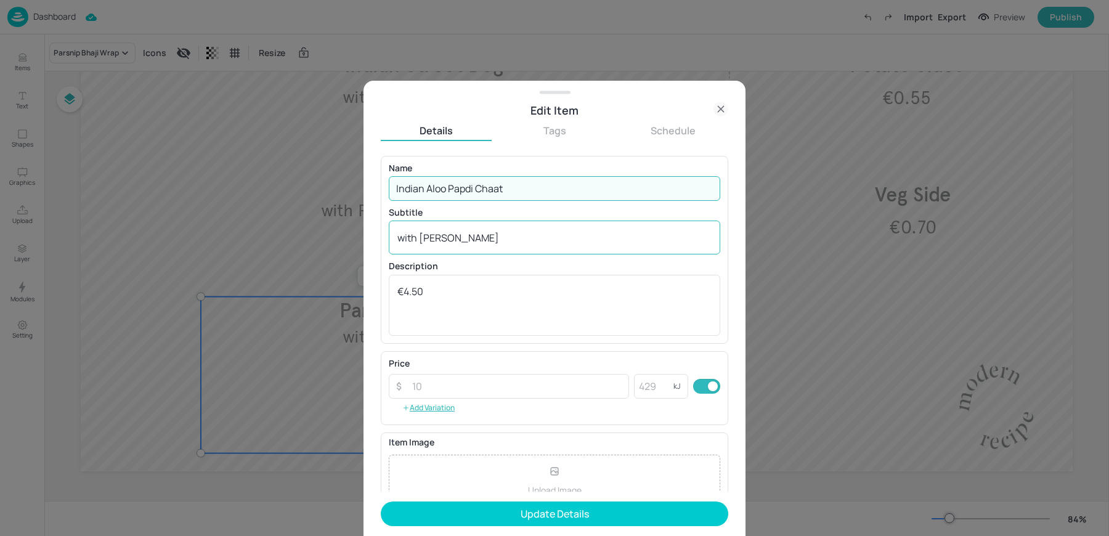
type input "Indian Aloo Papdi Chaat"
click at [418, 232] on textarea "with [PERSON_NAME]" at bounding box center [554, 238] width 314 height 14
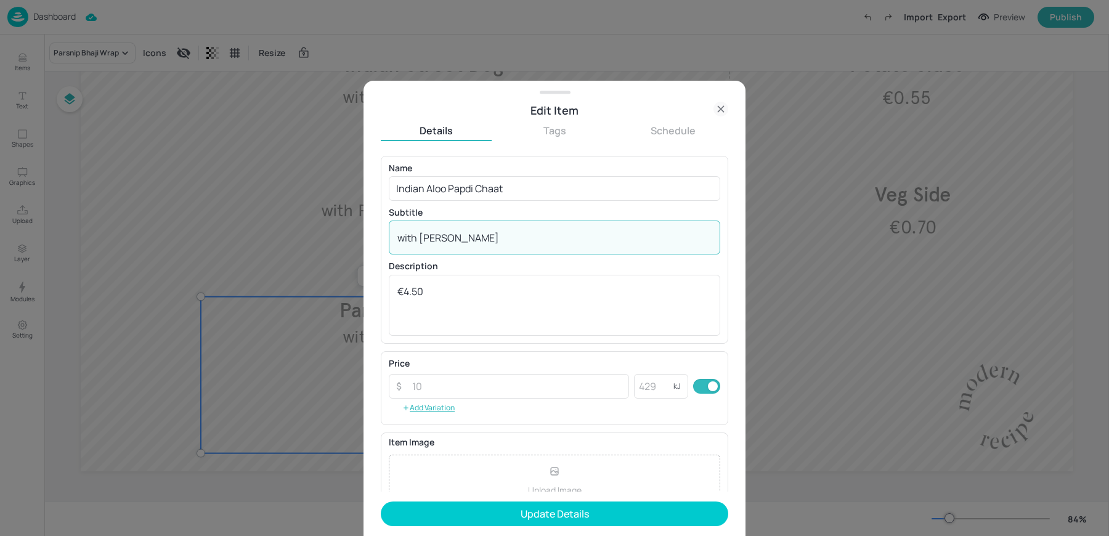
click at [418, 232] on textarea "with [PERSON_NAME]" at bounding box center [554, 238] width 314 height 14
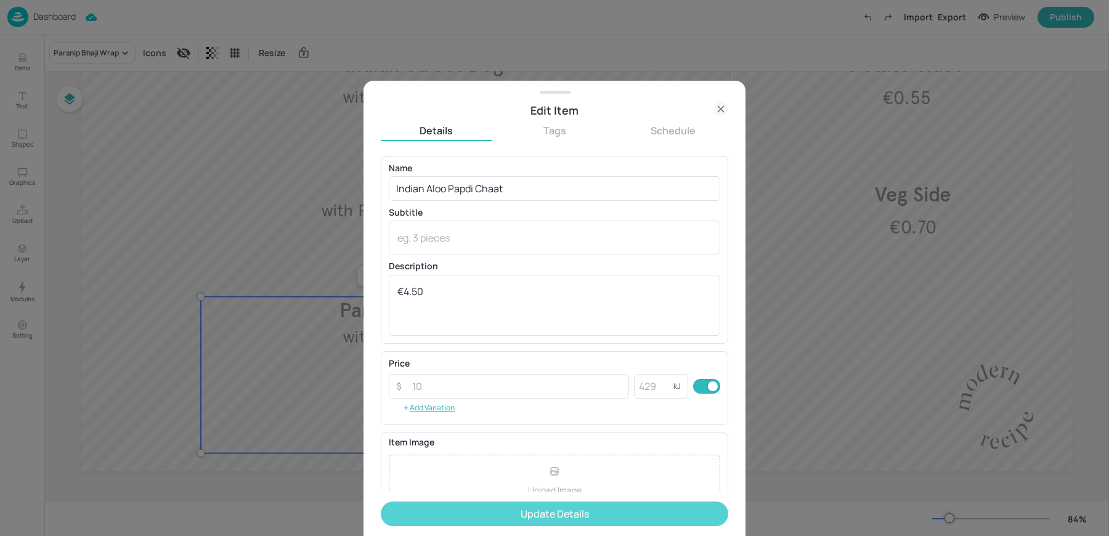
click at [434, 515] on button "Update Details" at bounding box center [555, 514] width 348 height 25
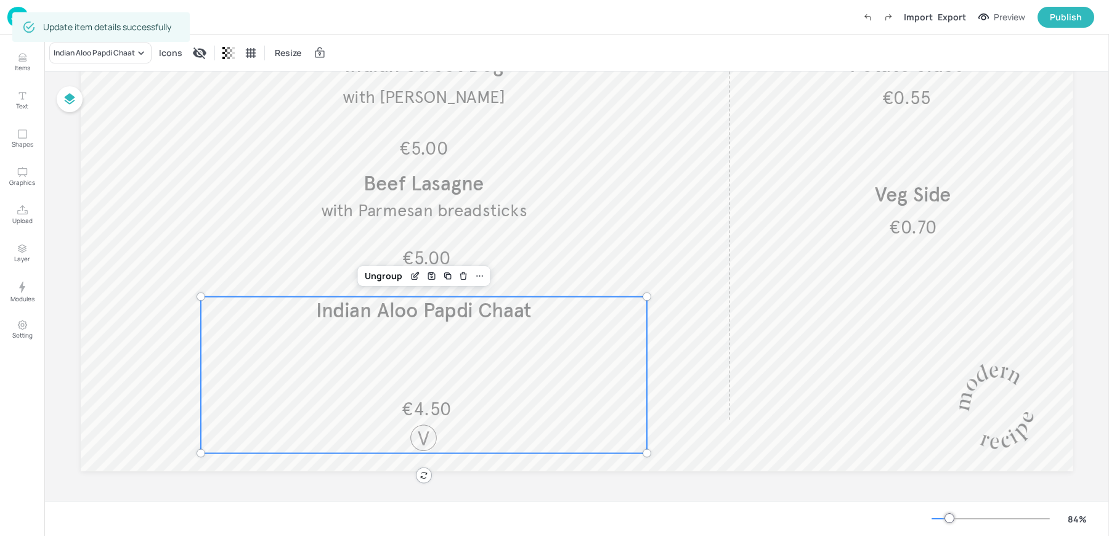
click at [387, 202] on span "with Parmesan breadsticks" at bounding box center [424, 210] width 206 height 21
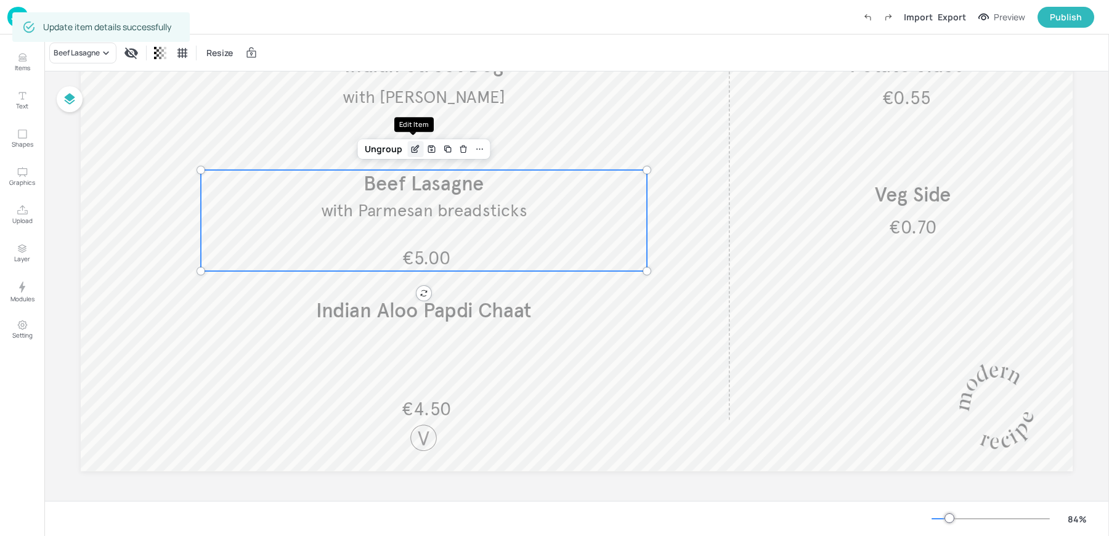
click at [410, 150] on icon "Edit Item" at bounding box center [415, 149] width 10 height 10
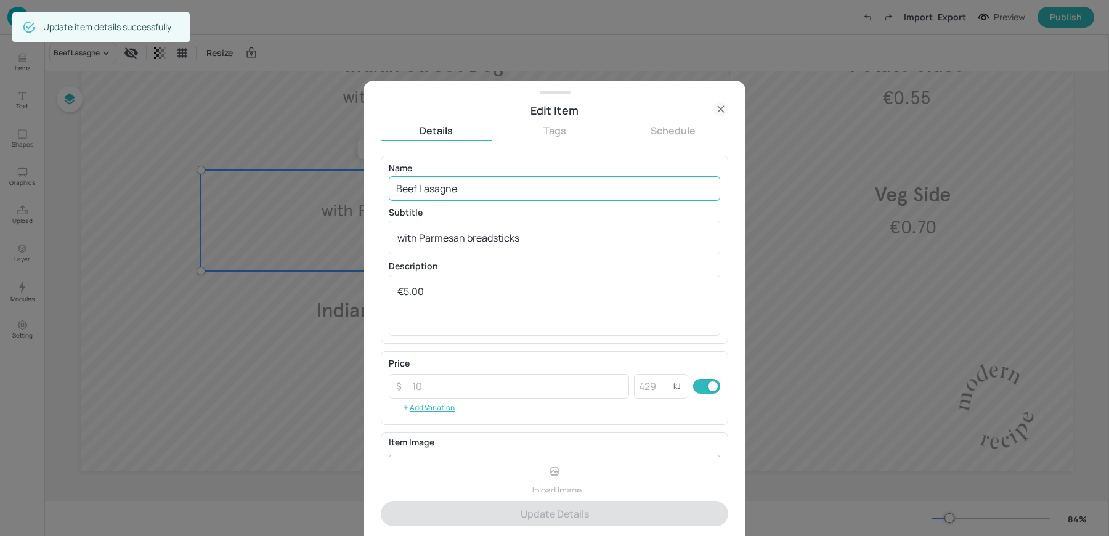
click at [403, 196] on input "Beef Lasagne" at bounding box center [555, 188] width 332 height 25
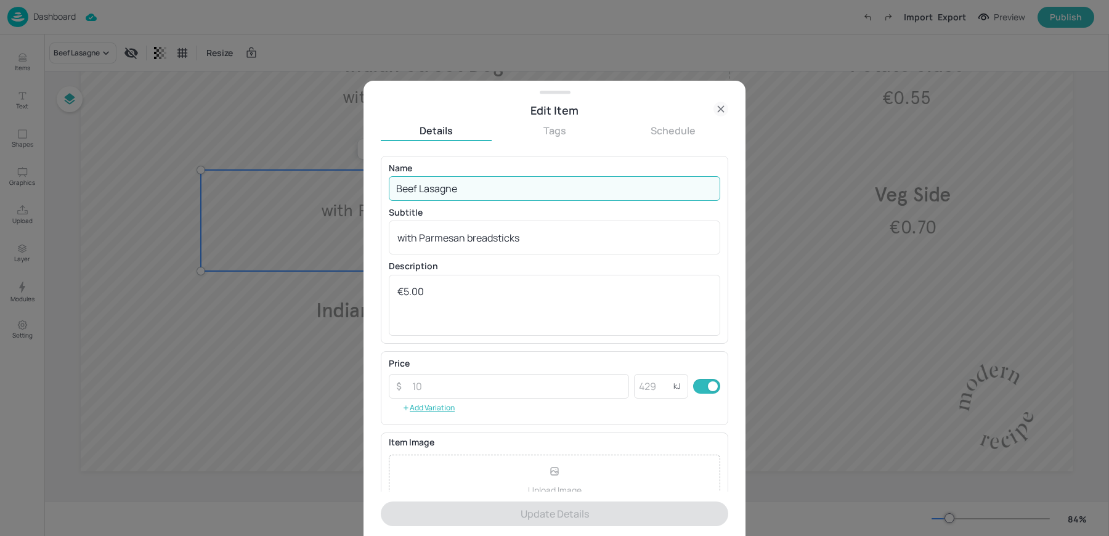
click at [403, 196] on input "Beef Lasagne" at bounding box center [555, 188] width 332 height 25
paste input "Indian Onion Bhaji Burger"
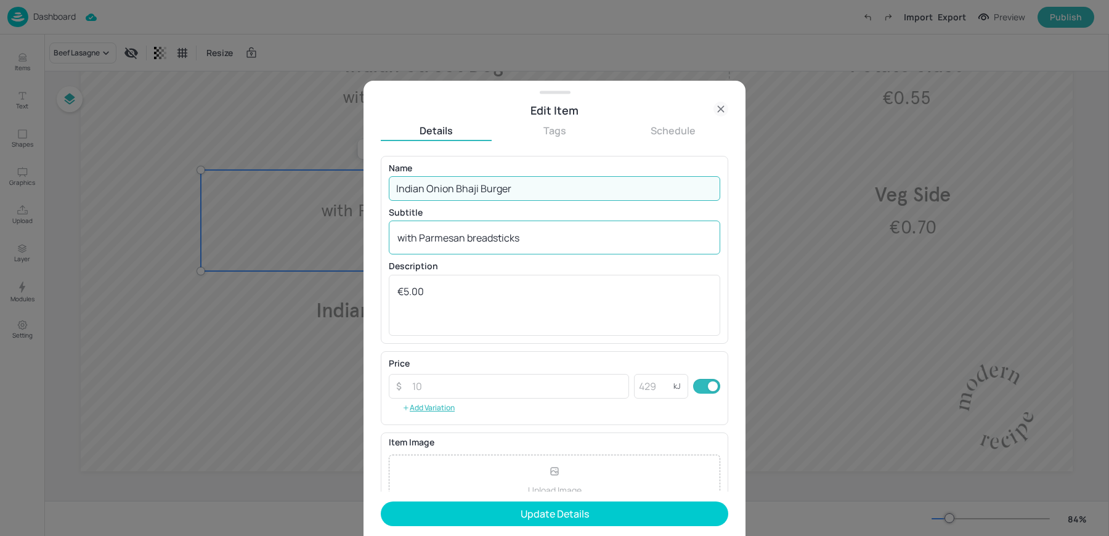
type input "Indian Onion Bhaji Burger"
click at [442, 235] on textarea "with Parmesan breadsticks" at bounding box center [554, 238] width 314 height 14
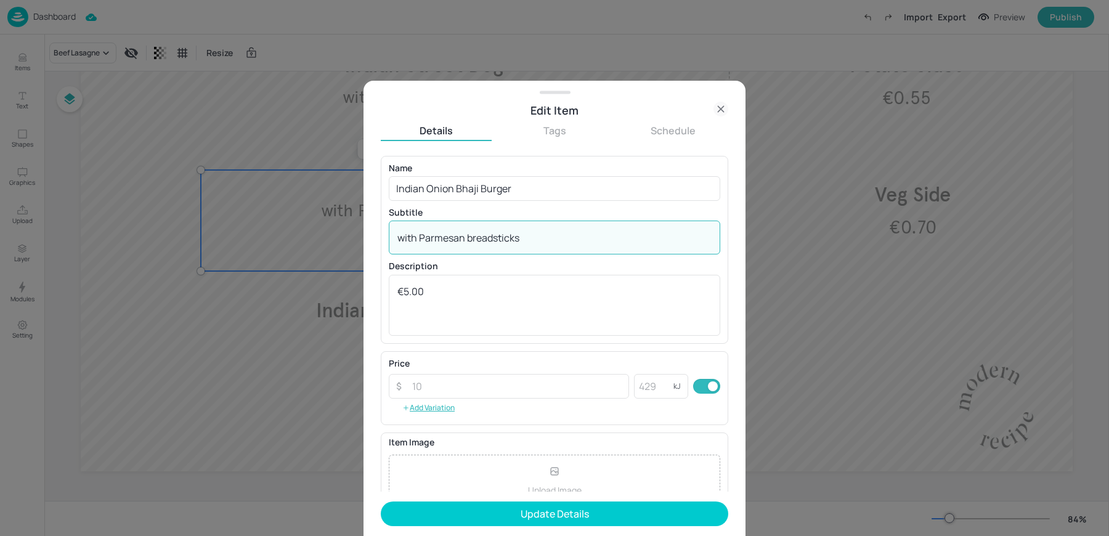
click at [442, 235] on textarea "with Parmesan breadsticks" at bounding box center [554, 238] width 314 height 14
click at [408, 292] on textarea "€5.00" at bounding box center [554, 305] width 314 height 41
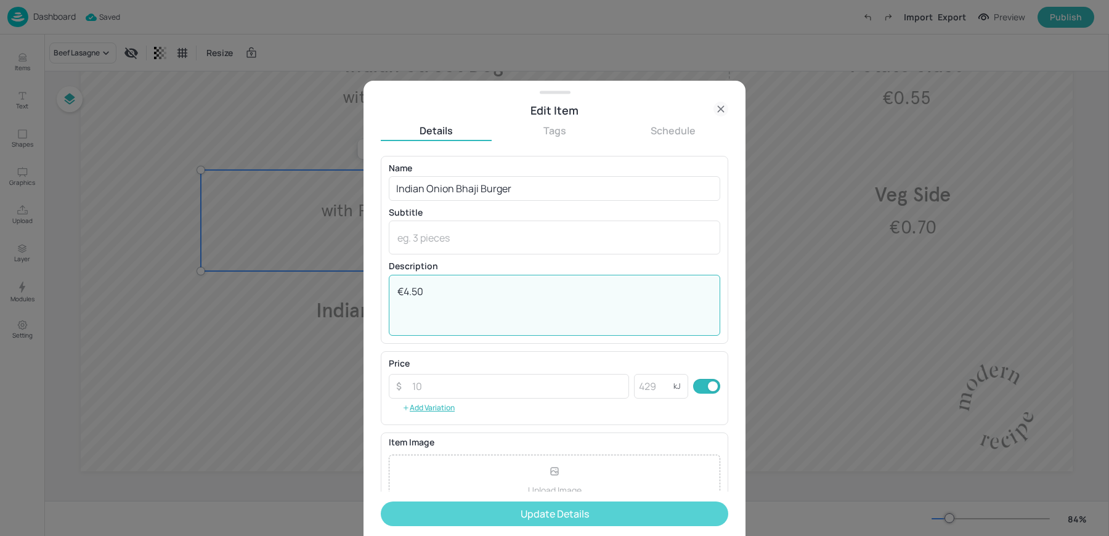
type textarea "€4.50"
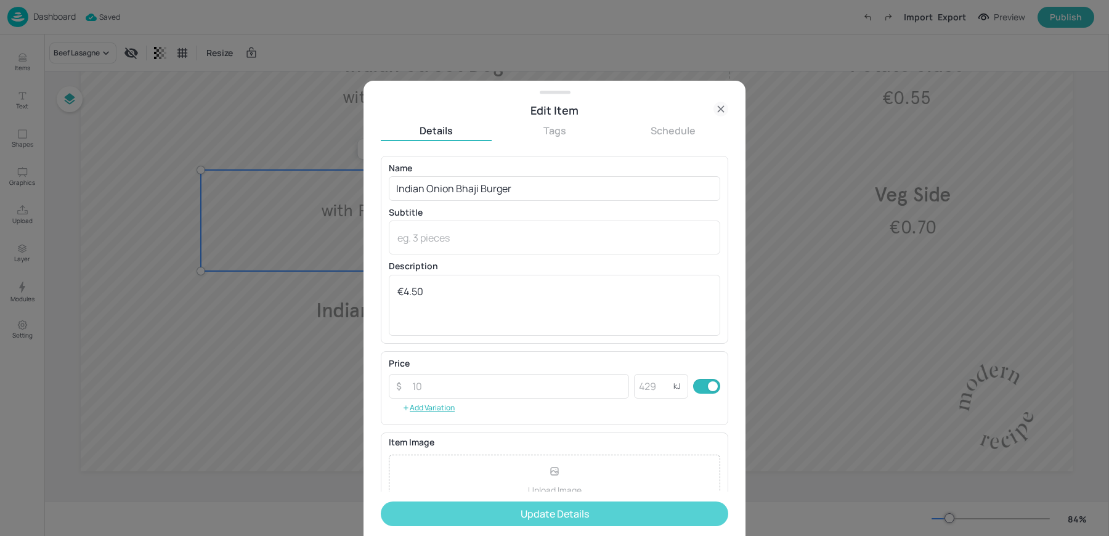
click at [477, 521] on button "Update Details" at bounding box center [555, 514] width 348 height 25
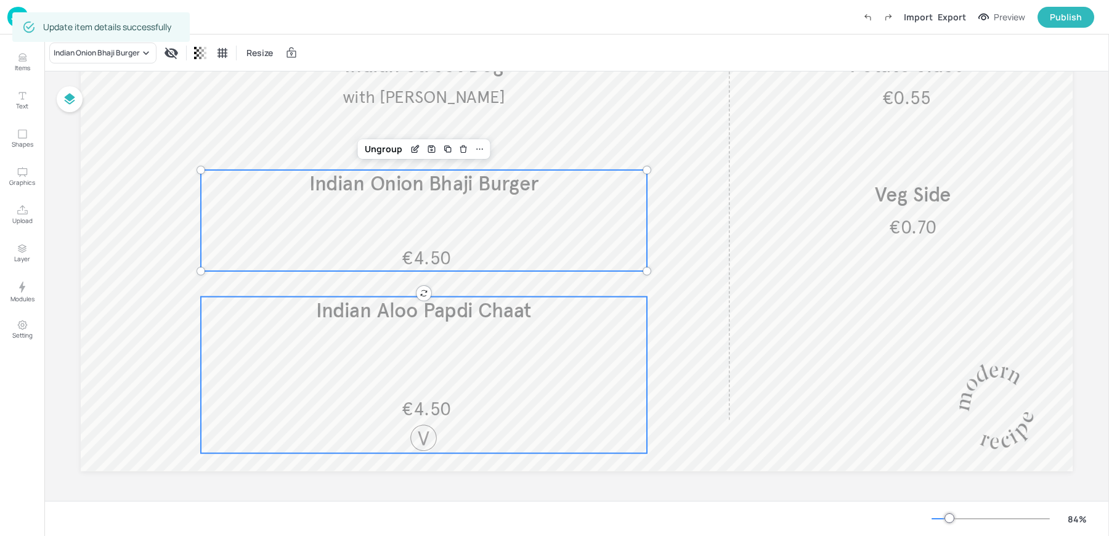
click at [353, 340] on div "€4.50 Indian Aloo Papdi Chaat" at bounding box center [424, 375] width 446 height 157
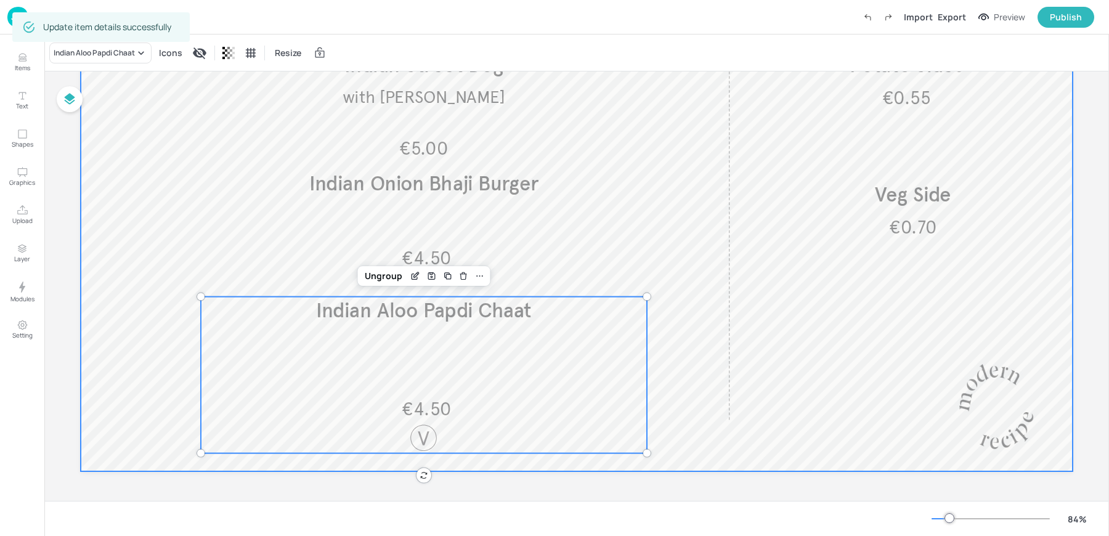
scroll to position [160, 0]
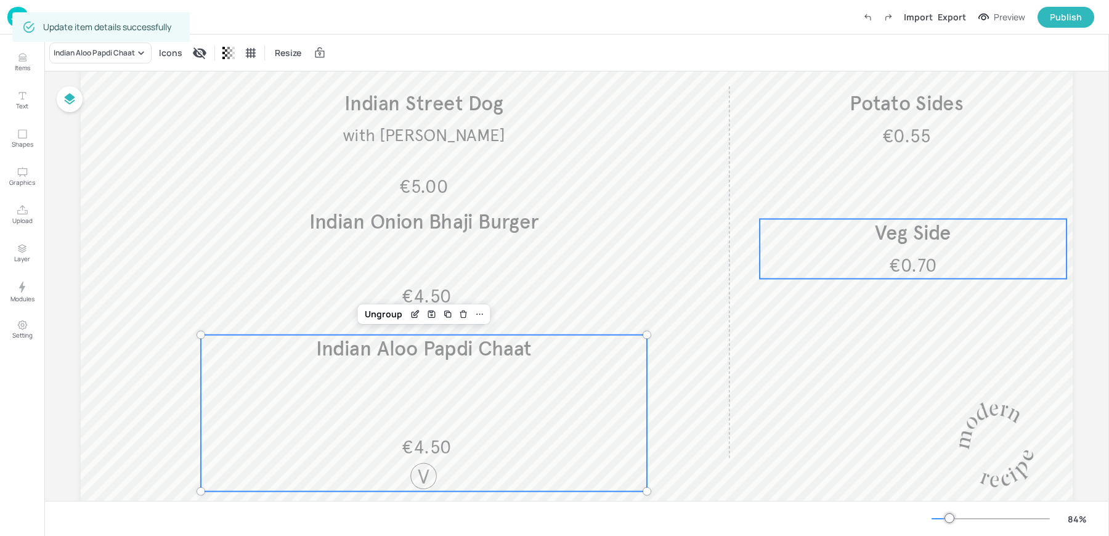
click at [892, 264] on span "€0.70" at bounding box center [912, 265] width 47 height 23
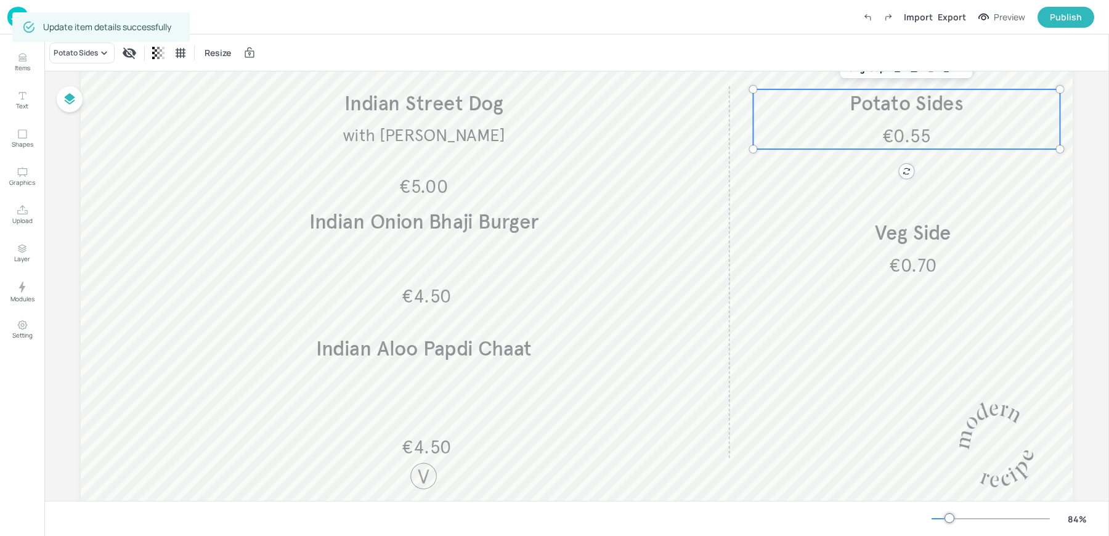
click at [892, 100] on span "Potato Sides" at bounding box center [906, 103] width 113 height 25
click at [9, 59] on button "Items" at bounding box center [22, 62] width 36 height 36
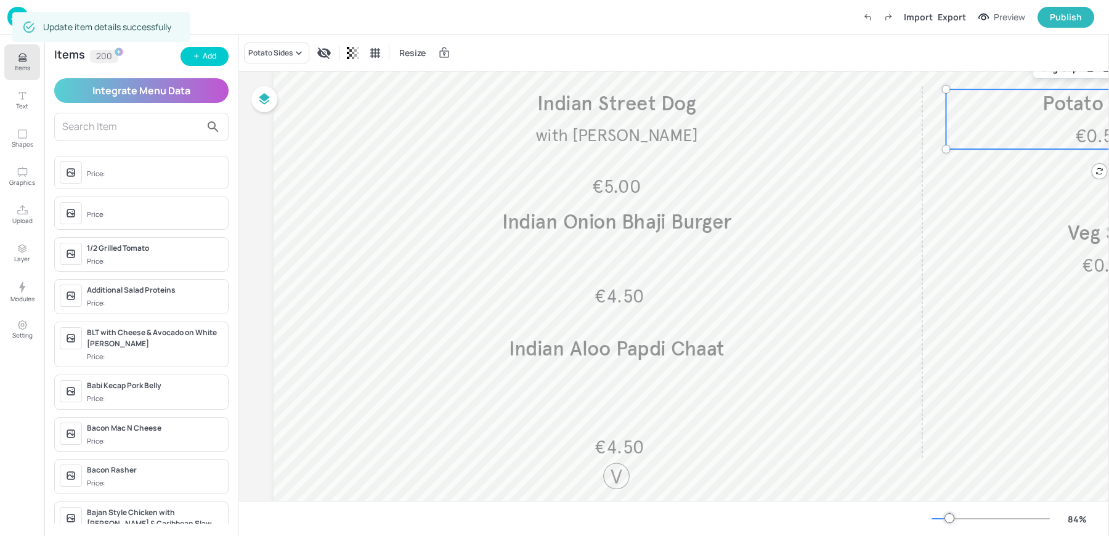
click at [207, 67] on div "Items 200 Add Integrate Menu Data Price: Price: 1/2 Grilled Tomato Price: Addit…" at bounding box center [141, 286] width 194 height 502
click at [205, 52] on div "Add" at bounding box center [210, 57] width 14 height 12
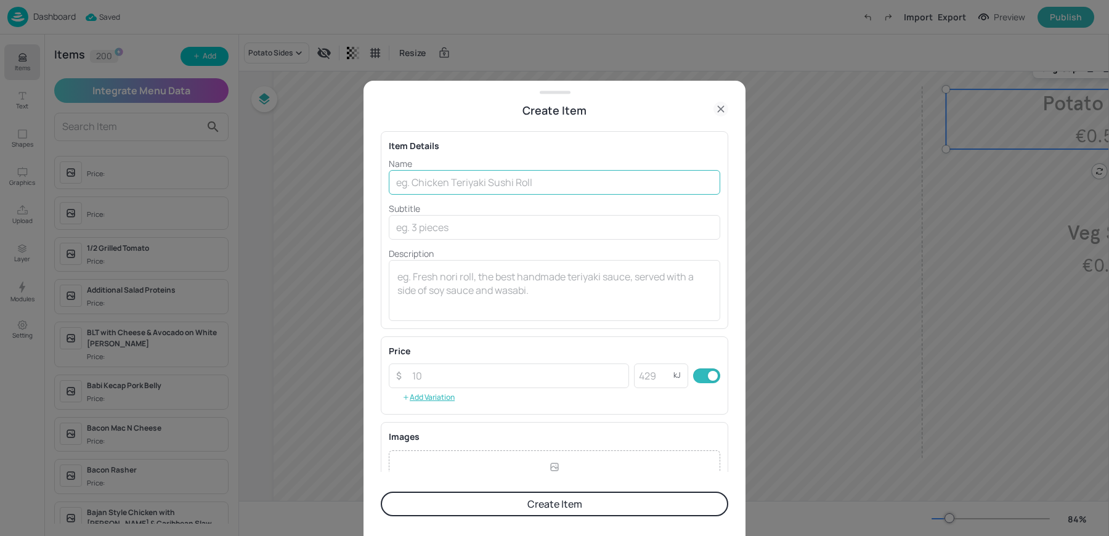
click at [527, 170] on input "text" at bounding box center [555, 182] width 332 height 25
paste input "Madras Fries €0.95"
drag, startPoint x: 454, startPoint y: 182, endPoint x: 505, endPoint y: 182, distance: 51.1
click at [505, 182] on input "Madras Fries €0.95" at bounding box center [555, 182] width 332 height 25
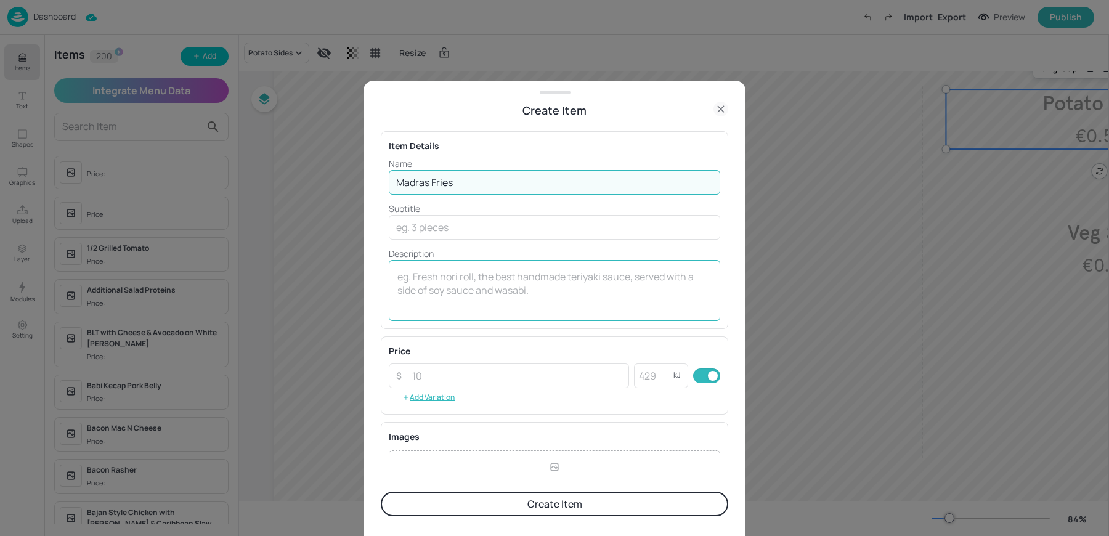
type input "Madras Fries"
click at [430, 296] on textarea at bounding box center [554, 290] width 314 height 41
paste textarea "€0.95"
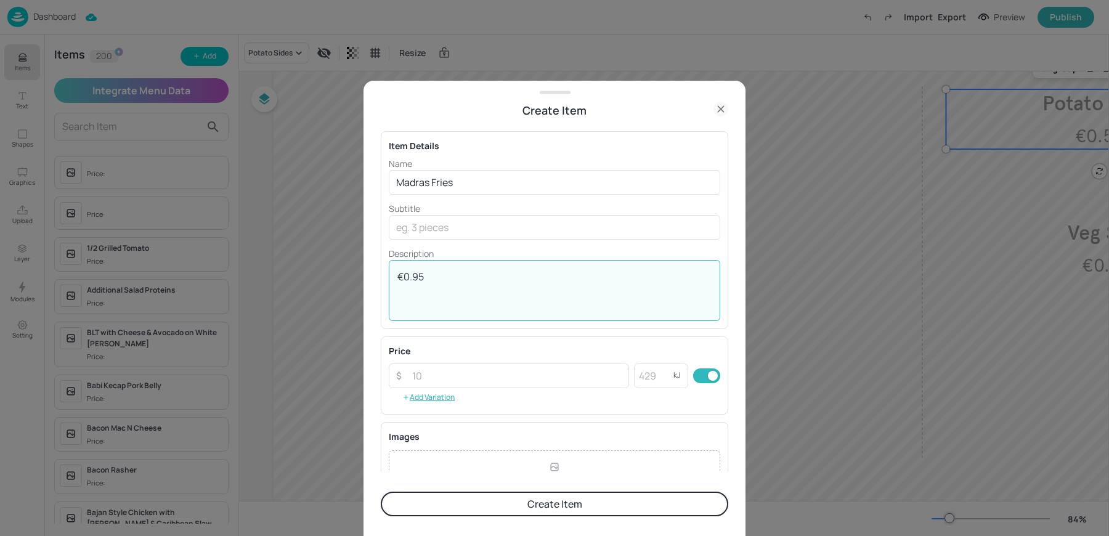
type textarea "€0.95"
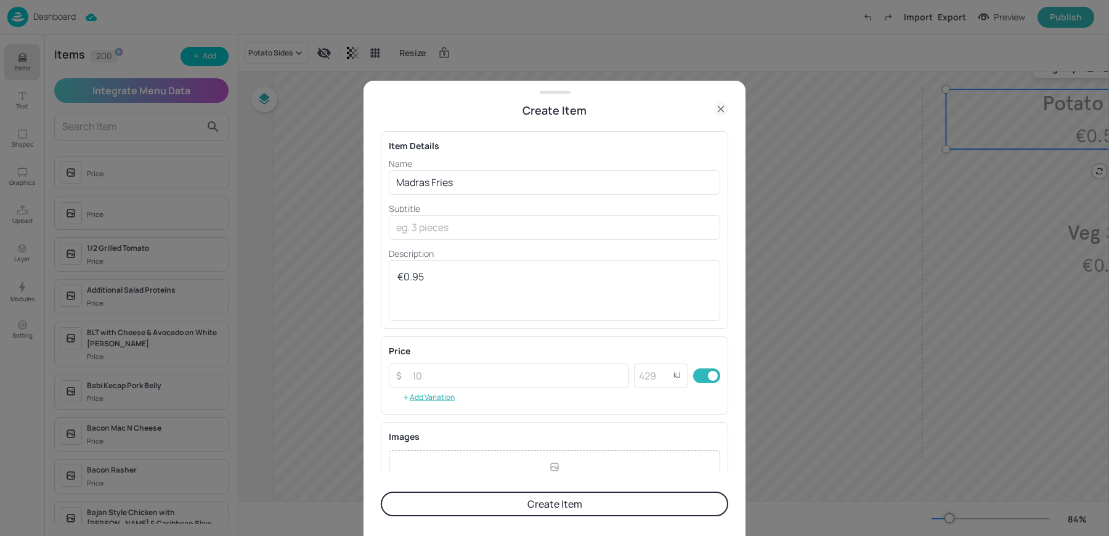
click at [470, 503] on button "Create Item" at bounding box center [555, 504] width 348 height 25
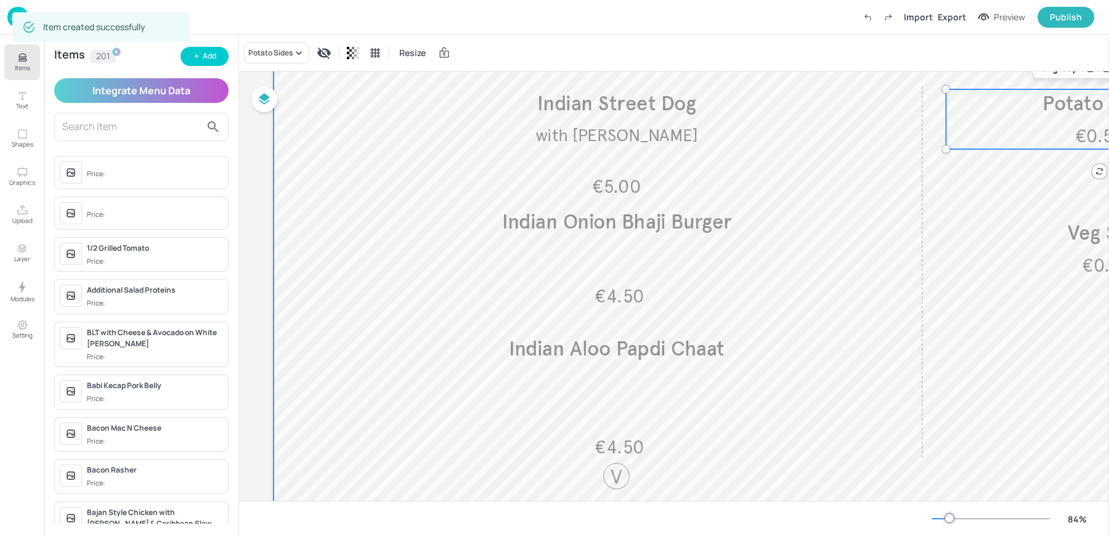
scroll to position [160, 194]
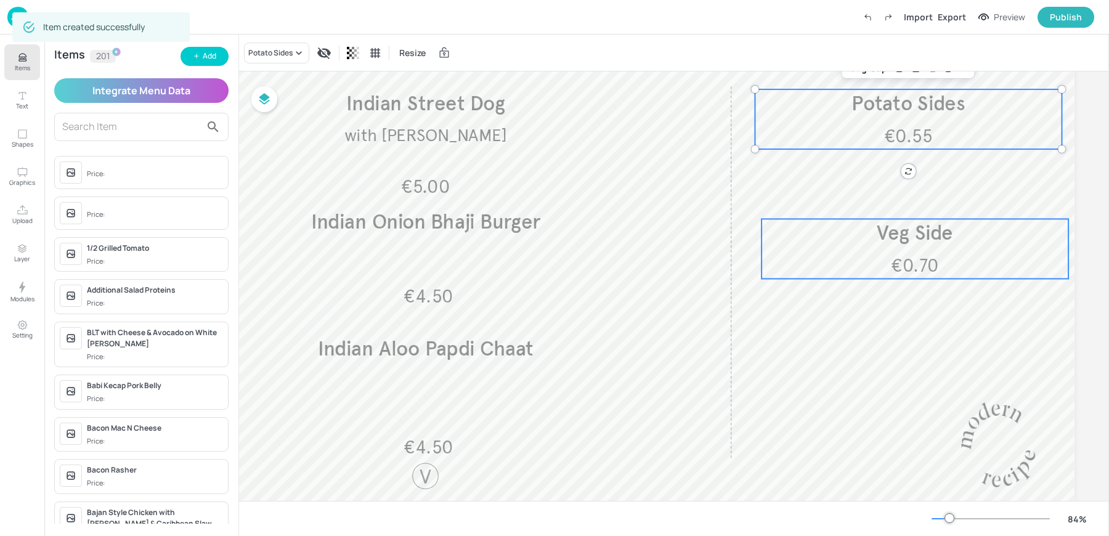
click at [886, 264] on p "€0.70" at bounding box center [915, 265] width 306 height 25
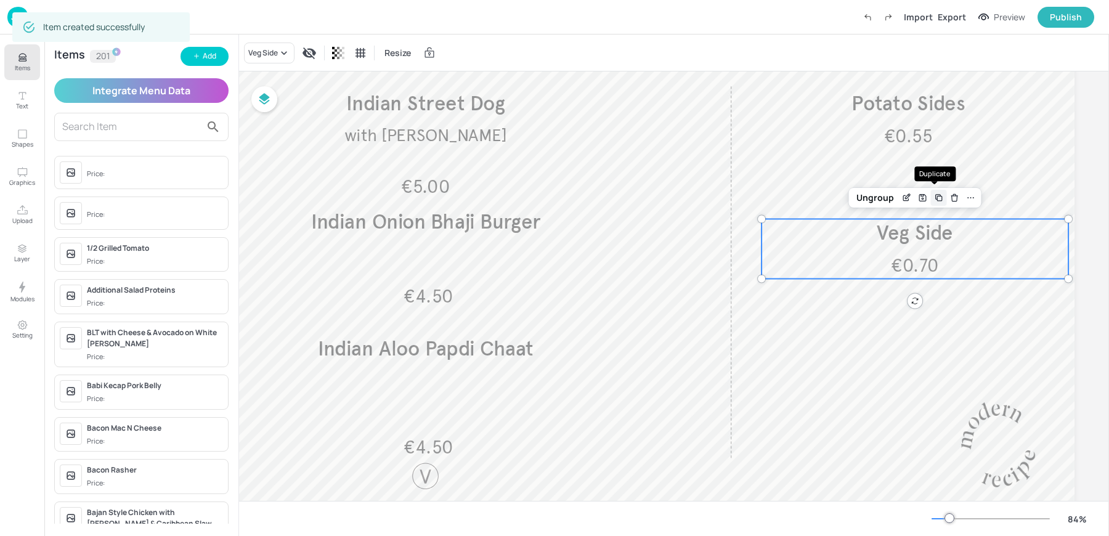
click at [935, 197] on icon "Duplicate" at bounding box center [939, 198] width 10 height 10
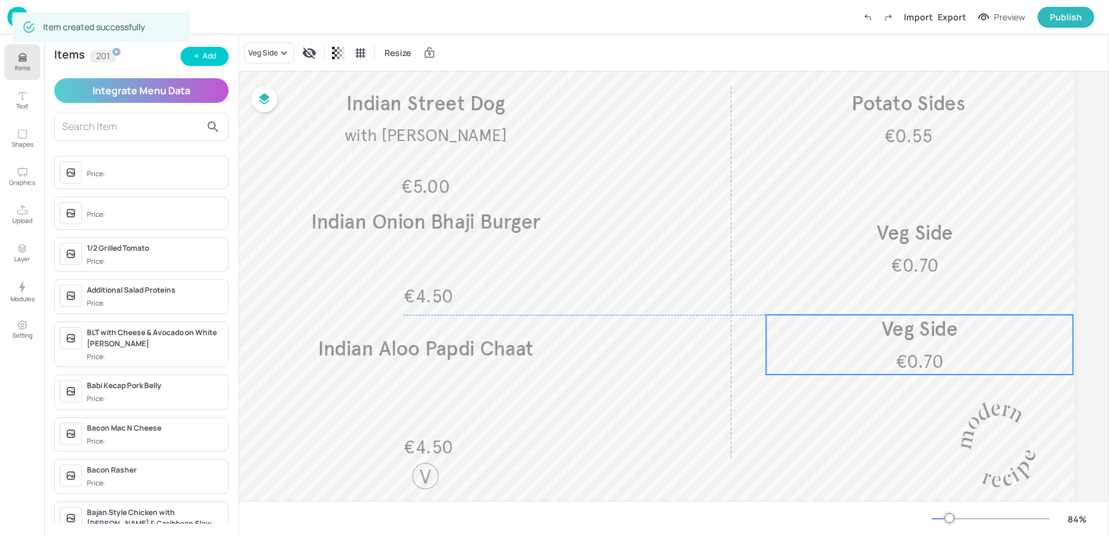
drag, startPoint x: 889, startPoint y: 261, endPoint x: 888, endPoint y: 353, distance: 91.8
click at [888, 353] on p "€0.70" at bounding box center [920, 361] width 306 height 25
click at [258, 58] on div "Veg Side" at bounding box center [263, 52] width 30 height 11
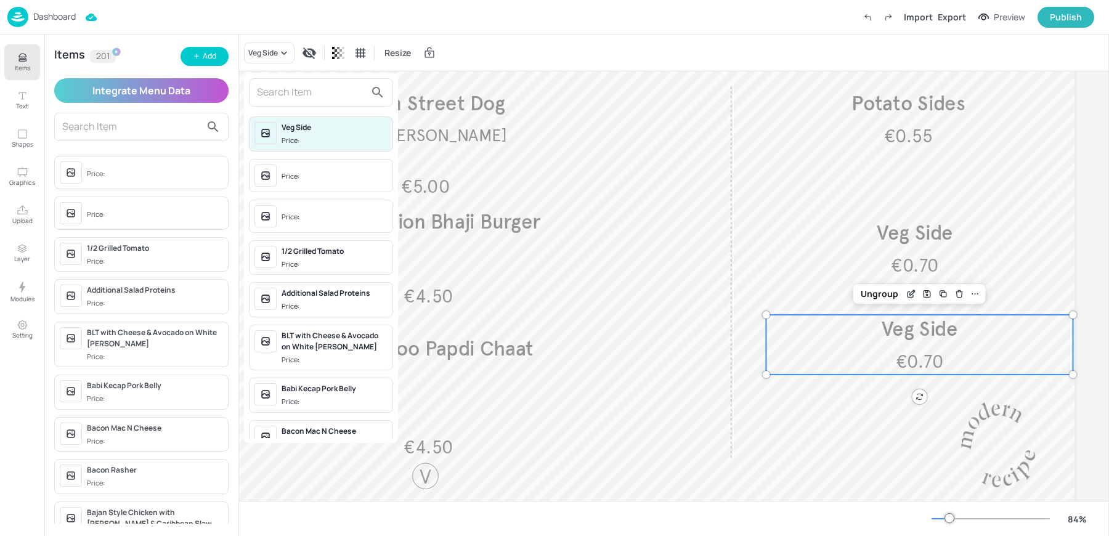
click at [304, 96] on input "text" at bounding box center [311, 93] width 108 height 20
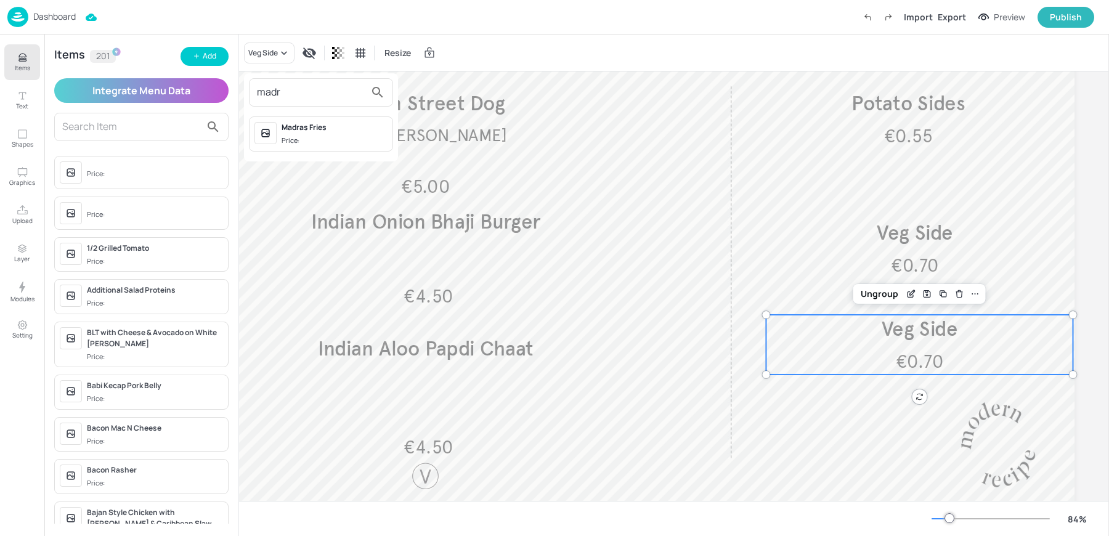
type input "madr"
click at [302, 145] on div "Madras Fries Price:" at bounding box center [321, 133] width 144 height 35
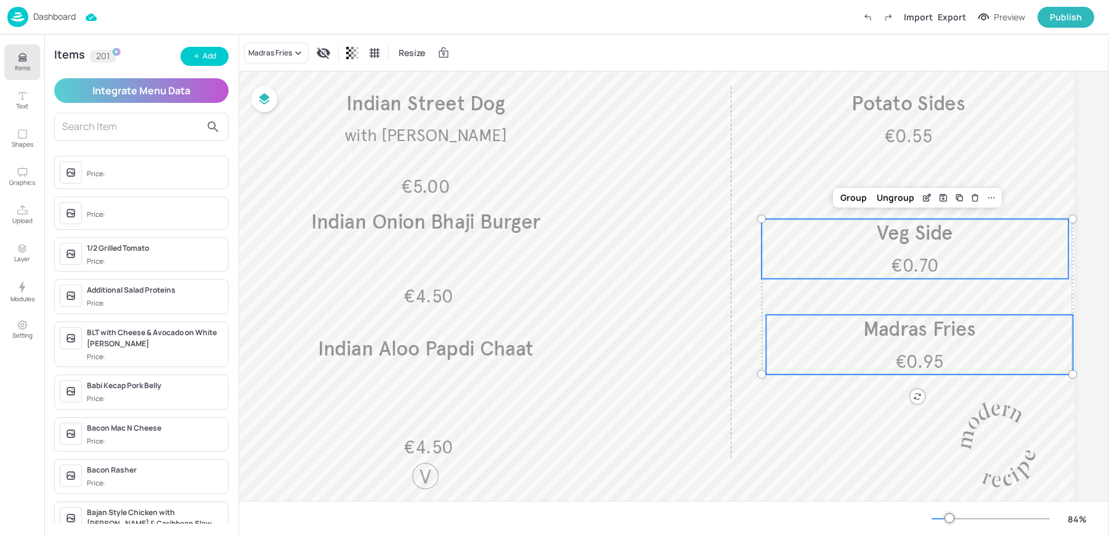
click at [826, 249] on div "€0.70 Veg Side" at bounding box center [915, 249] width 307 height 60
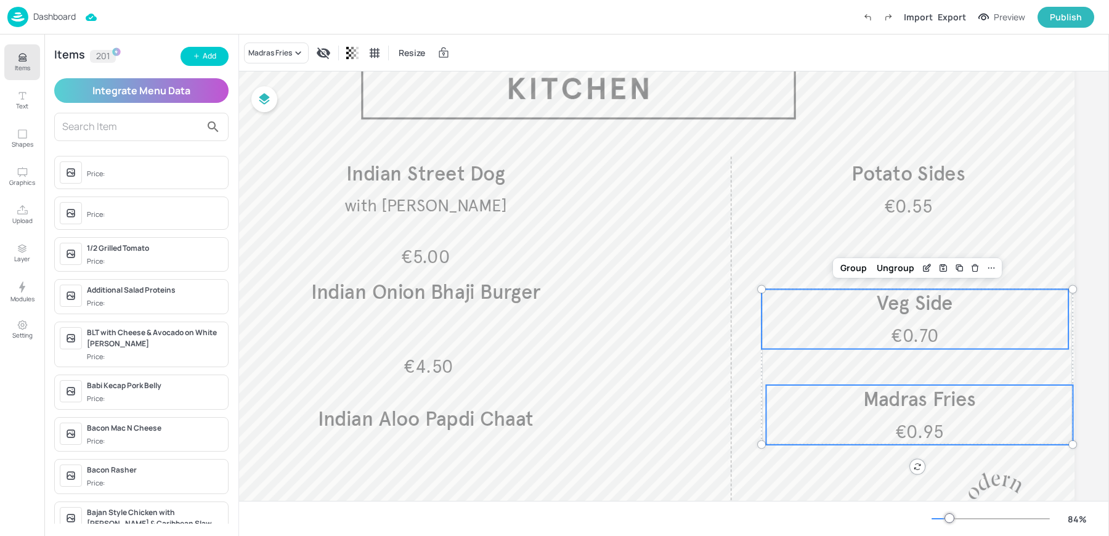
scroll to position [80, 194]
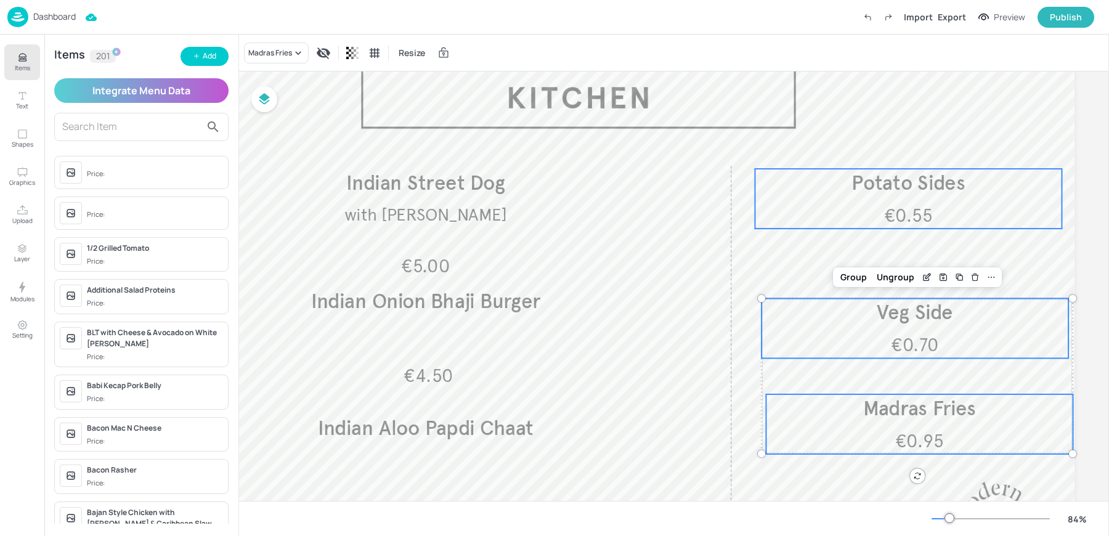
click at [825, 220] on p "€0.55" at bounding box center [908, 215] width 306 height 25
click at [980, 148] on div at bounding box center [988, 148] width 16 height 16
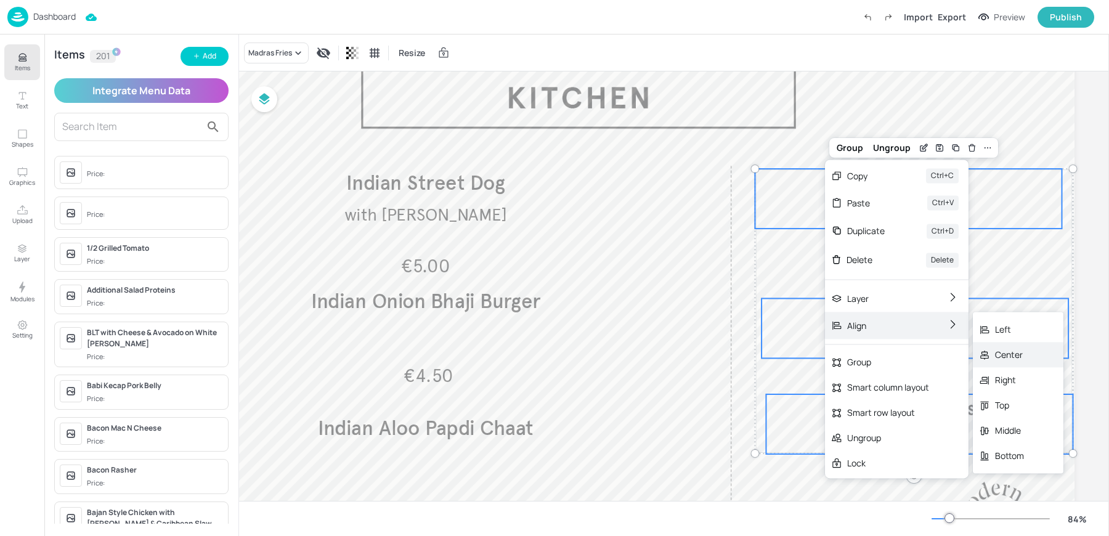
click at [994, 348] on div "Center" at bounding box center [1018, 354] width 91 height 25
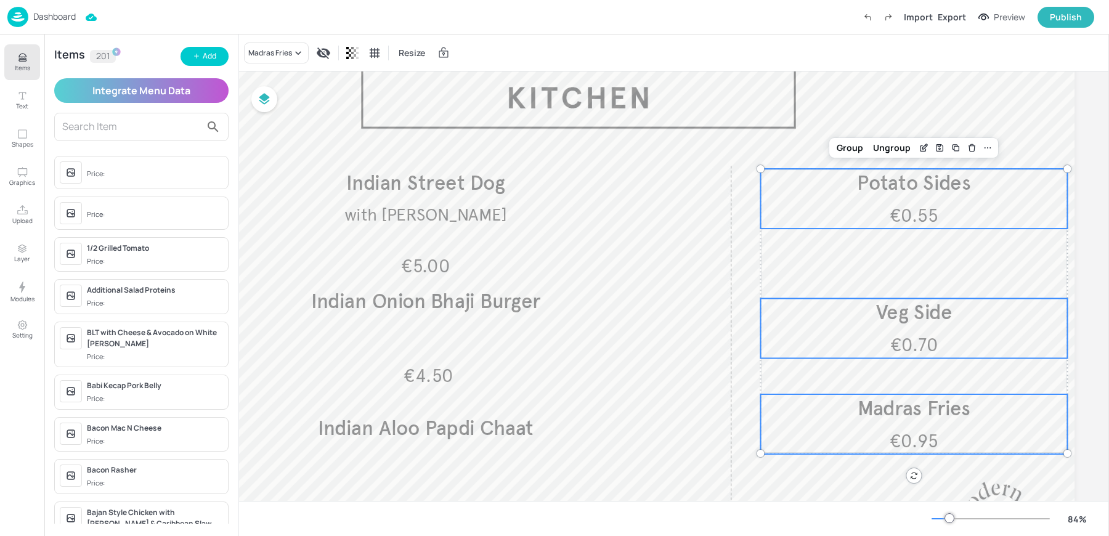
scroll to position [0, 194]
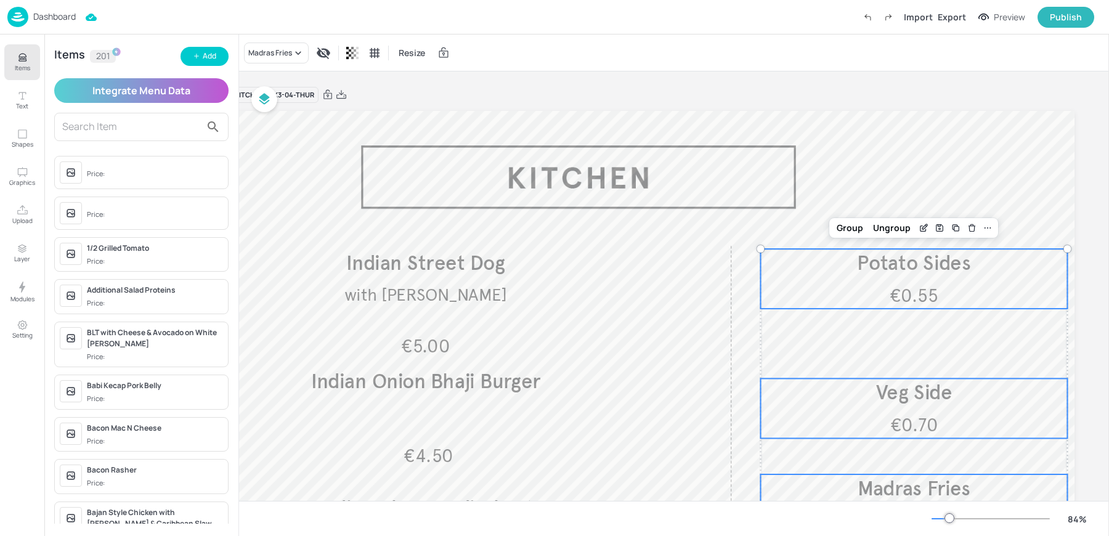
click at [829, 88] on div "Board 2025-APR-[GEOGRAPHIC_DATA]-[GEOGRAPHIC_DATA]-KITCHEN-WK3-04-THUR" at bounding box center [579, 94] width 992 height 17
click at [938, 16] on div "Import Export Preview Publish" at bounding box center [975, 17] width 237 height 21
click at [954, 16] on div "Export" at bounding box center [952, 16] width 28 height 13
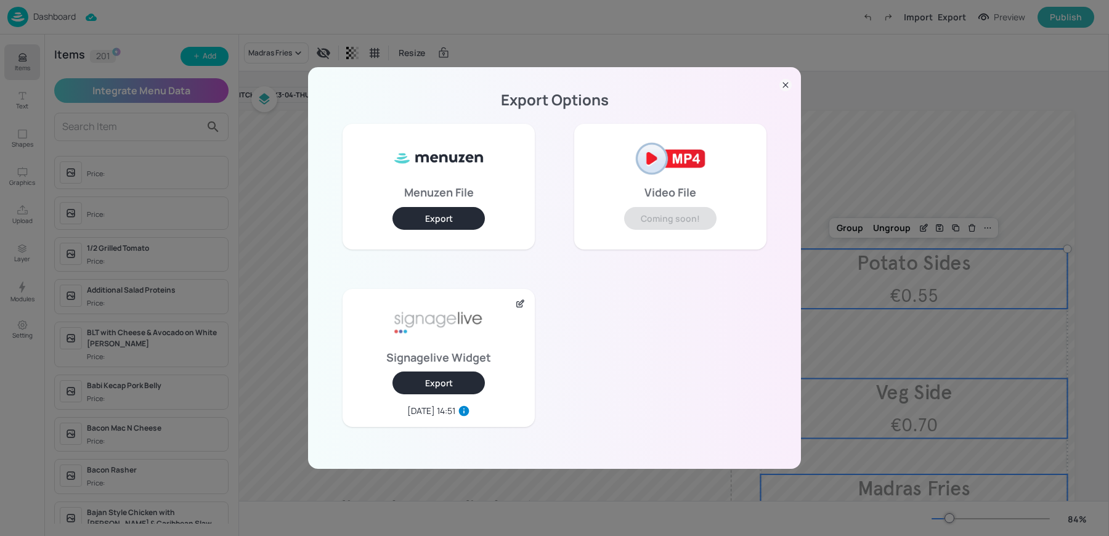
click at [462, 382] on button "Export" at bounding box center [439, 383] width 92 height 23
click at [378, 39] on div "Export Options Menuzen File Export Video File Coming soon! Signagelive Widget E…" at bounding box center [554, 268] width 1109 height 536
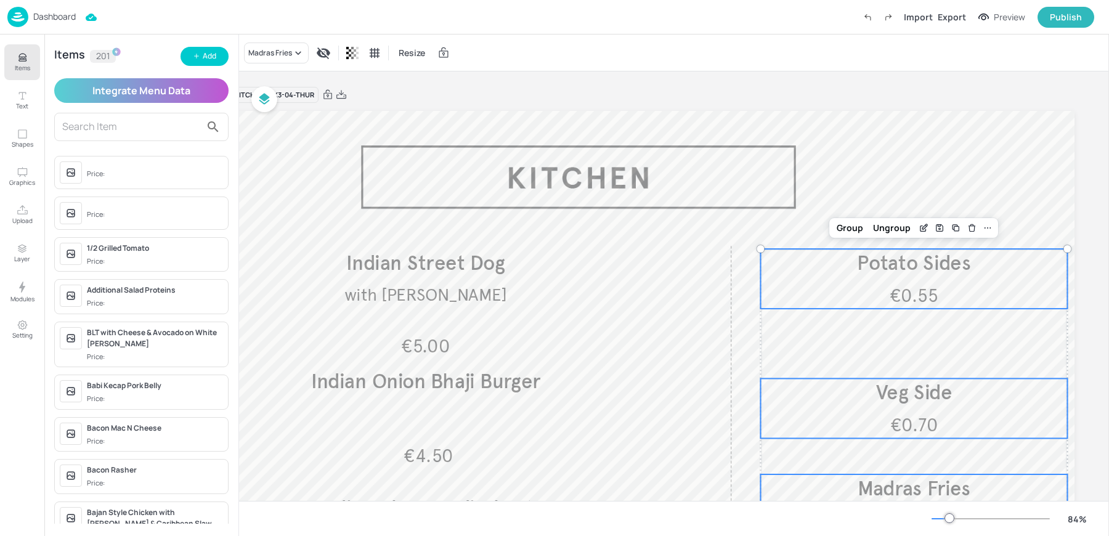
click at [64, 23] on div "Dashboard" at bounding box center [41, 17] width 68 height 20
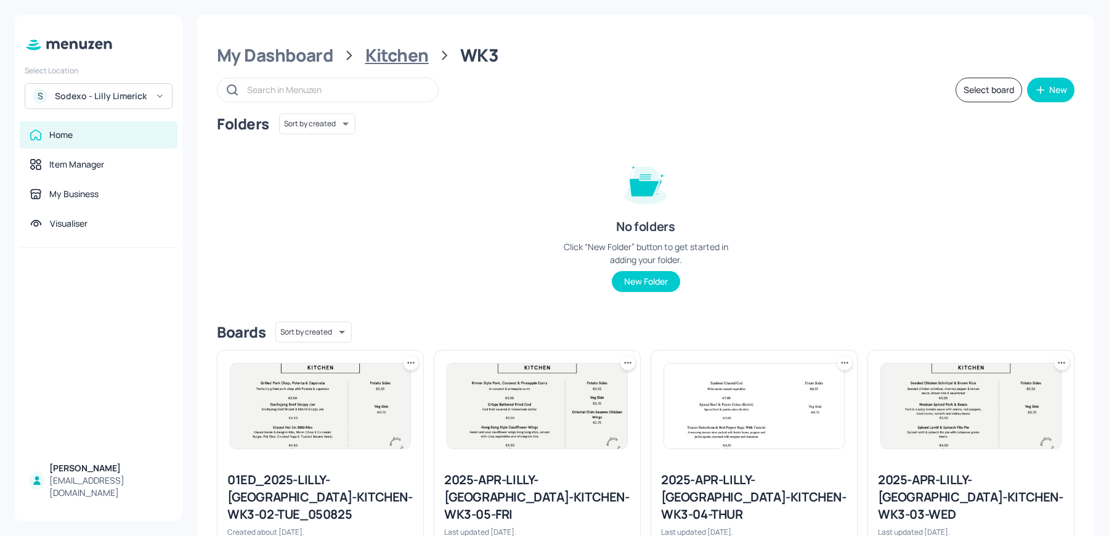
click at [395, 50] on div "Kitchen" at bounding box center [396, 55] width 63 height 22
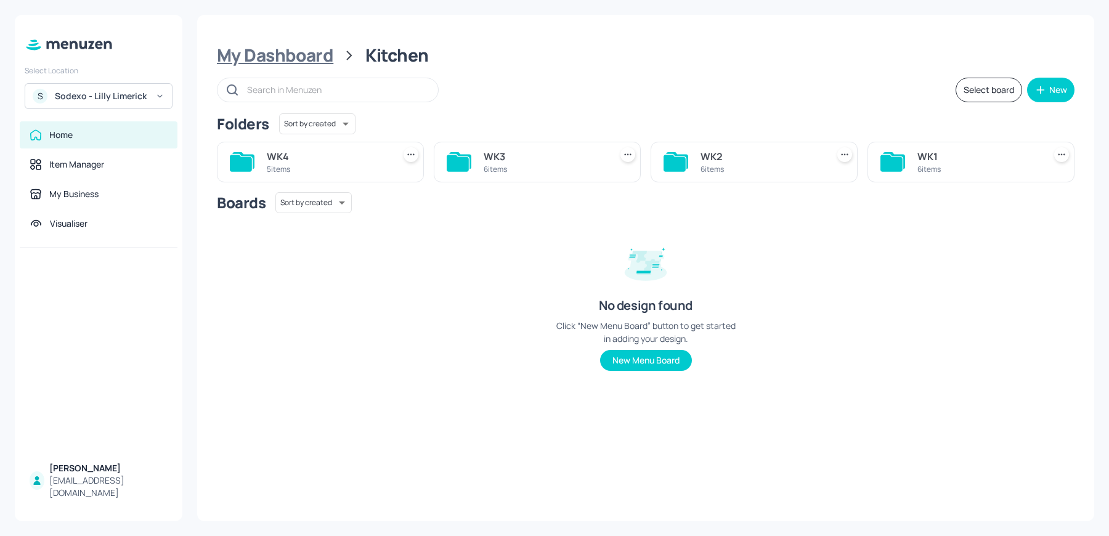
click at [285, 60] on div "My Dashboard" at bounding box center [275, 55] width 116 height 22
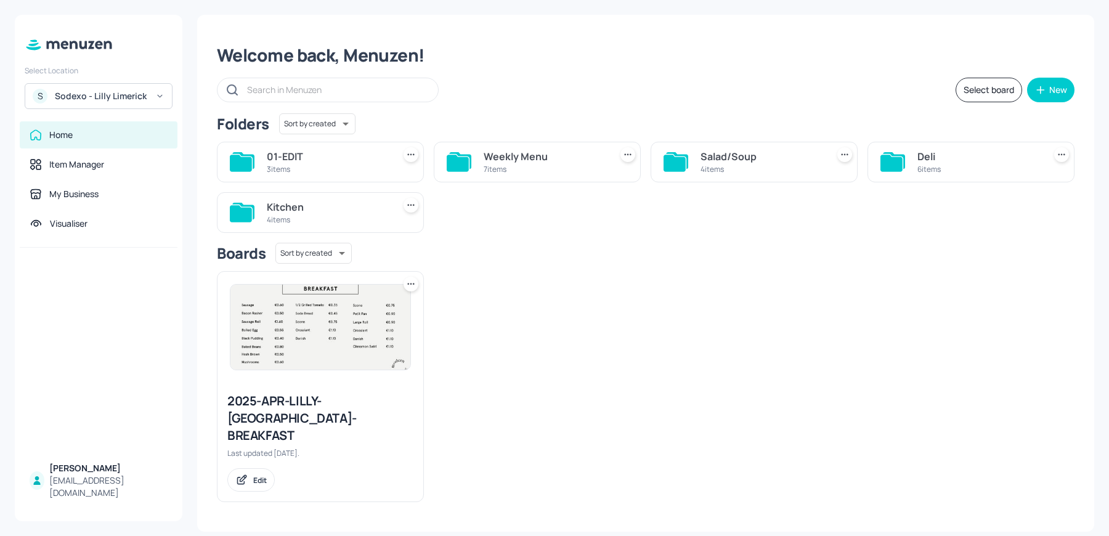
click at [550, 150] on div "Weekly Menu" at bounding box center [545, 156] width 122 height 15
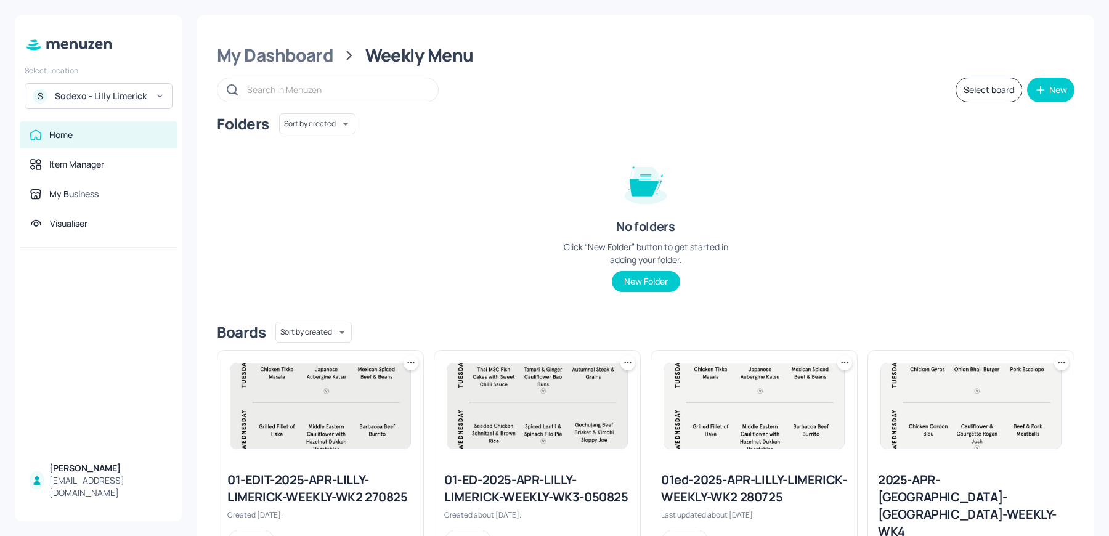
scroll to position [279, 0]
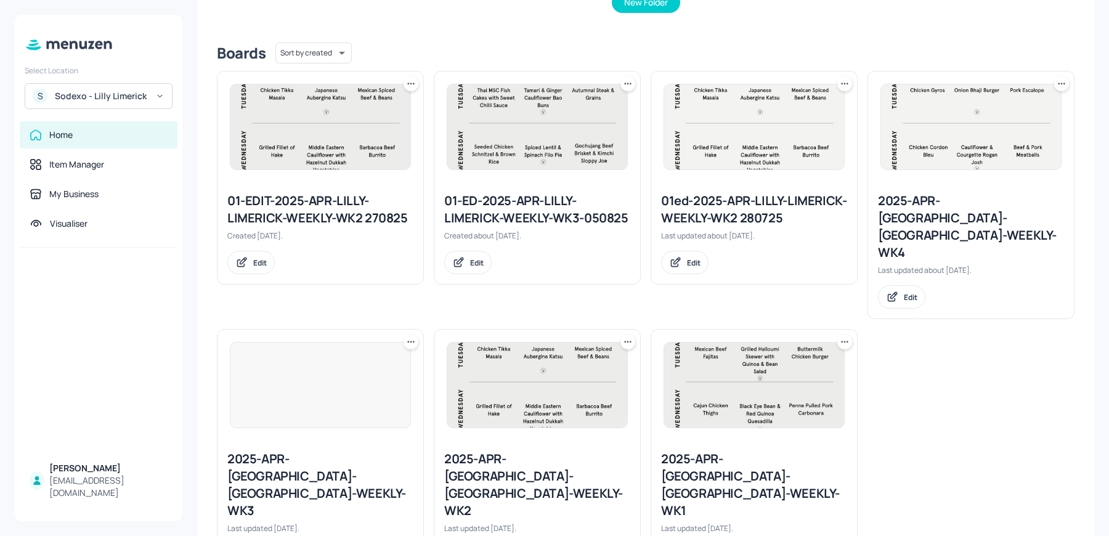
click at [298, 450] on div "2025-APR-[GEOGRAPHIC_DATA]-[GEOGRAPHIC_DATA]-WEEKLY-WK3" at bounding box center [320, 484] width 186 height 69
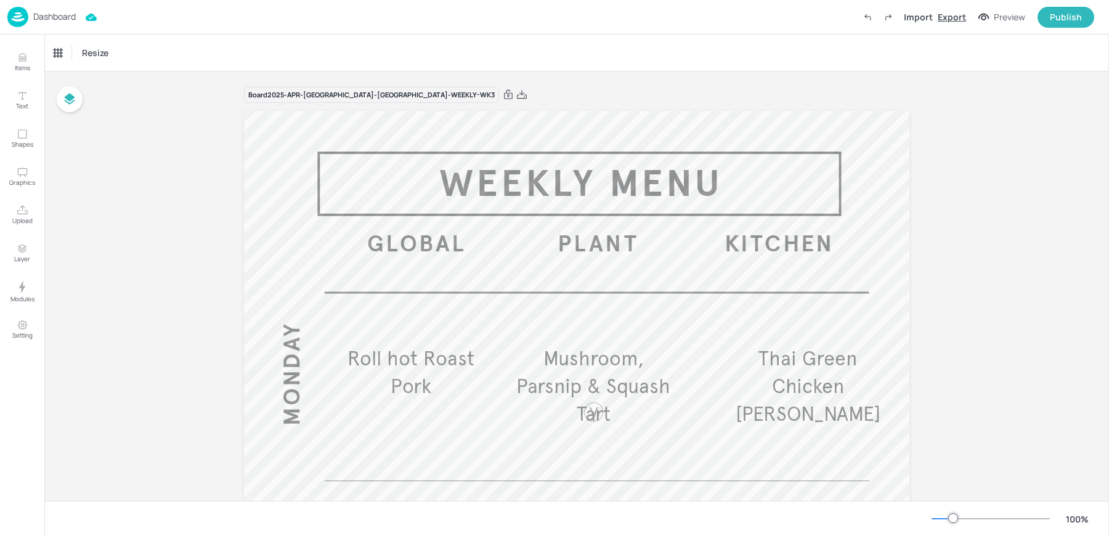
click at [951, 18] on div "Export" at bounding box center [952, 16] width 28 height 13
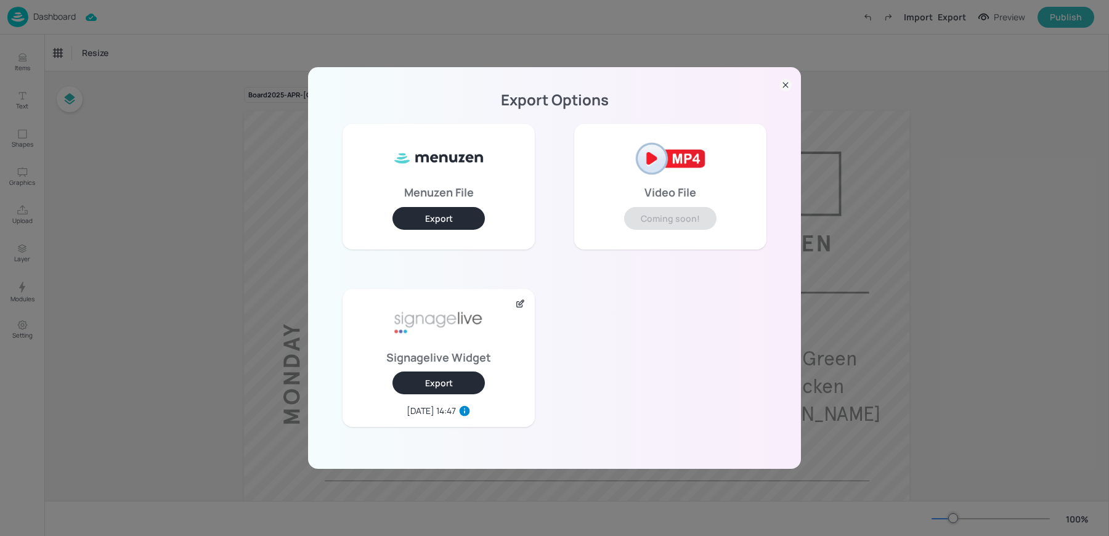
click at [439, 377] on button "Export" at bounding box center [439, 383] width 92 height 23
